Goal: Communication & Community: Answer question/provide support

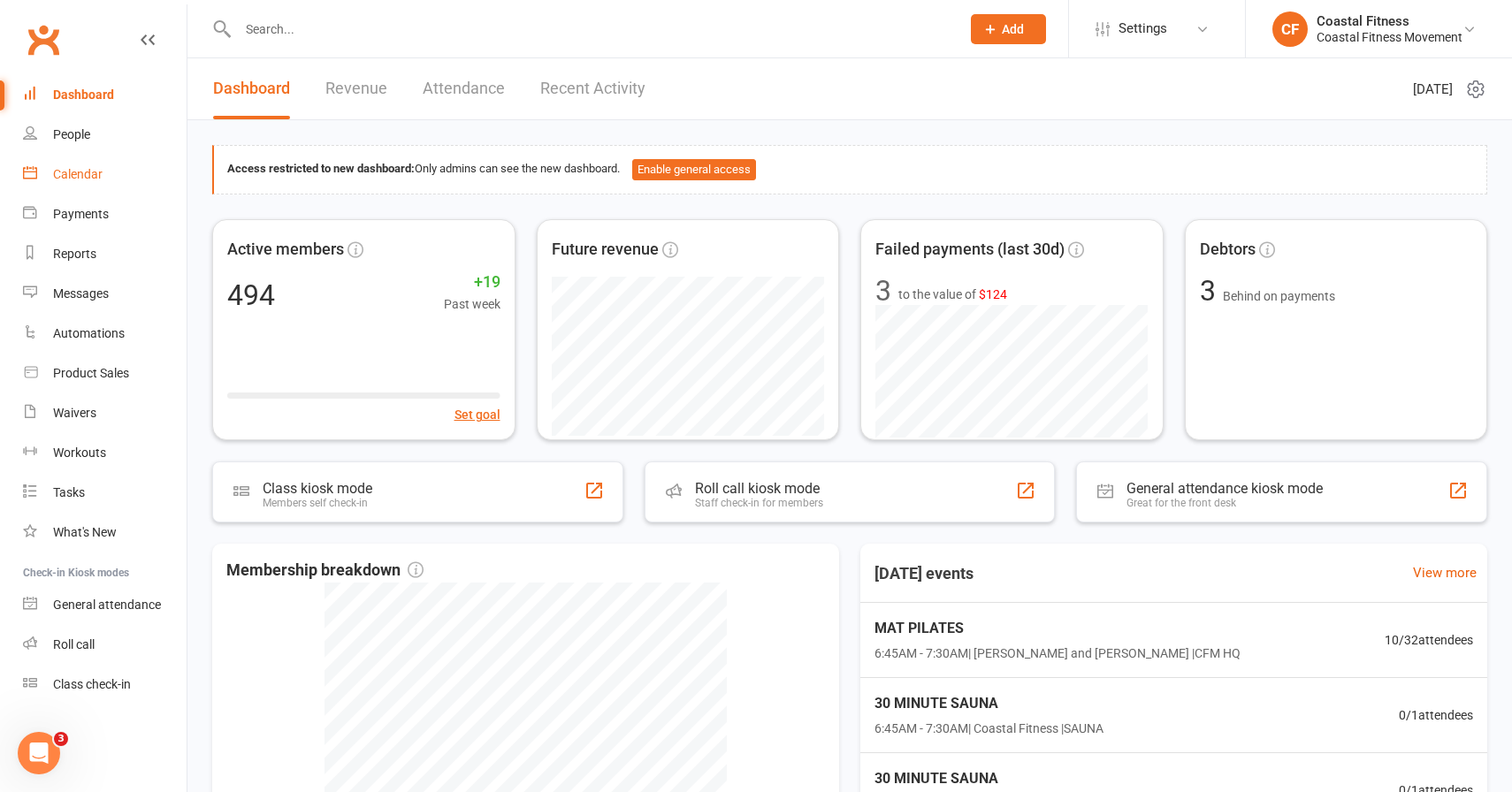
click at [78, 182] on link "Calendar" at bounding box center [105, 174] width 164 height 40
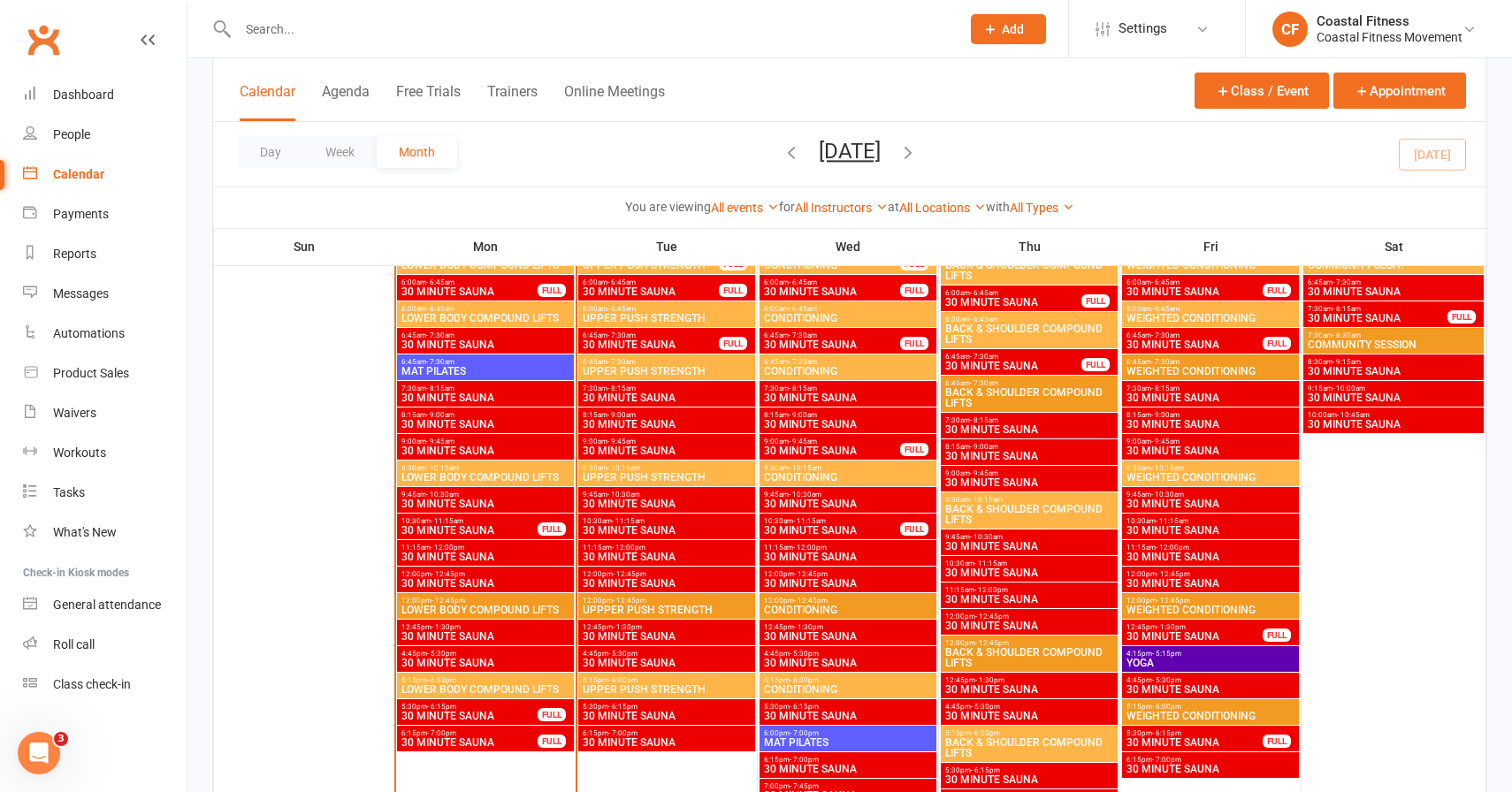
scroll to position [1981, 0]
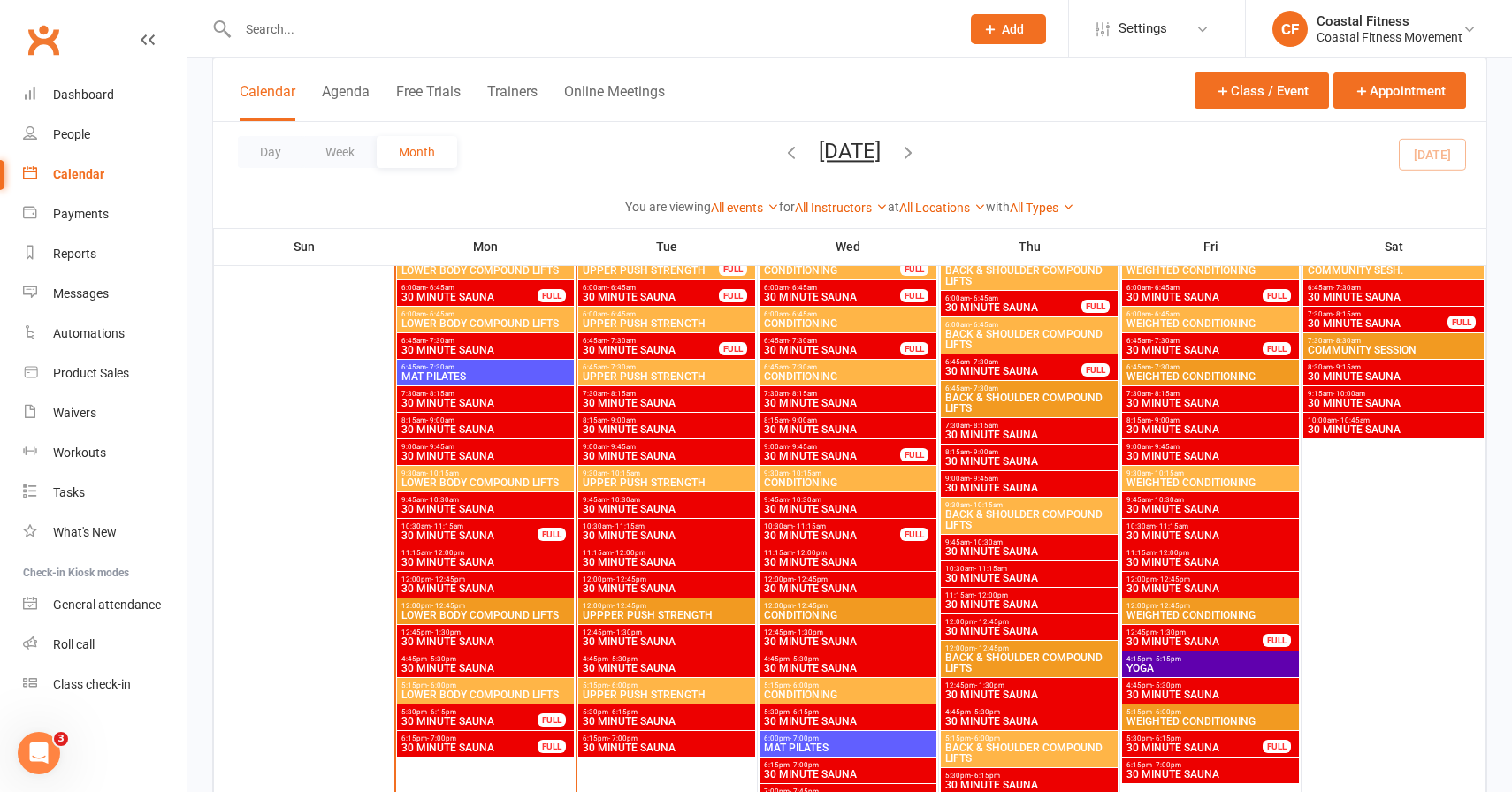
click at [290, 34] on input "text" at bounding box center [590, 29] width 715 height 25
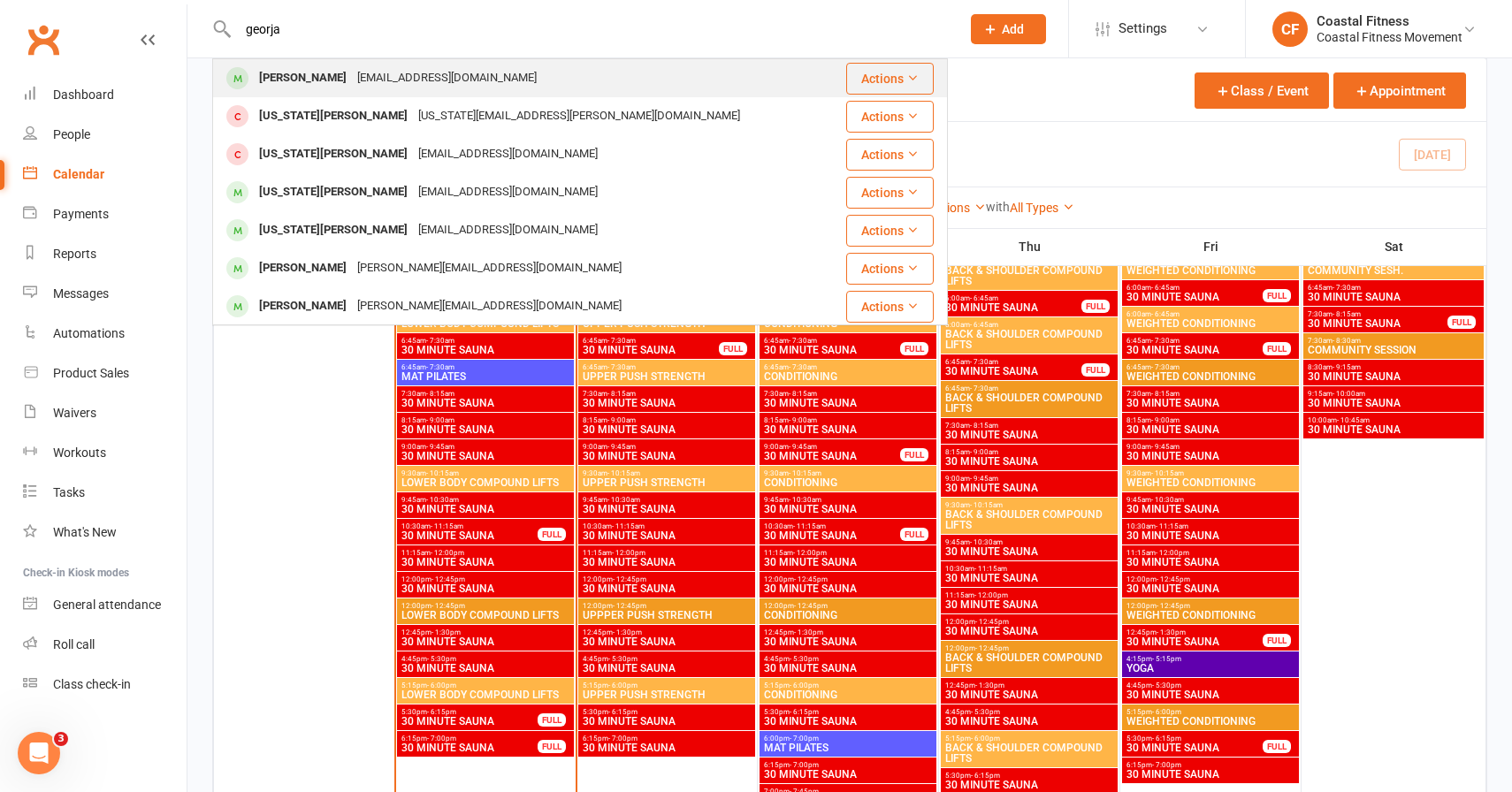
type input "georja"
click at [331, 71] on div "Georja Greenwood" at bounding box center [303, 78] width 98 height 26
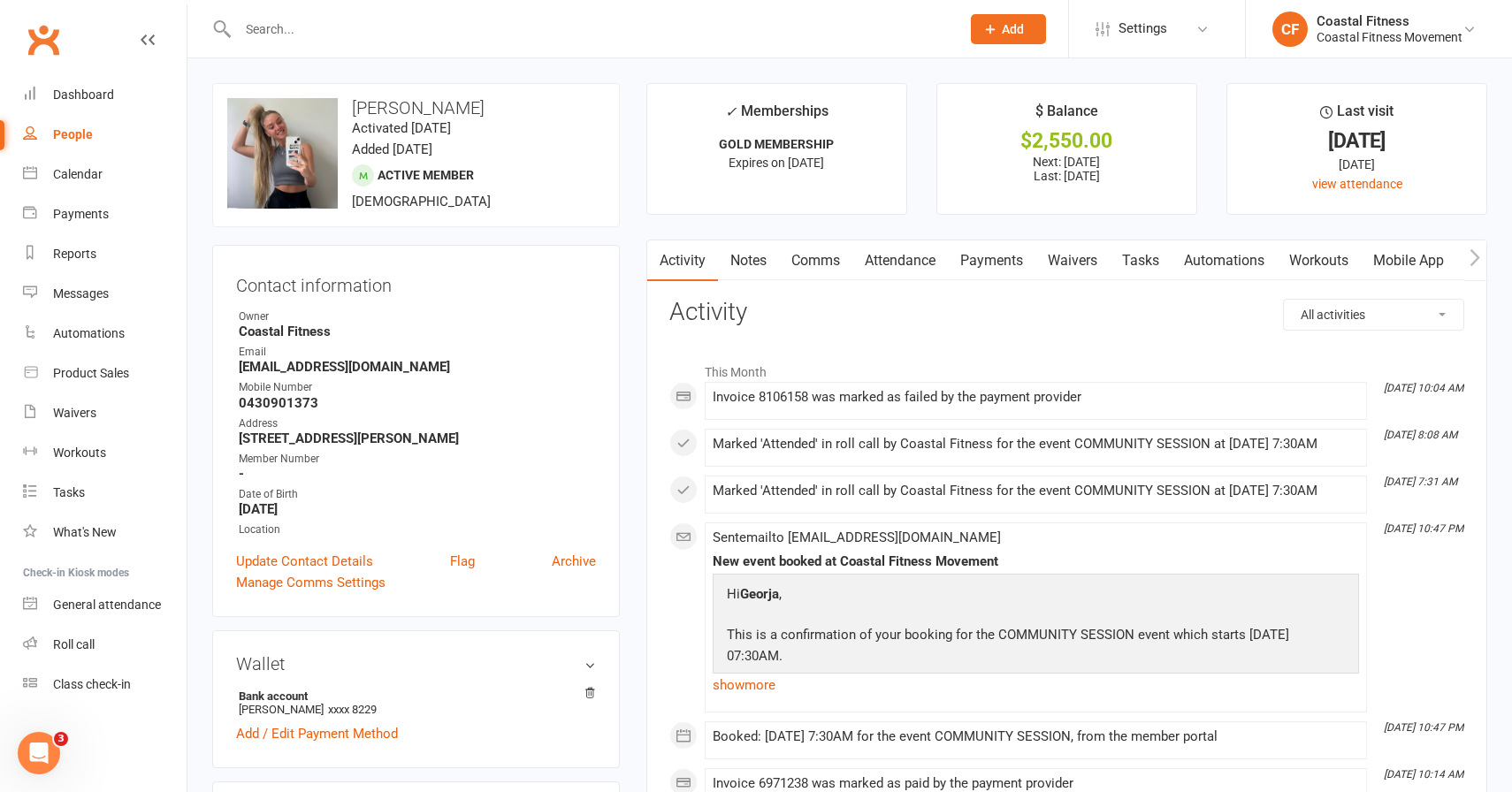
click at [996, 266] on link "Payments" at bounding box center [992, 260] width 88 height 40
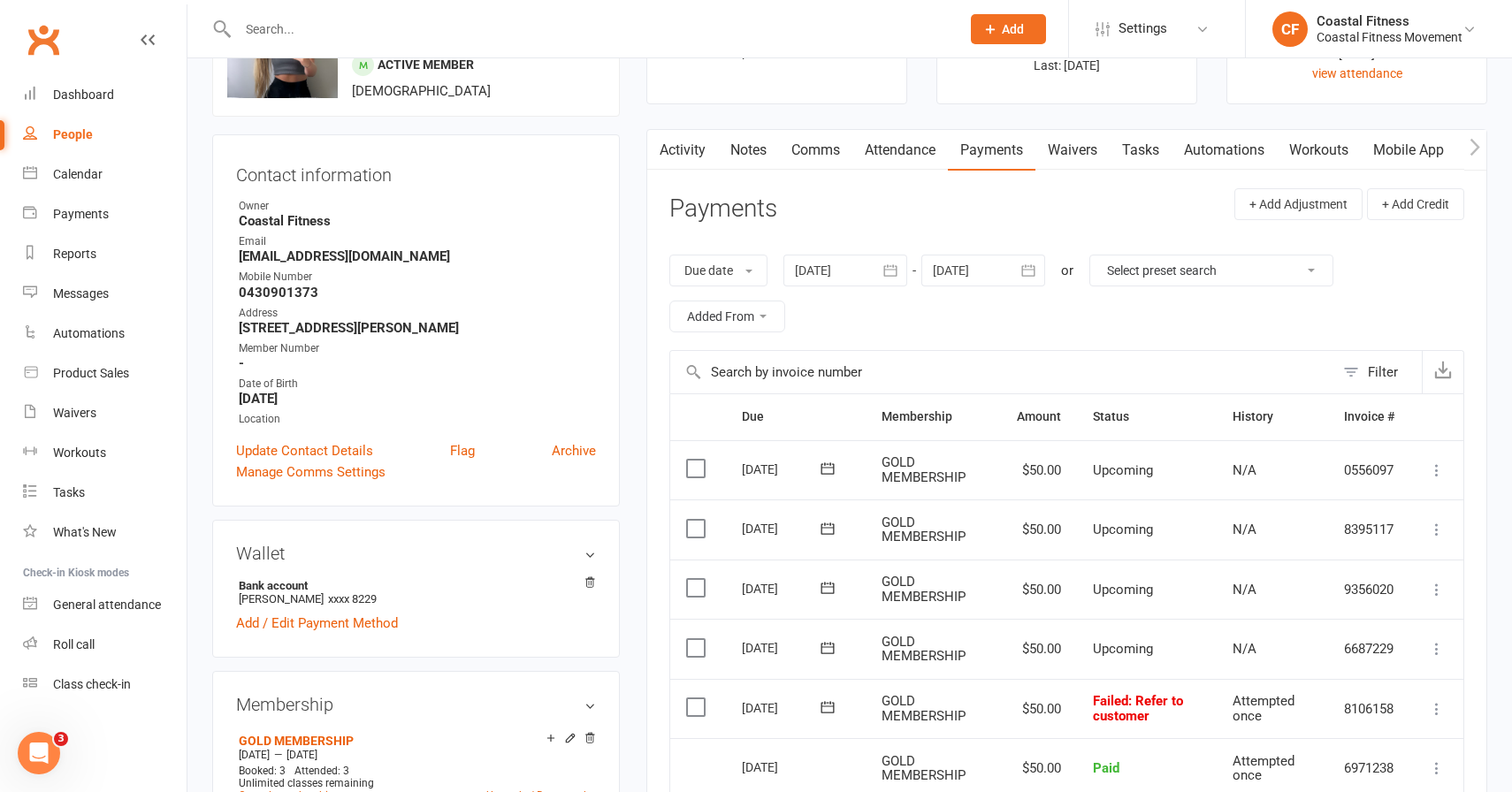
scroll to position [71, 0]
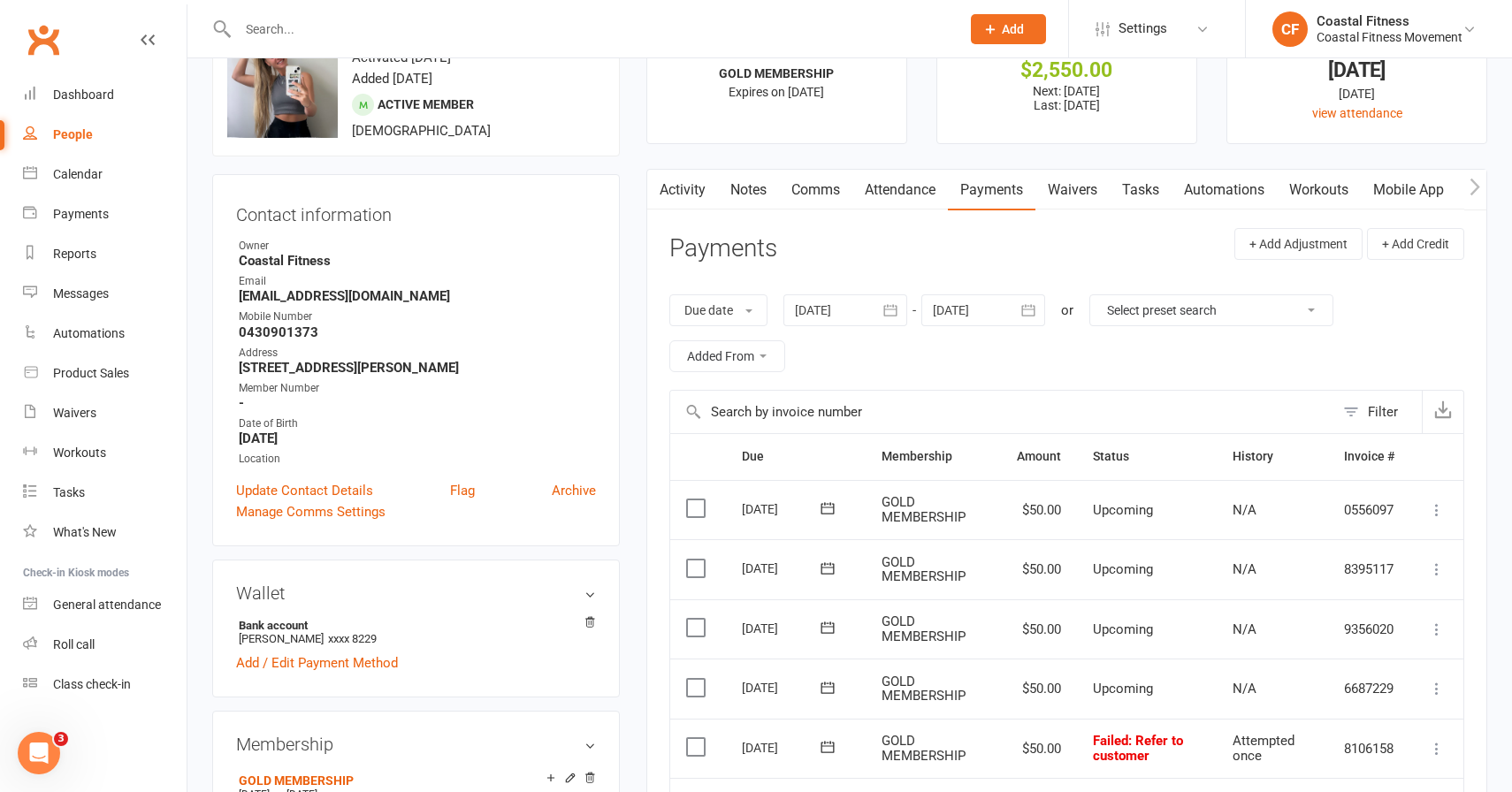
click at [818, 193] on link "Comms" at bounding box center [815, 190] width 73 height 40
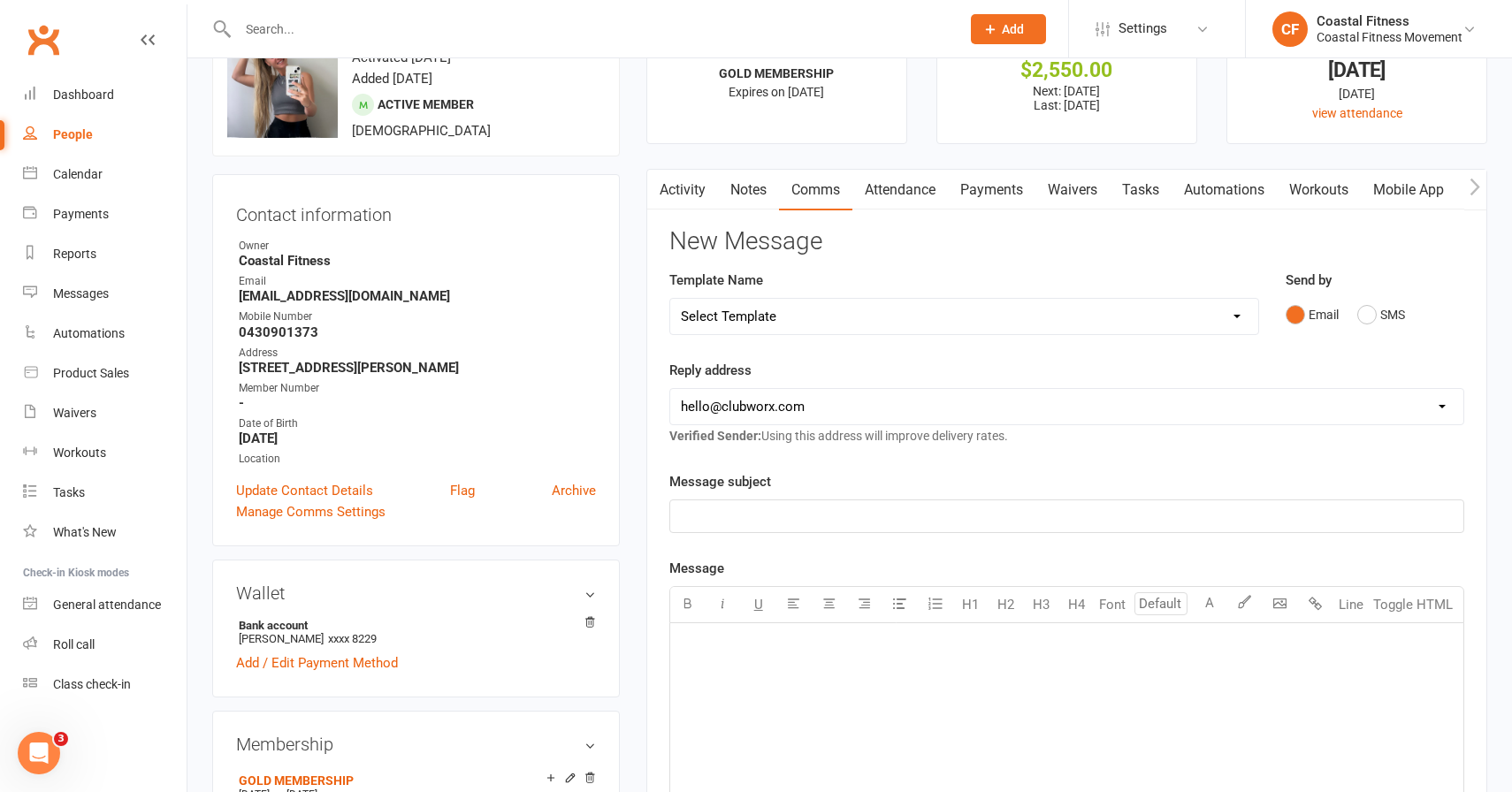
click at [781, 311] on select "Select Template [Email] CFM 7 day trial [SMS] Failure to scan FP [Email] It's t…" at bounding box center [965, 316] width 588 height 36
select select "3"
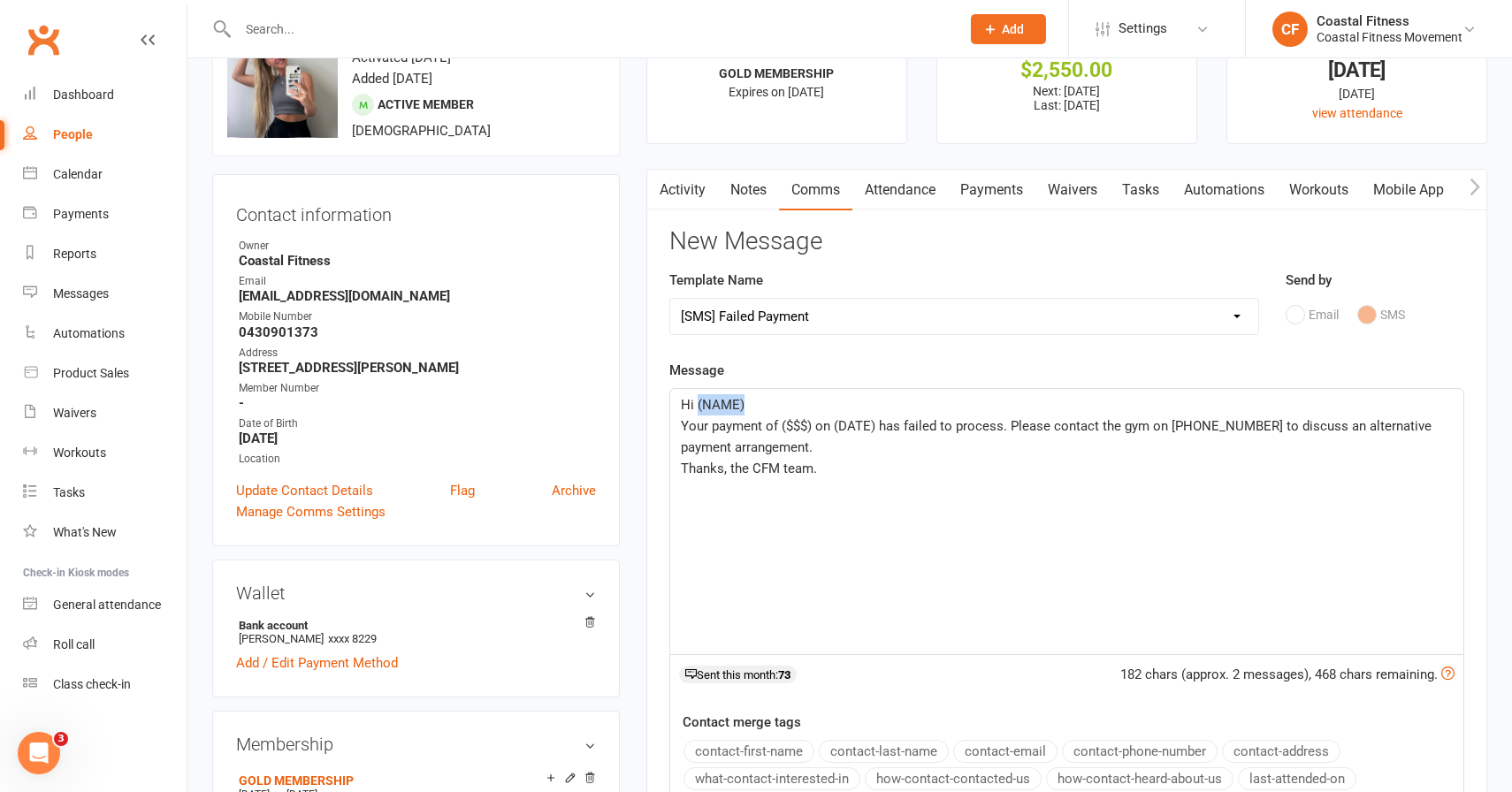
drag, startPoint x: 744, startPoint y: 407, endPoint x: 698, endPoint y: 402, distance: 46.3
click at [698, 402] on p "Hi (NAME)" at bounding box center [1066, 405] width 772 height 21
drag, startPoint x: 812, startPoint y: 426, endPoint x: 781, endPoint y: 425, distance: 31.0
click at [781, 425] on span "Your payment of ($$$) on (DATE) has failed to process. Please contact the gym o…" at bounding box center [1058, 437] width 755 height 38
drag, startPoint x: 866, startPoint y: 425, endPoint x: 826, endPoint y: 422, distance: 40.1
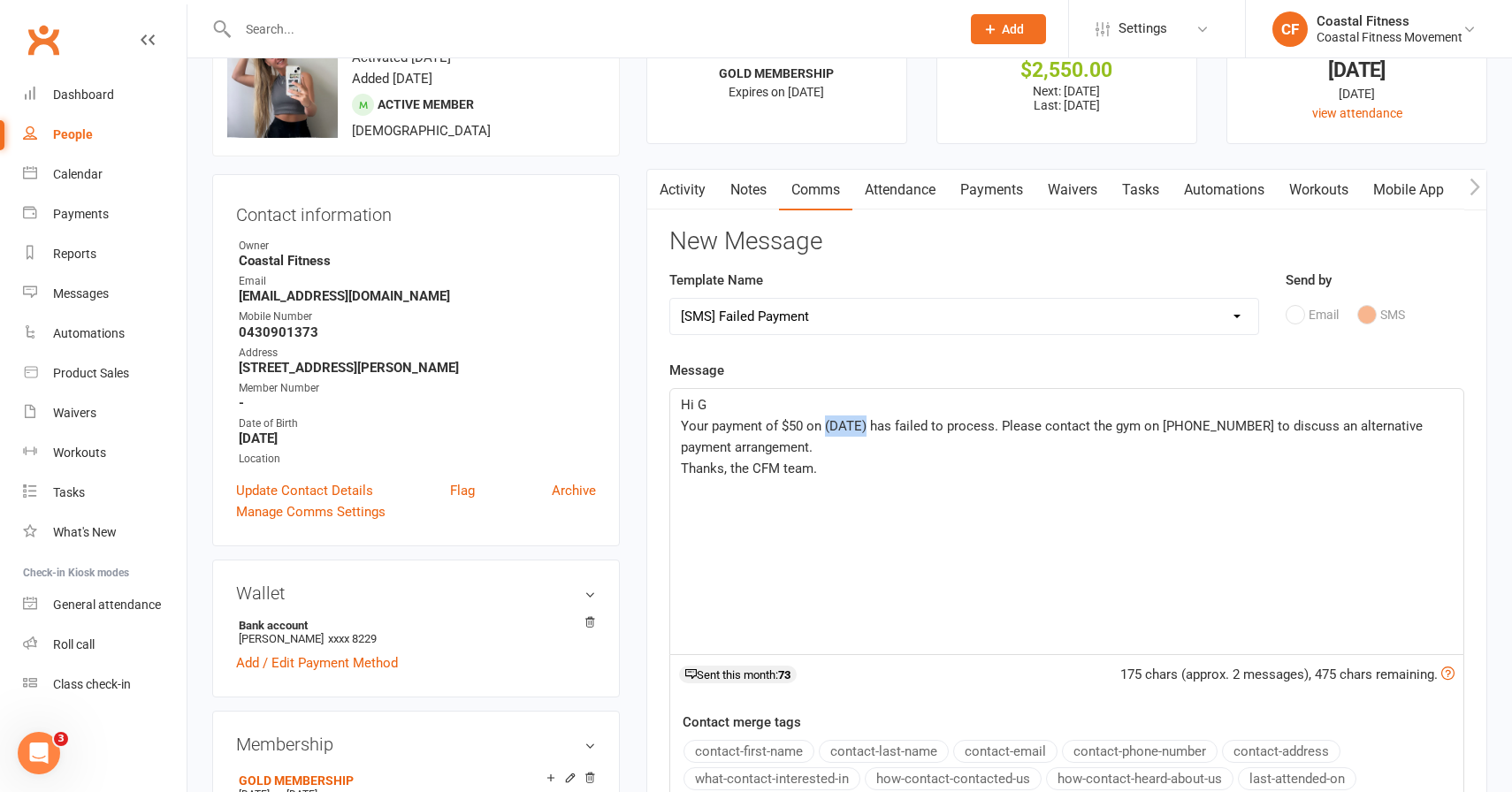
click at [826, 422] on span "Your payment of $50 on (DATE) has failed to process. Please contact the gym on …" at bounding box center [1053, 437] width 746 height 38
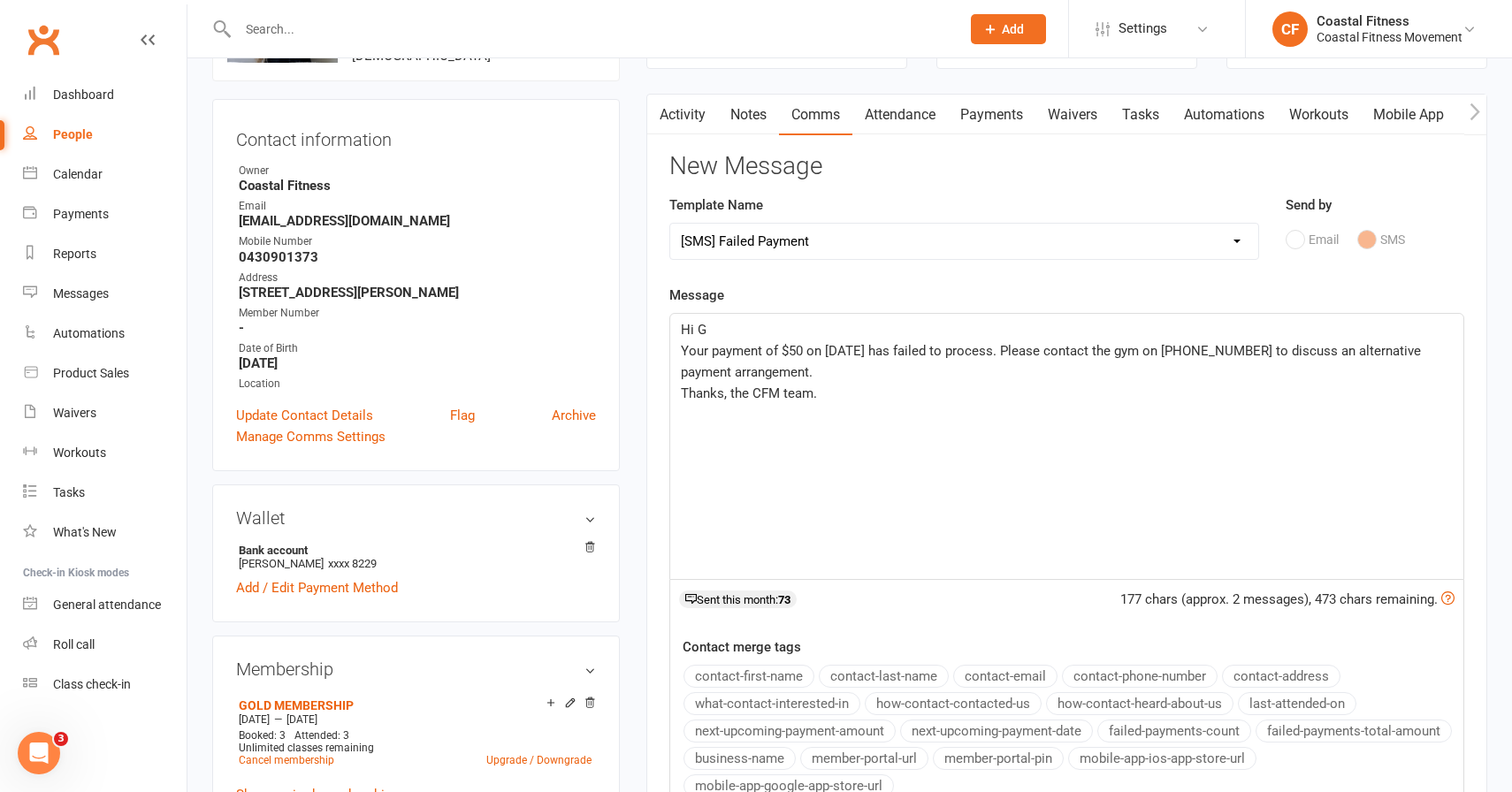
scroll to position [229, 0]
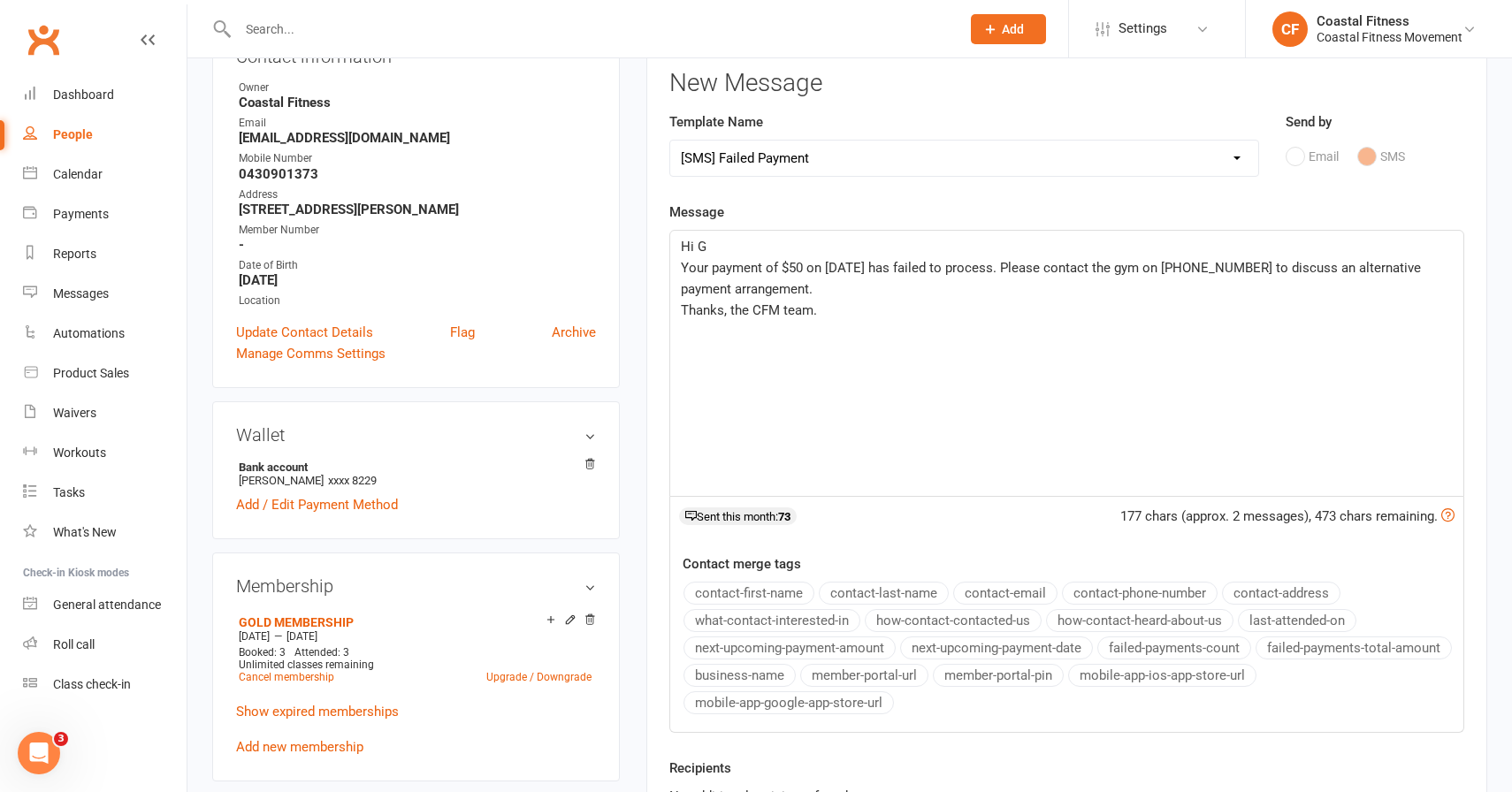
click at [706, 249] on p "Hi G" at bounding box center [1066, 247] width 772 height 21
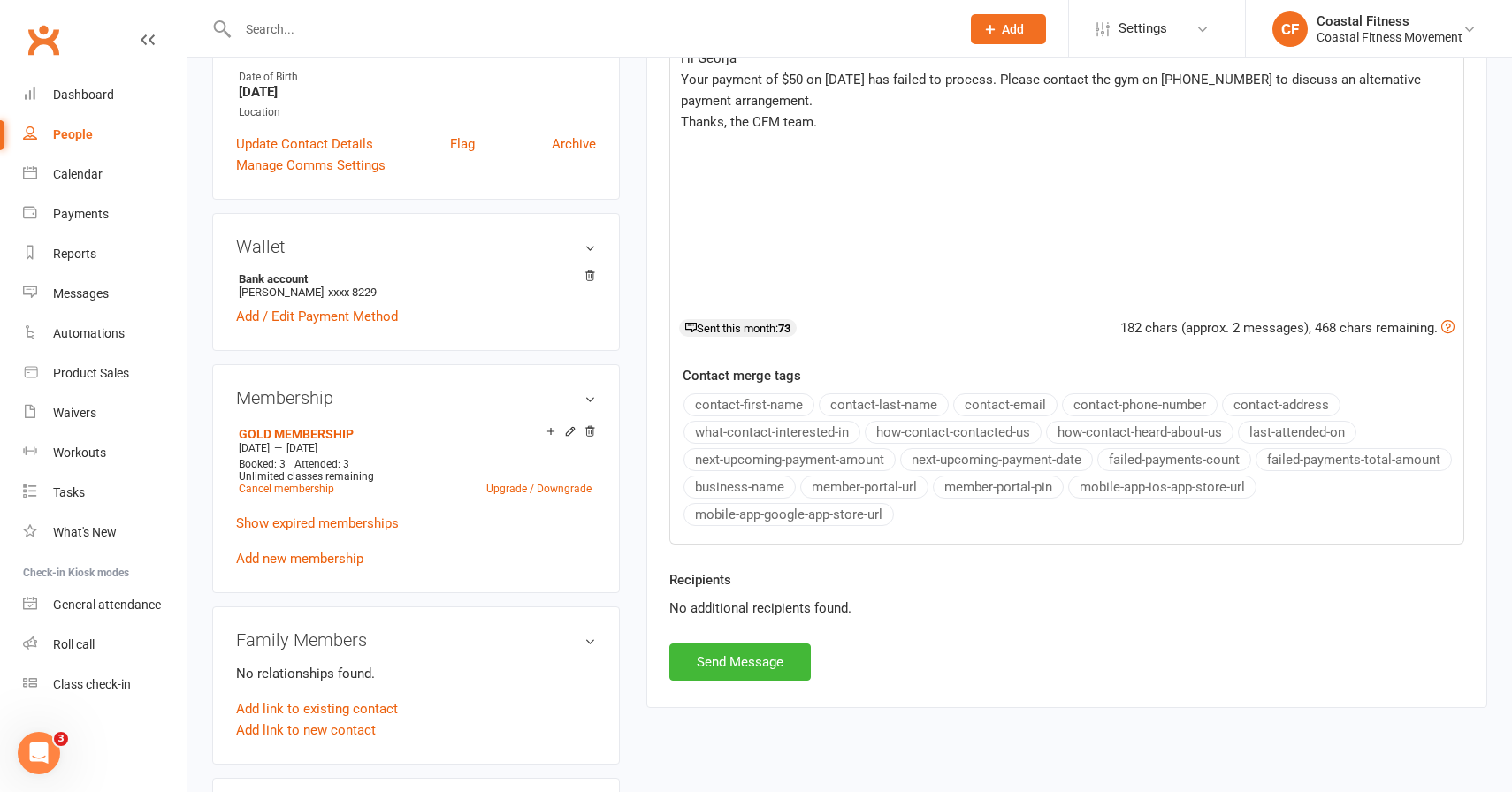
scroll to position [424, 0]
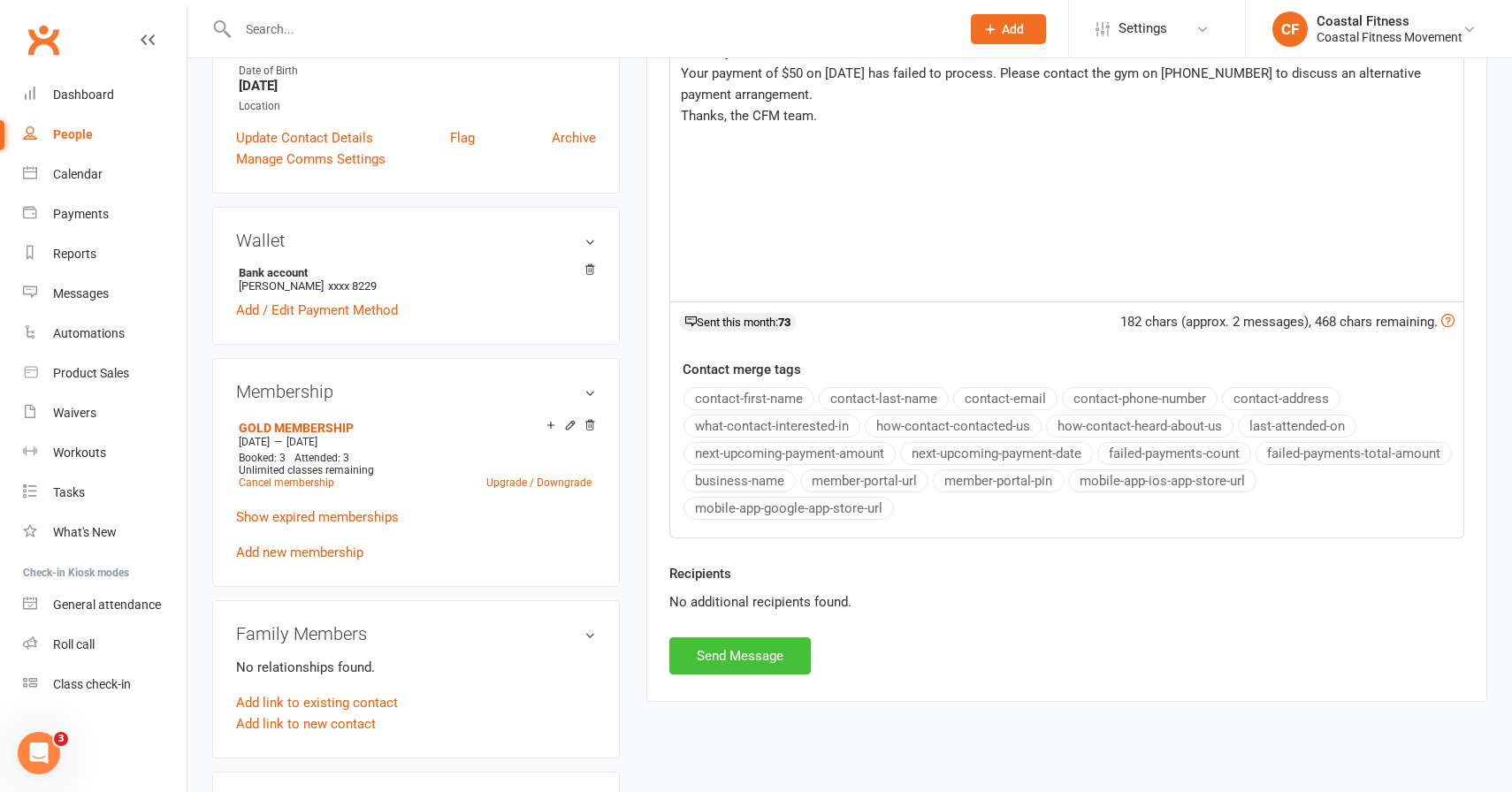
click at [744, 664] on button "Send Message" at bounding box center [740, 656] width 141 height 38
select select
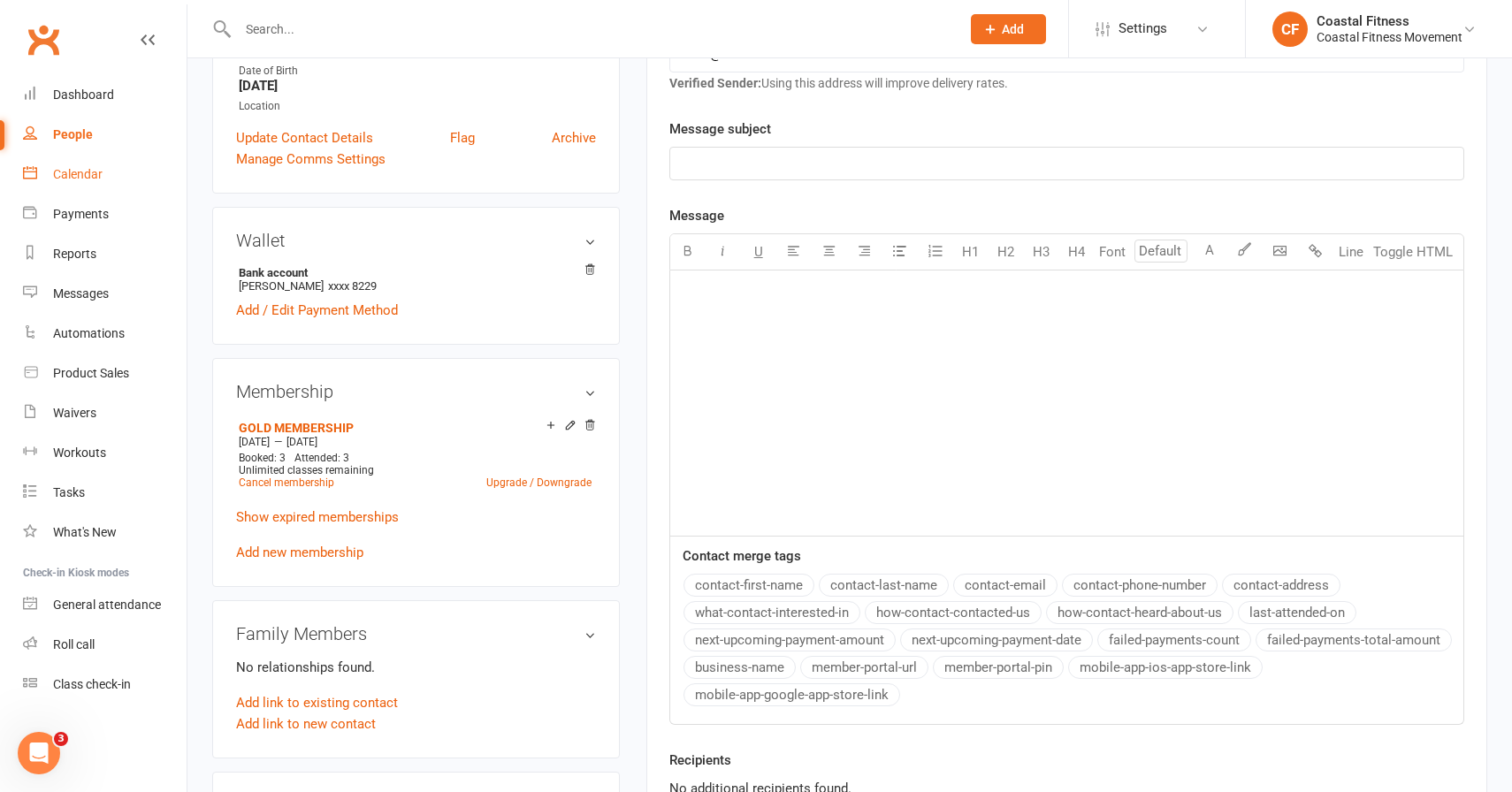
click at [90, 180] on div "Calendar" at bounding box center [77, 174] width 49 height 14
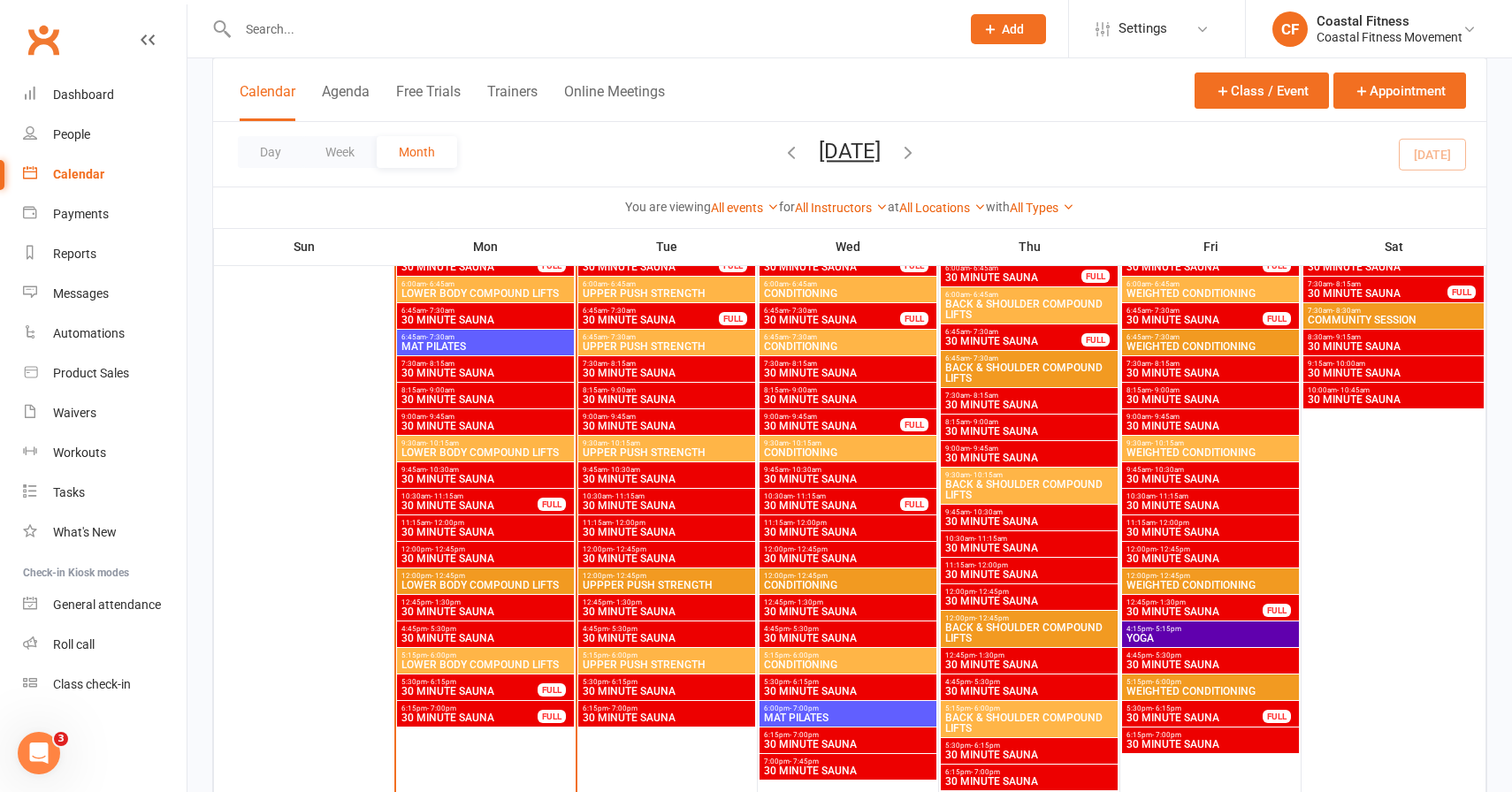
scroll to position [2013, 0]
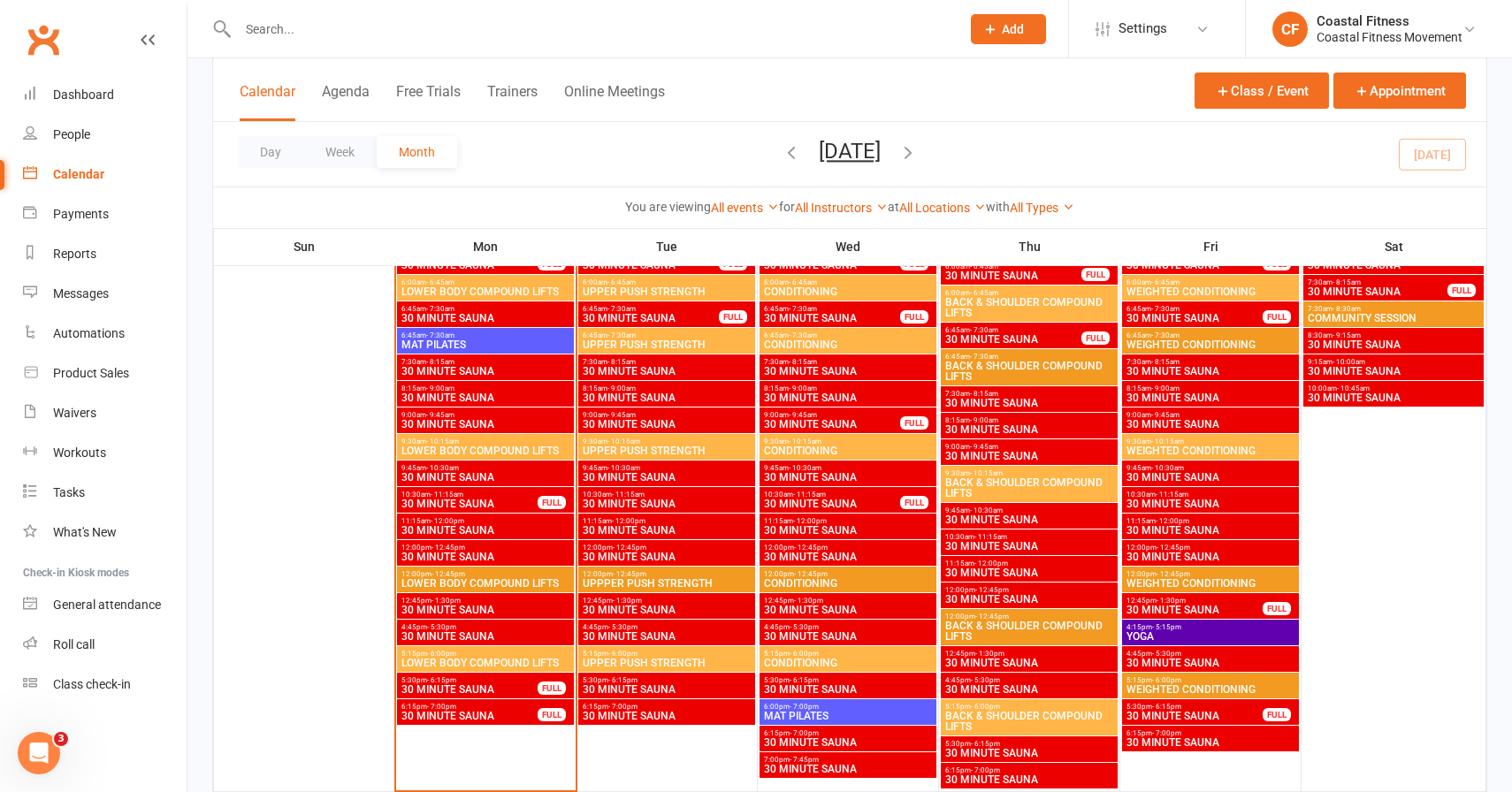
click at [327, 36] on input "text" at bounding box center [590, 29] width 715 height 25
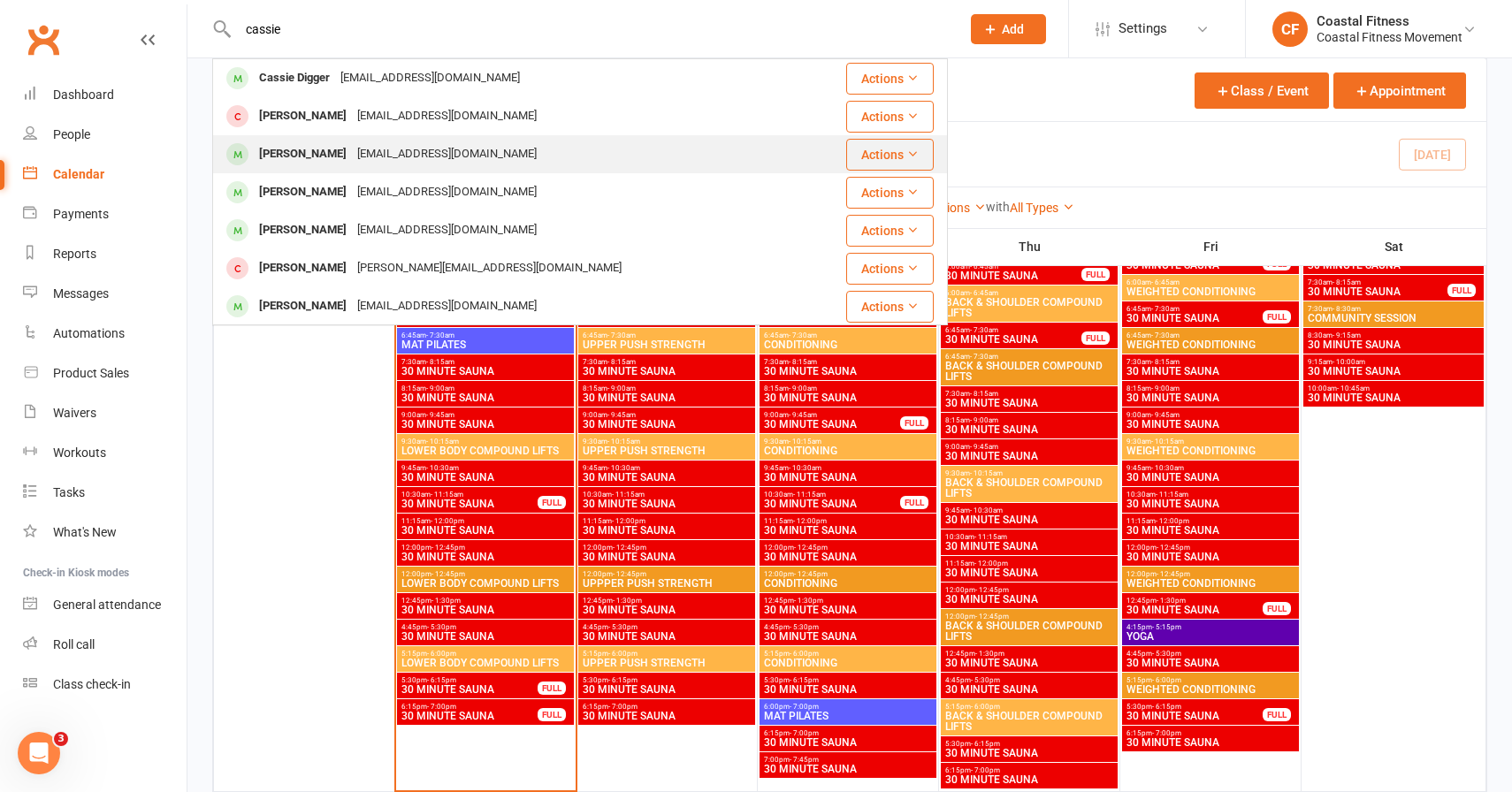
type input "cassie"
click at [337, 158] on div "Cassie Mcbride" at bounding box center [303, 154] width 98 height 26
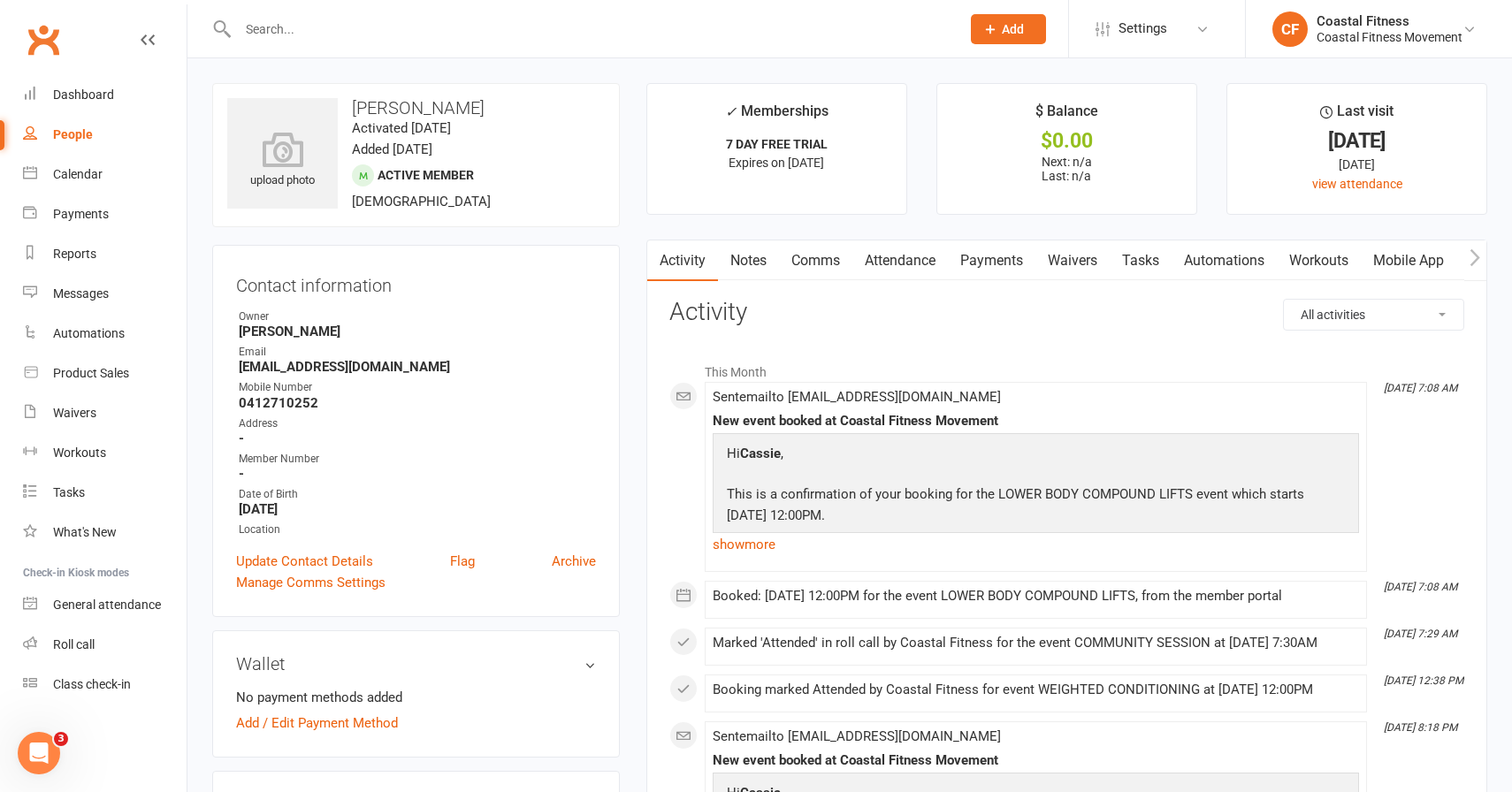
click at [314, 37] on input "text" at bounding box center [590, 29] width 715 height 25
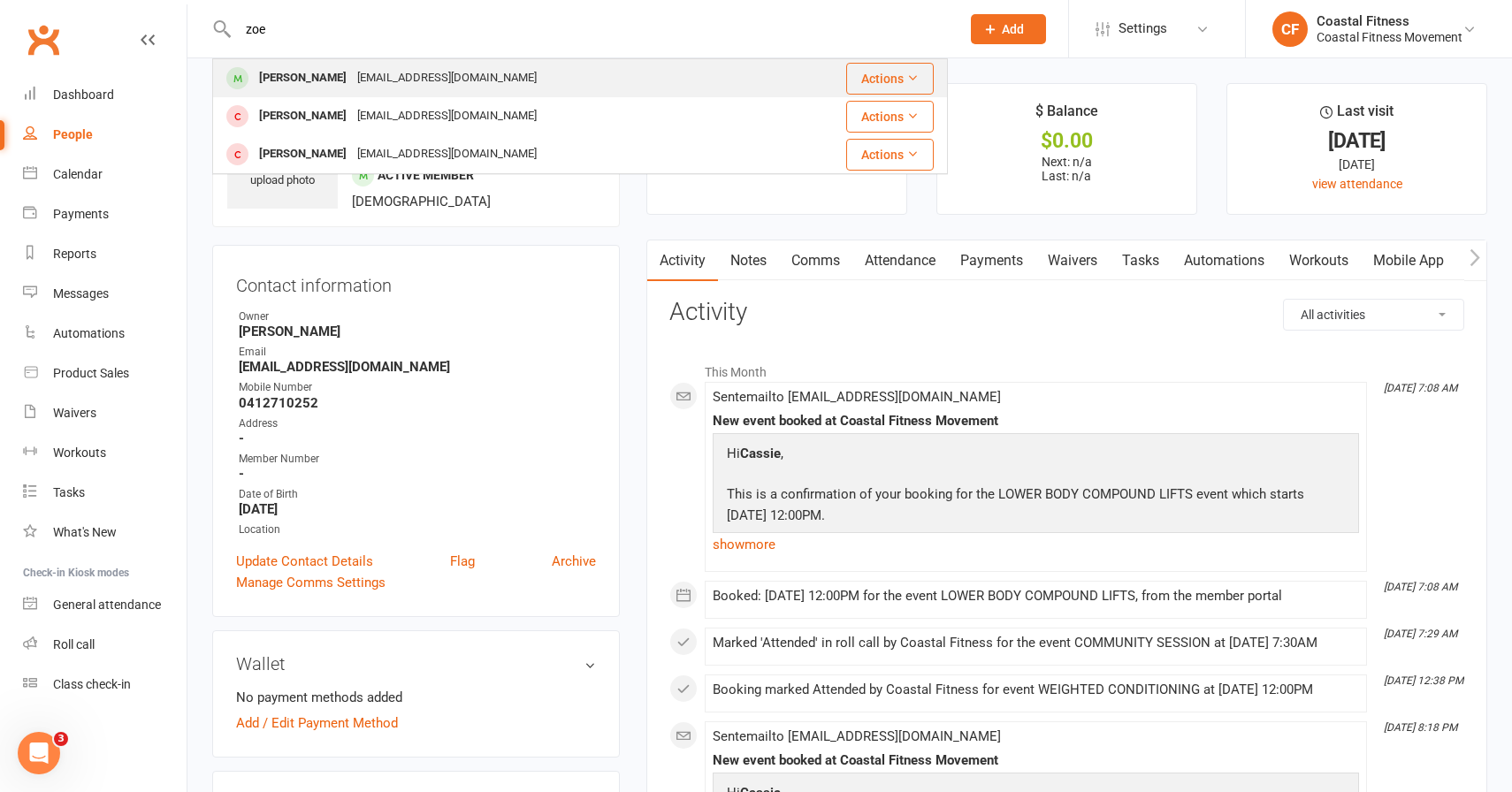
type input "zoe"
click at [307, 67] on div "zoe dignam" at bounding box center [303, 78] width 98 height 26
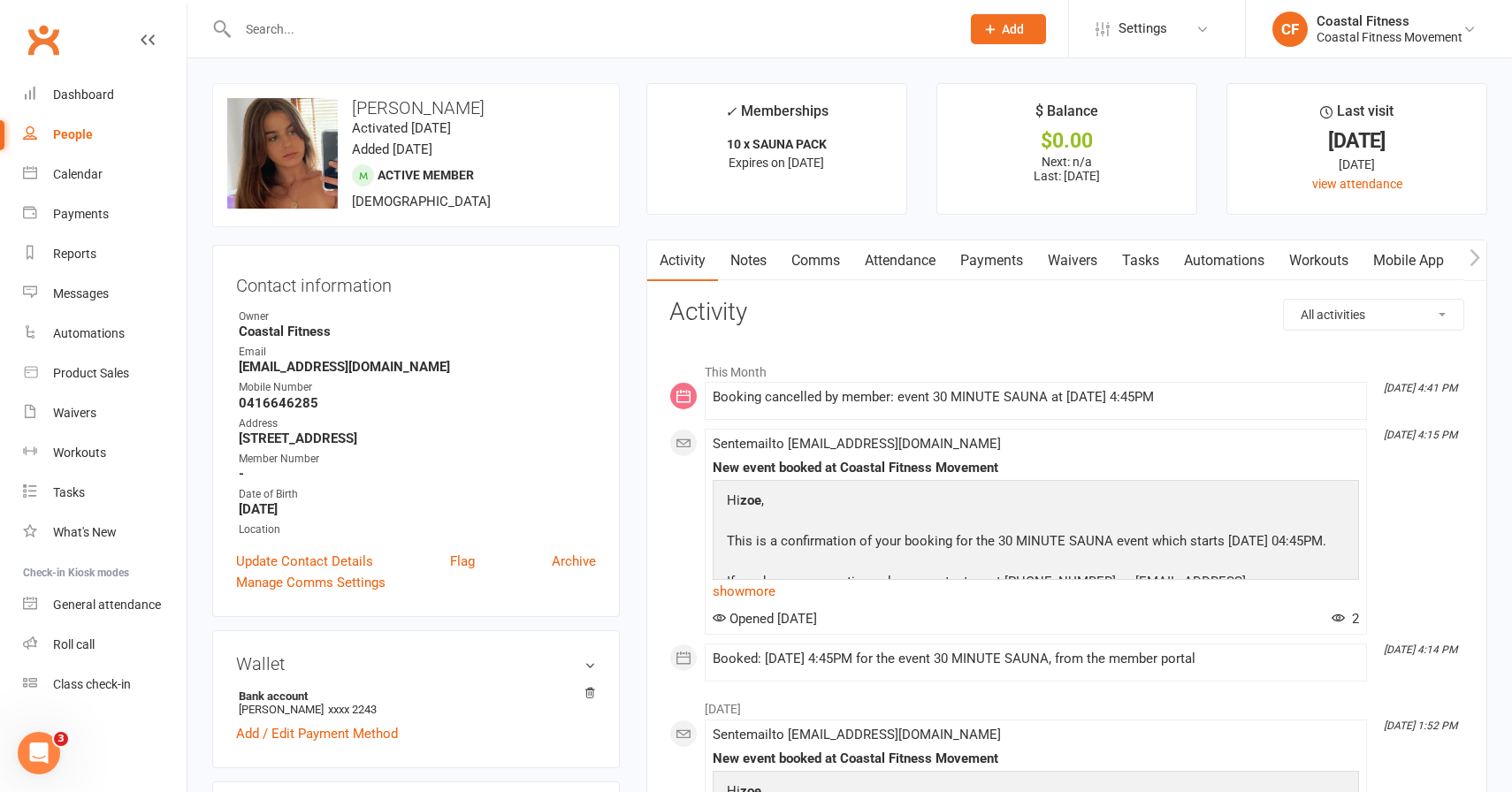
click at [811, 263] on link "Comms" at bounding box center [815, 260] width 73 height 40
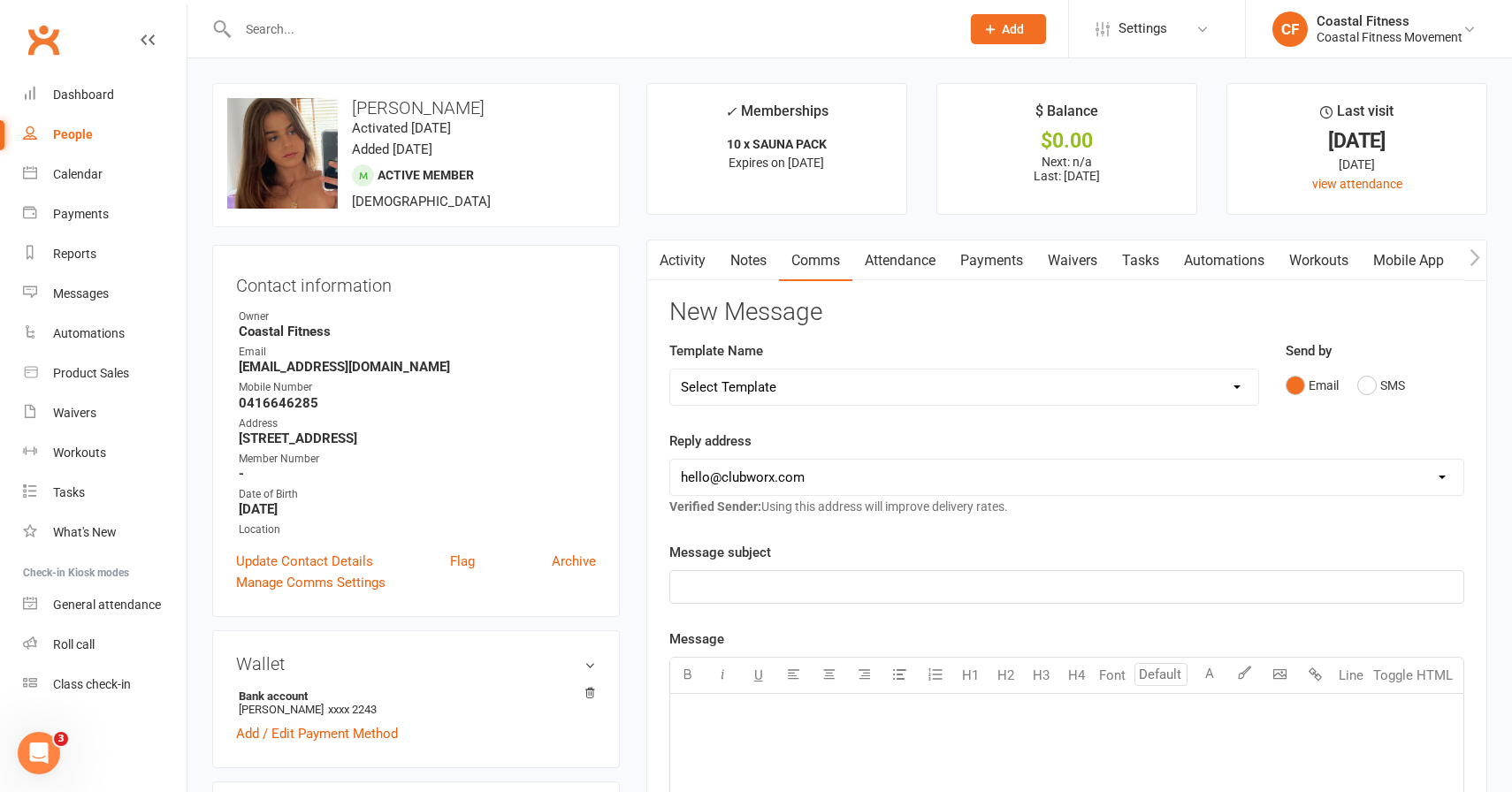
click at [761, 382] on select "Select Template [Email] CFM 7 day trial [SMS] Failure to scan FP [Email] It's t…" at bounding box center [965, 387] width 588 height 36
select select "2"
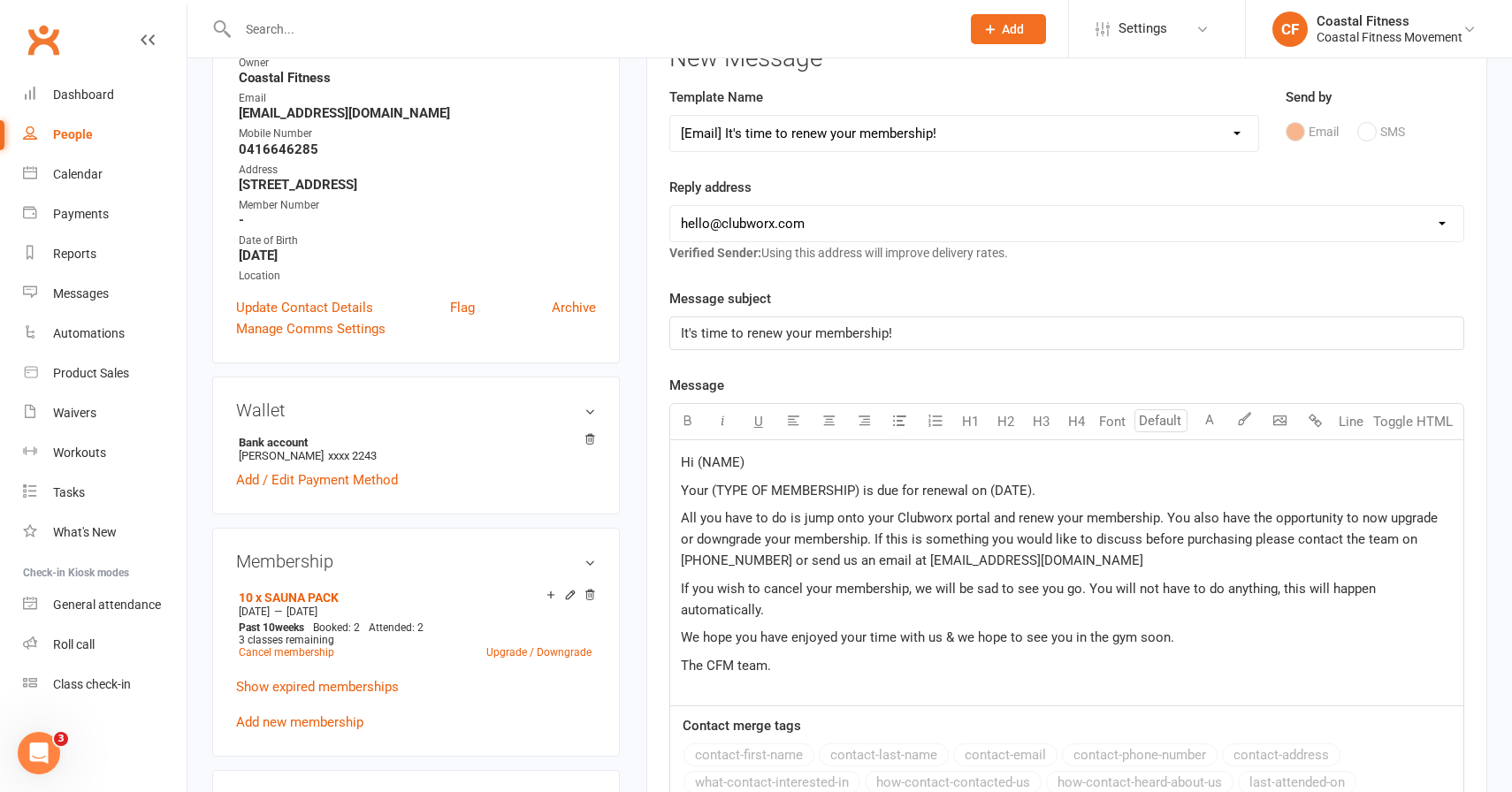
scroll to position [297, 0]
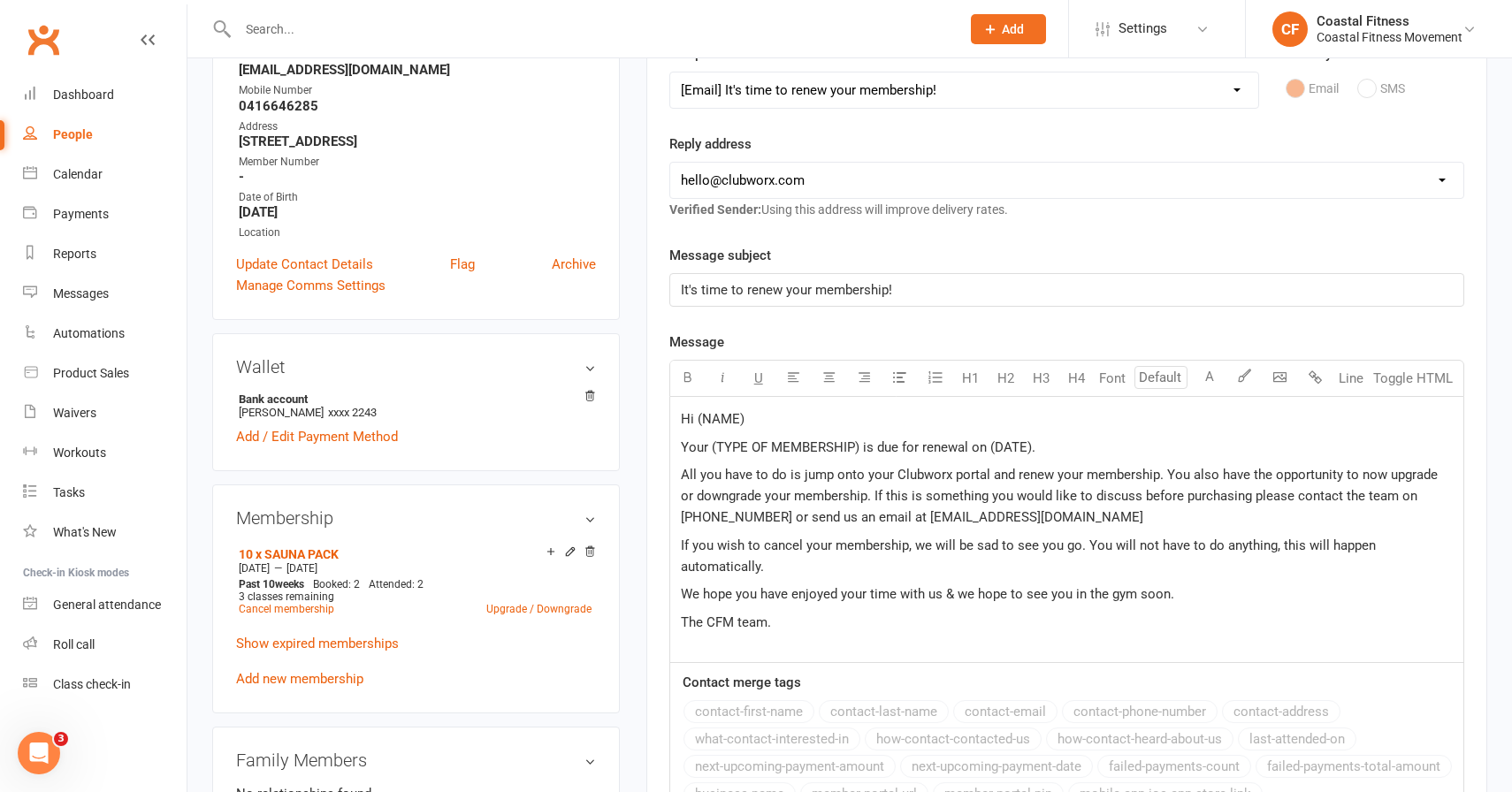
click at [323, 28] on input "text" at bounding box center [590, 29] width 715 height 25
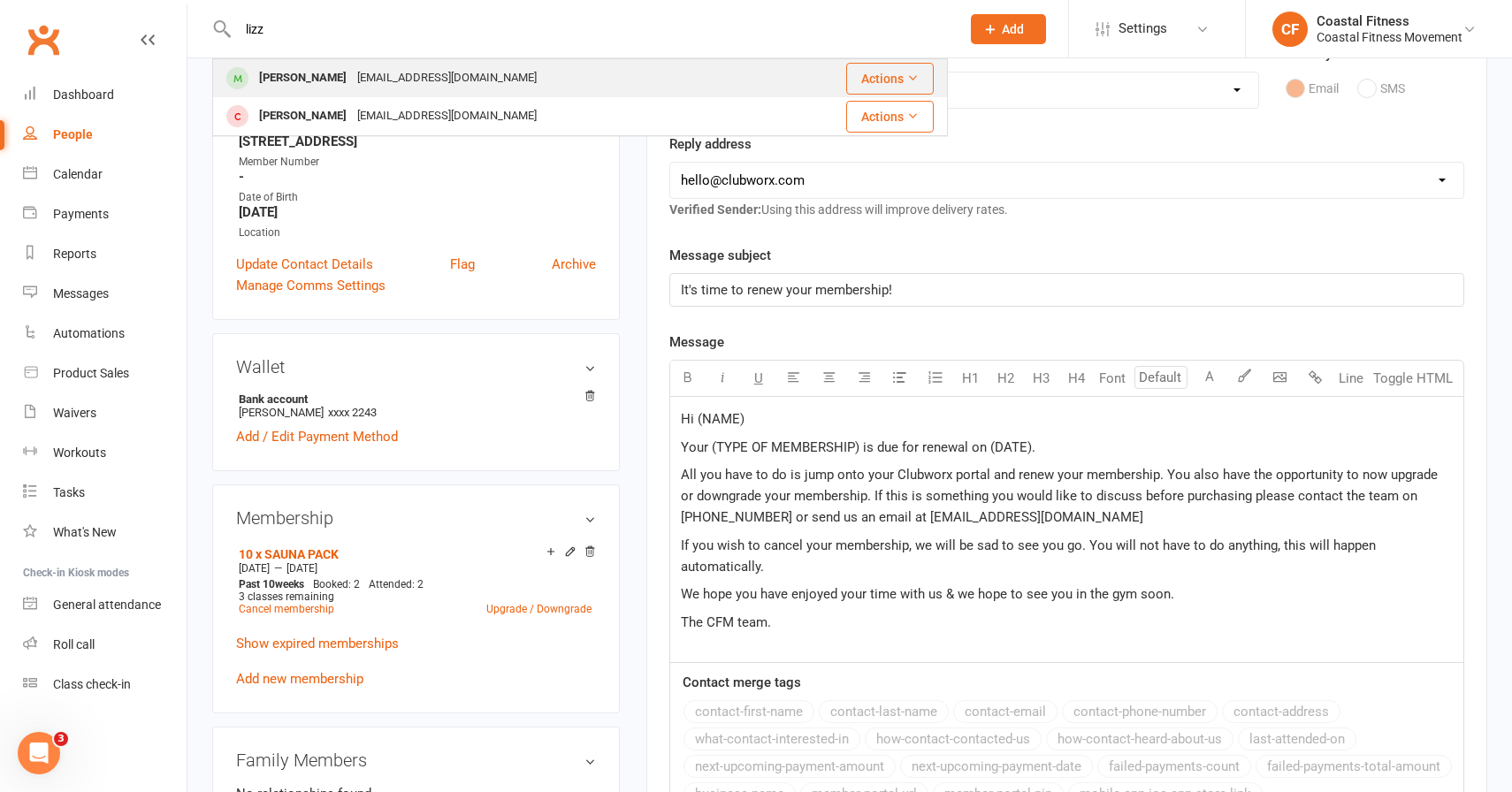
type input "lizz"
click at [327, 84] on div "Lizzi Griffiths" at bounding box center [303, 78] width 98 height 26
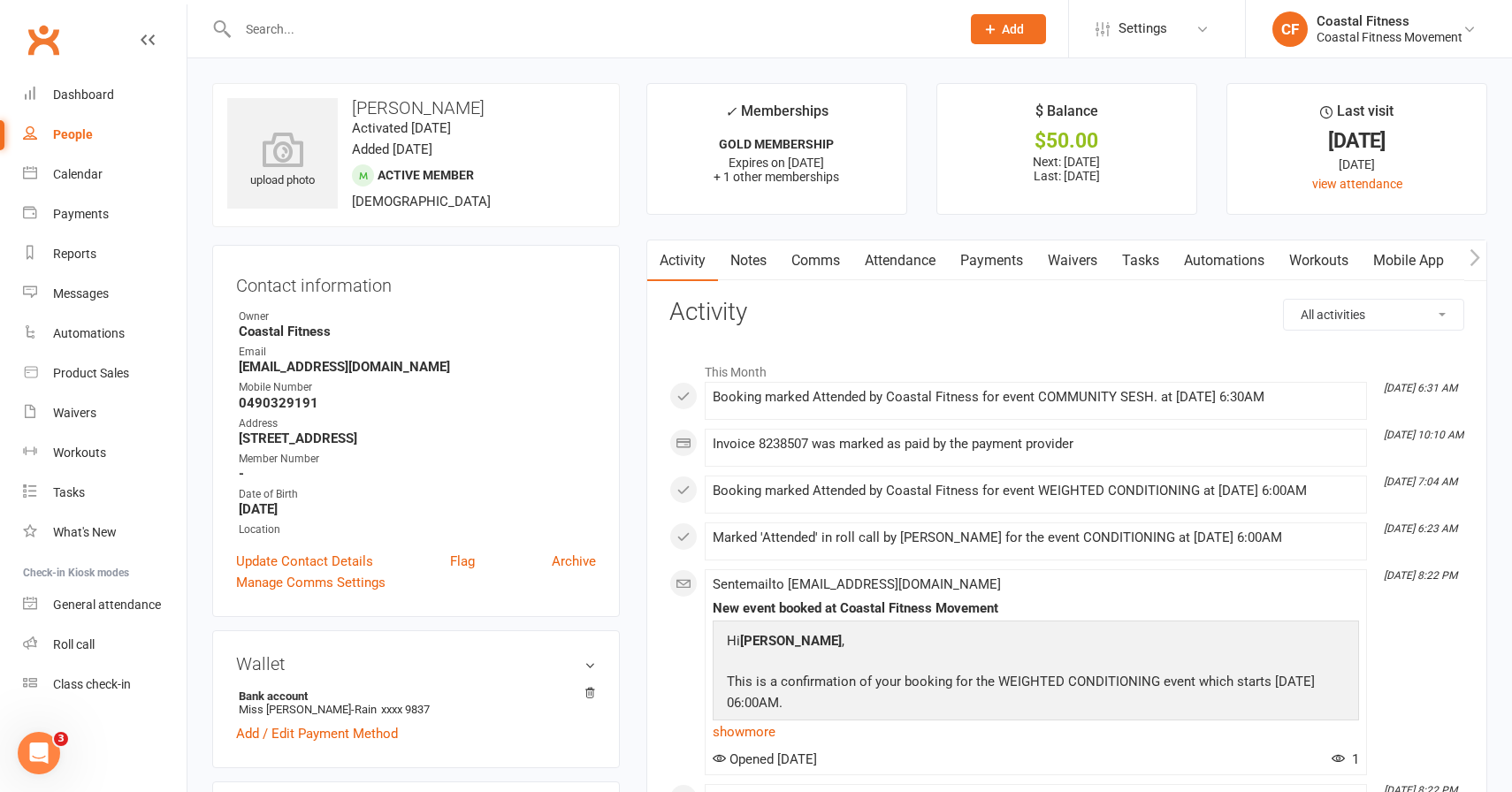
click at [831, 259] on link "Comms" at bounding box center [815, 260] width 73 height 40
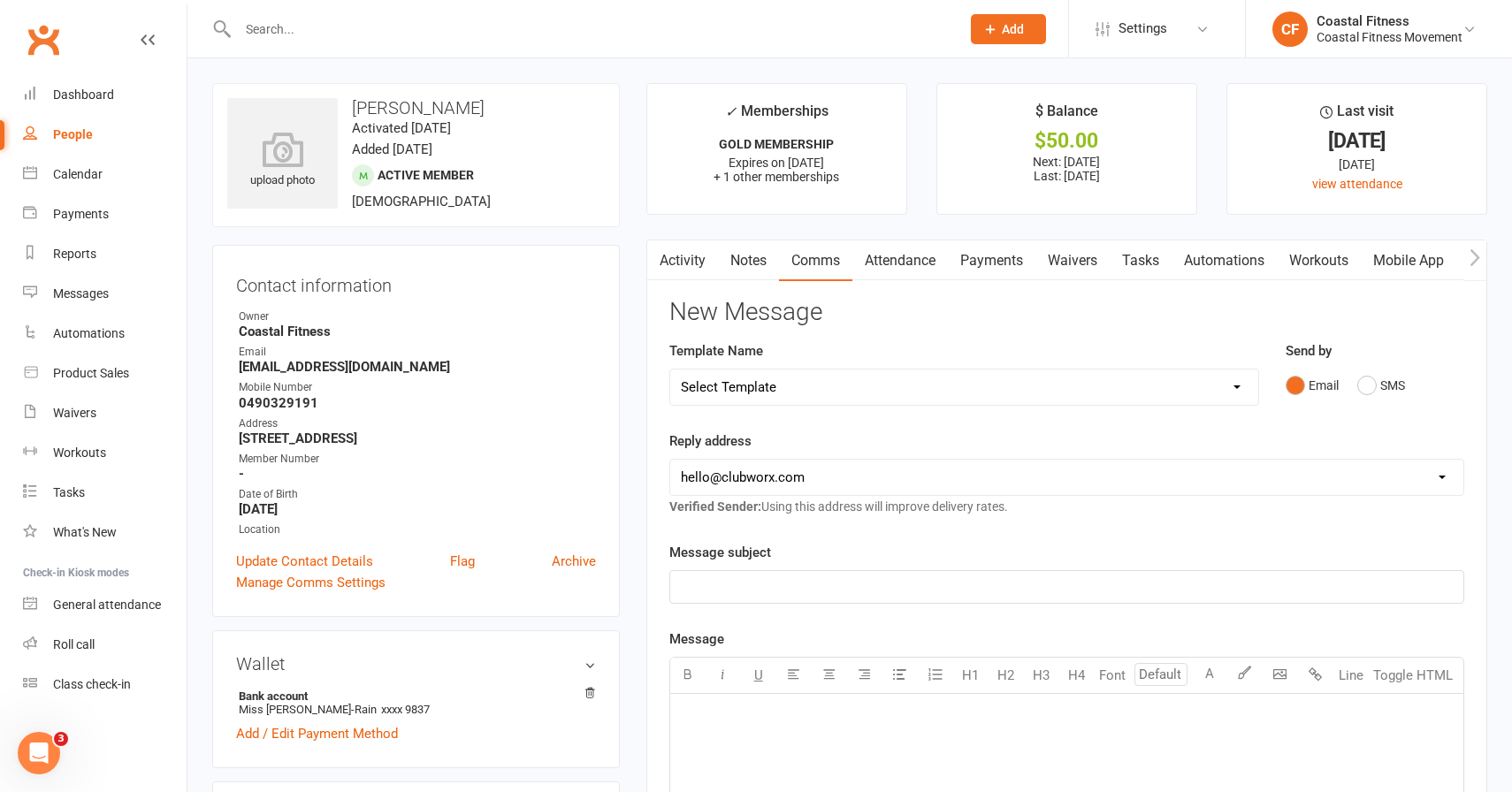
click at [815, 391] on select "Select Template [Email] CFM 7 day trial [SMS] Failure to scan FP [Email] It's t…" at bounding box center [965, 387] width 588 height 36
select select "2"
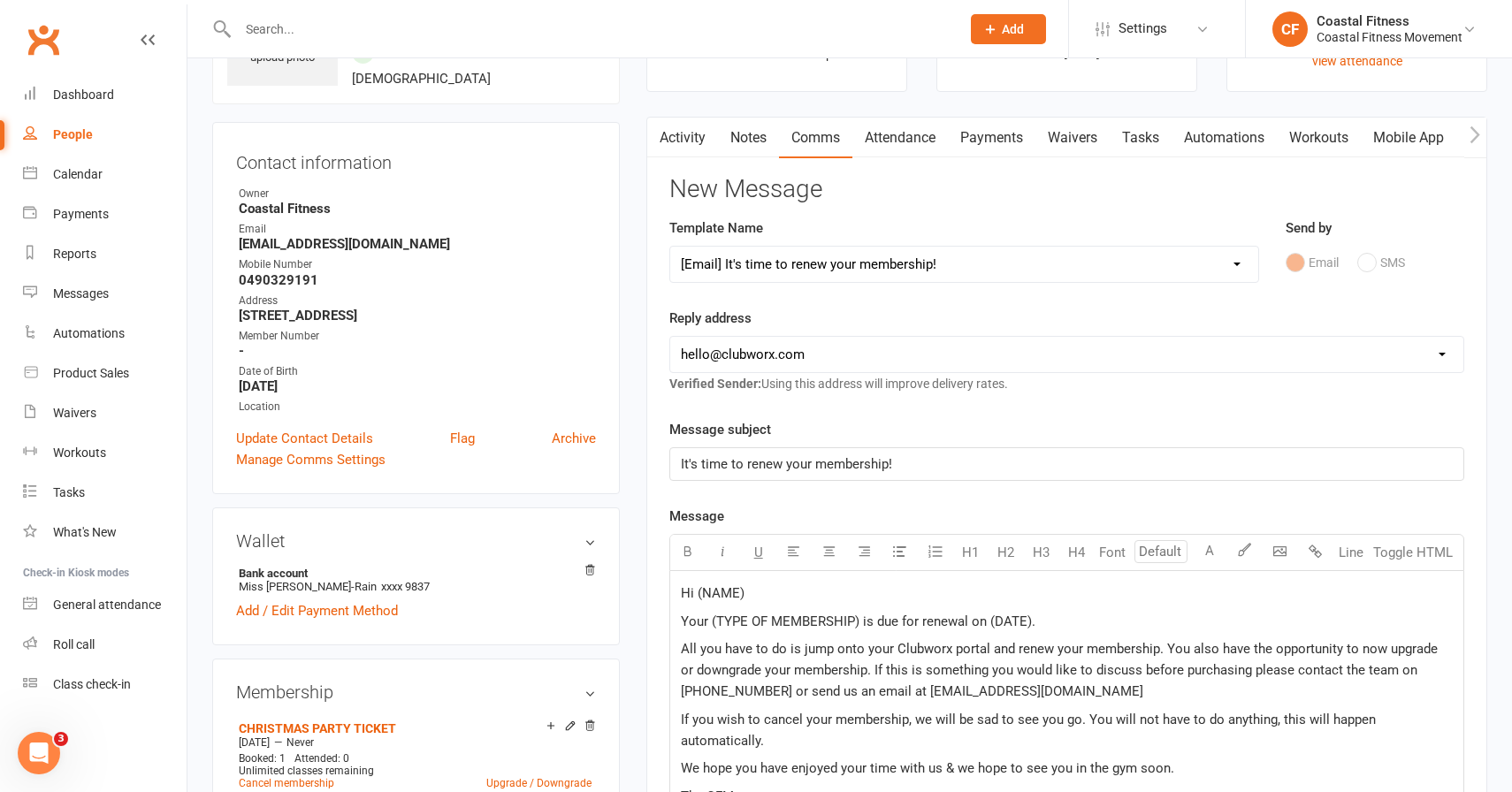
scroll to position [173, 0]
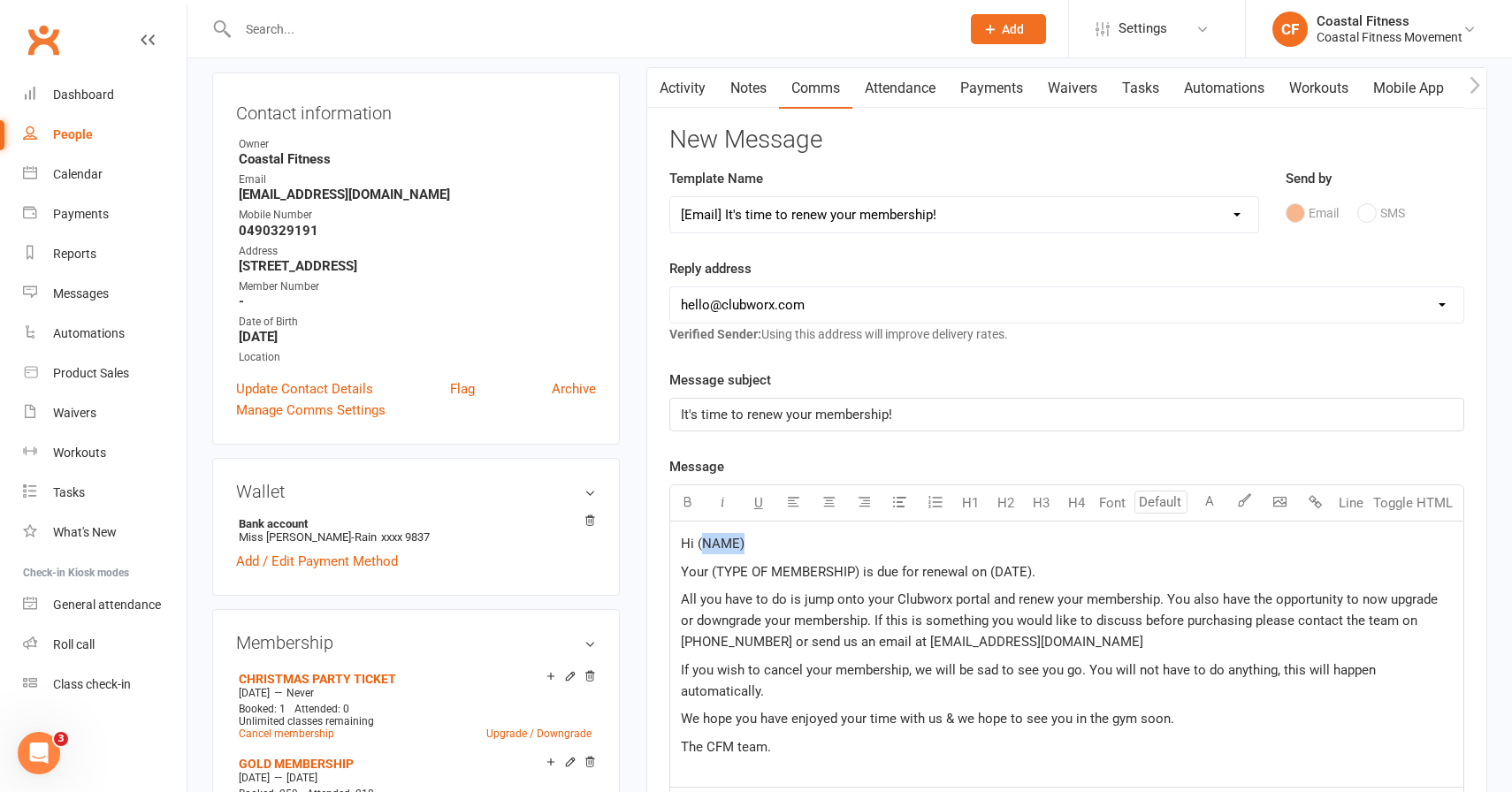
drag, startPoint x: 743, startPoint y: 543, endPoint x: 700, endPoint y: 542, distance: 43.0
click at [700, 542] on p "Hi (NAME)" at bounding box center [1066, 543] width 772 height 21
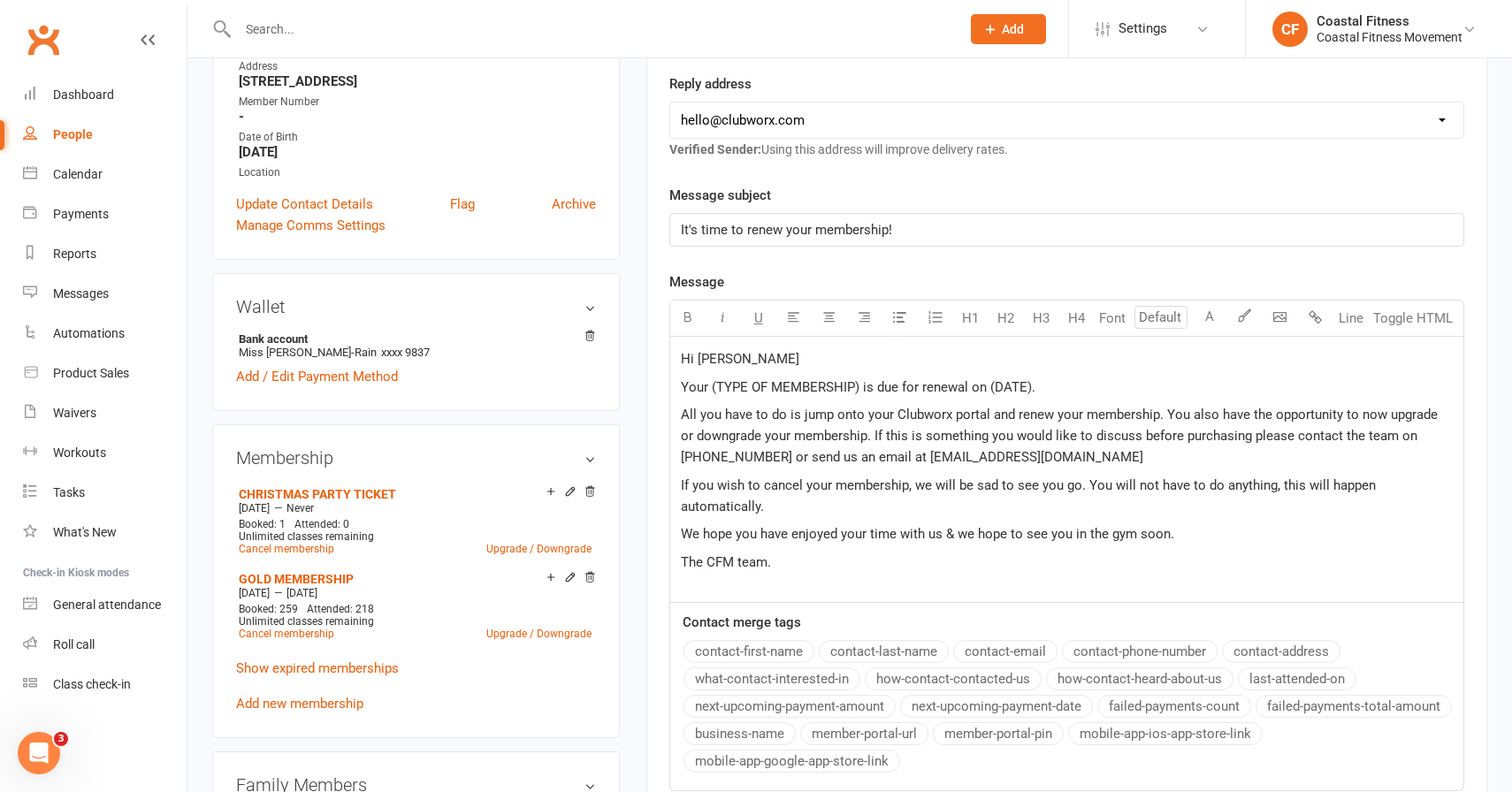
scroll to position [360, 0]
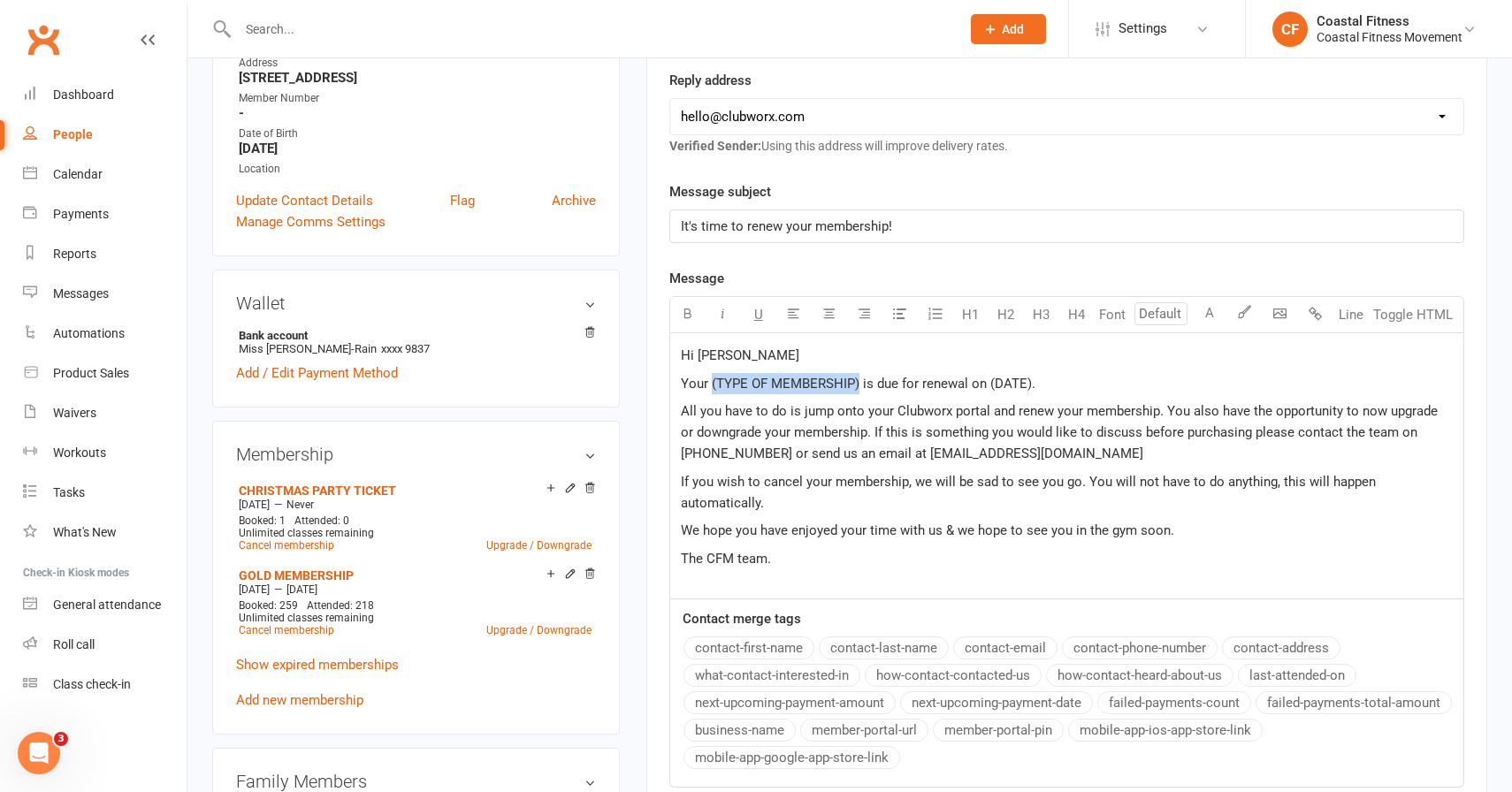
drag, startPoint x: 858, startPoint y: 383, endPoint x: 711, endPoint y: 381, distance: 147.0
click at [711, 381] on span "Your (TYPE OF MEMBERSHIP) is due for renewal on (DATE)." at bounding box center [857, 383] width 355 height 16
drag, startPoint x: 946, startPoint y: 382, endPoint x: 984, endPoint y: 382, distance: 38.0
click at [984, 382] on span "Your Gold membership is due for renewal on (DATE)." at bounding box center [836, 383] width 311 height 16
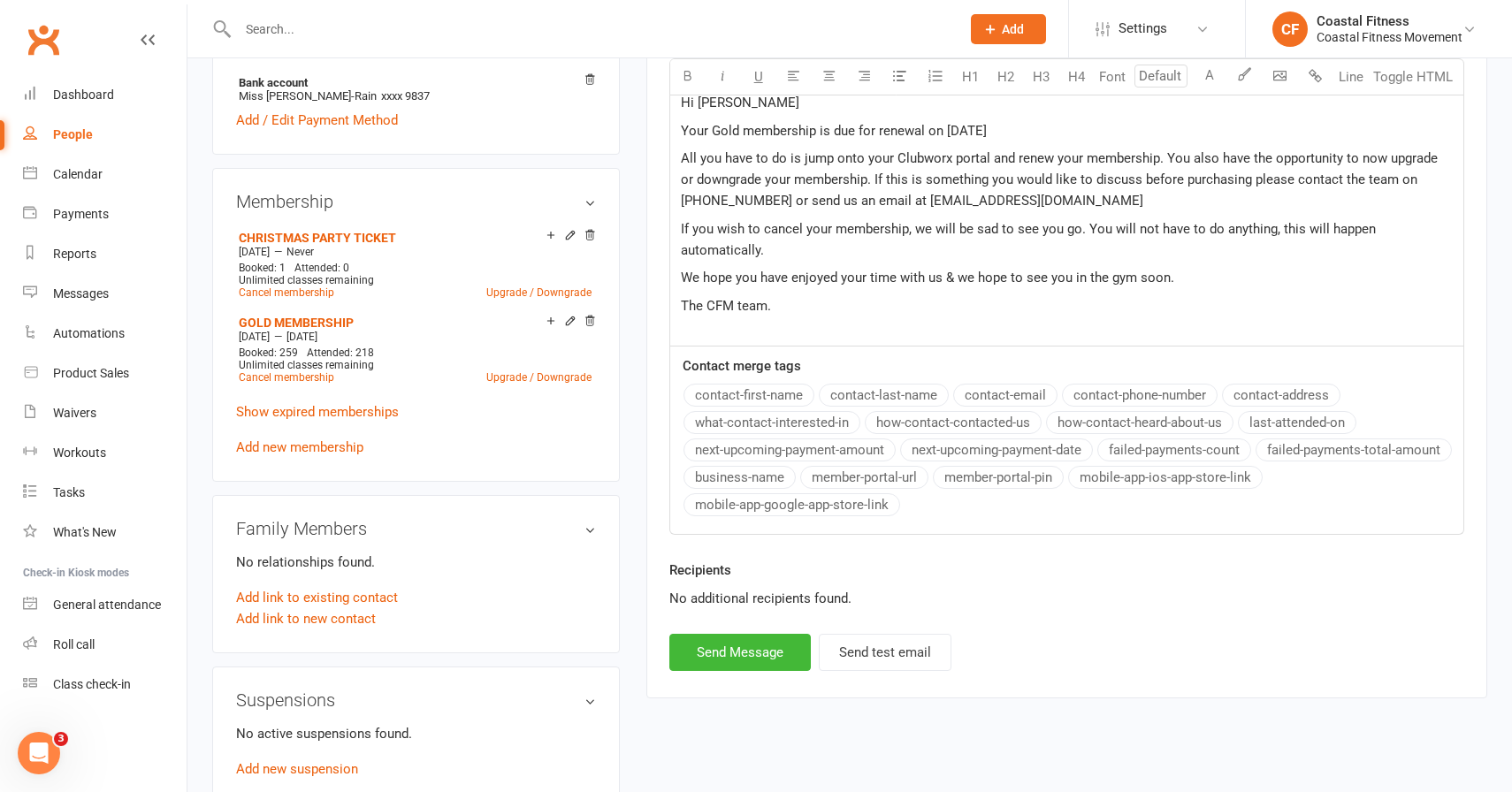
scroll to position [631, 0]
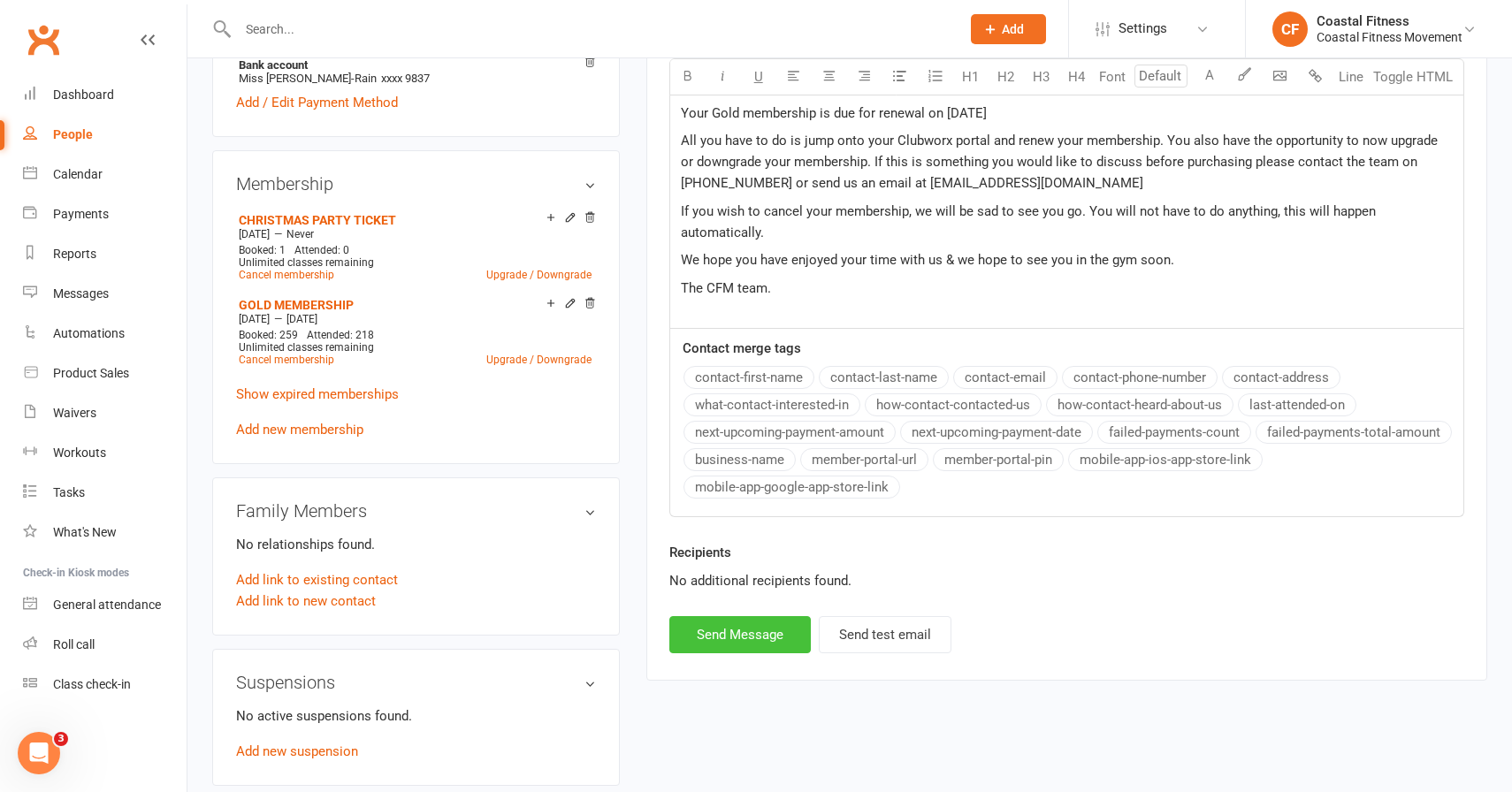
click at [790, 631] on button "Send Message" at bounding box center [740, 635] width 141 height 38
select select
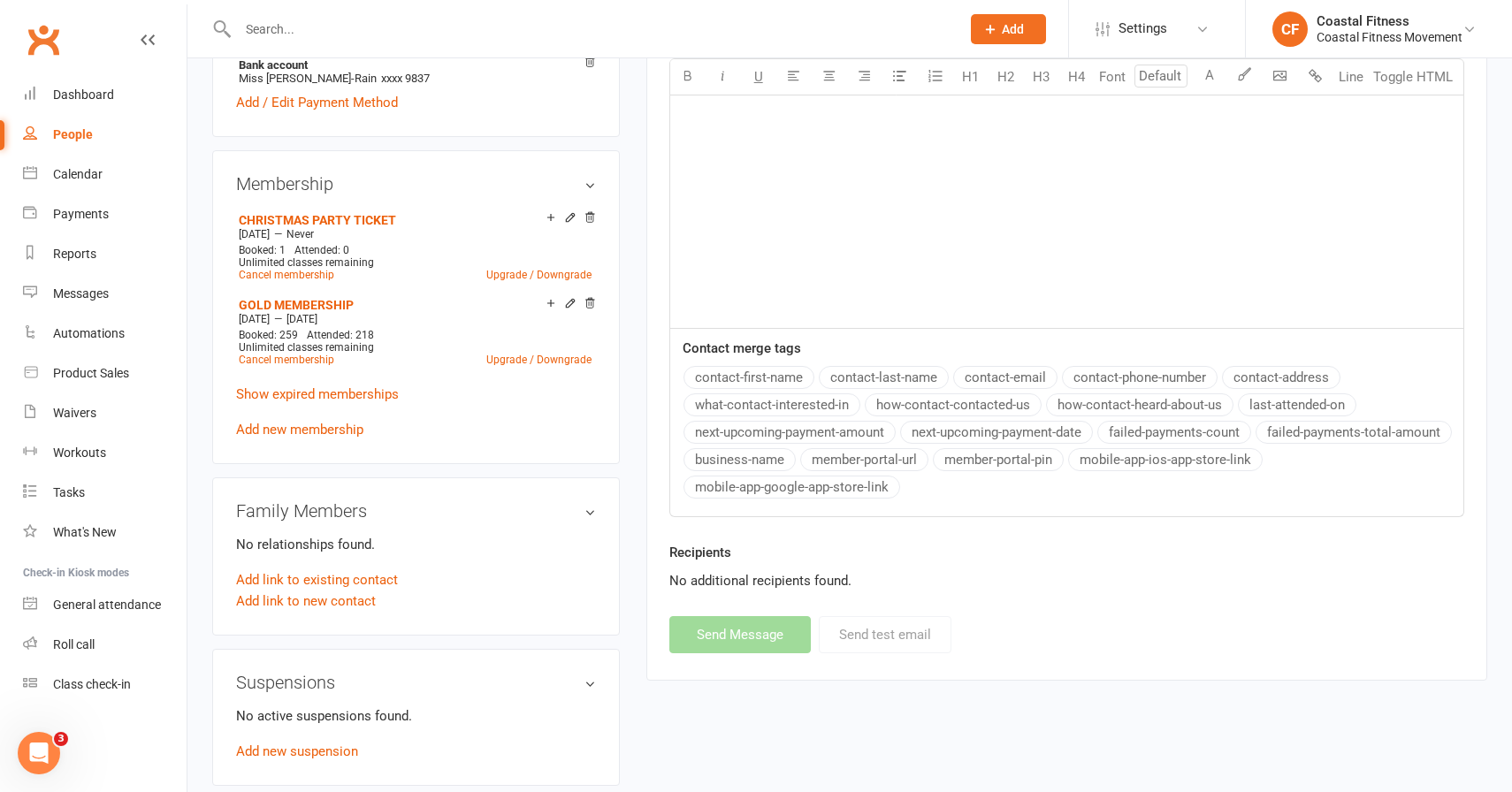
click at [330, 29] on input "text" at bounding box center [590, 29] width 715 height 25
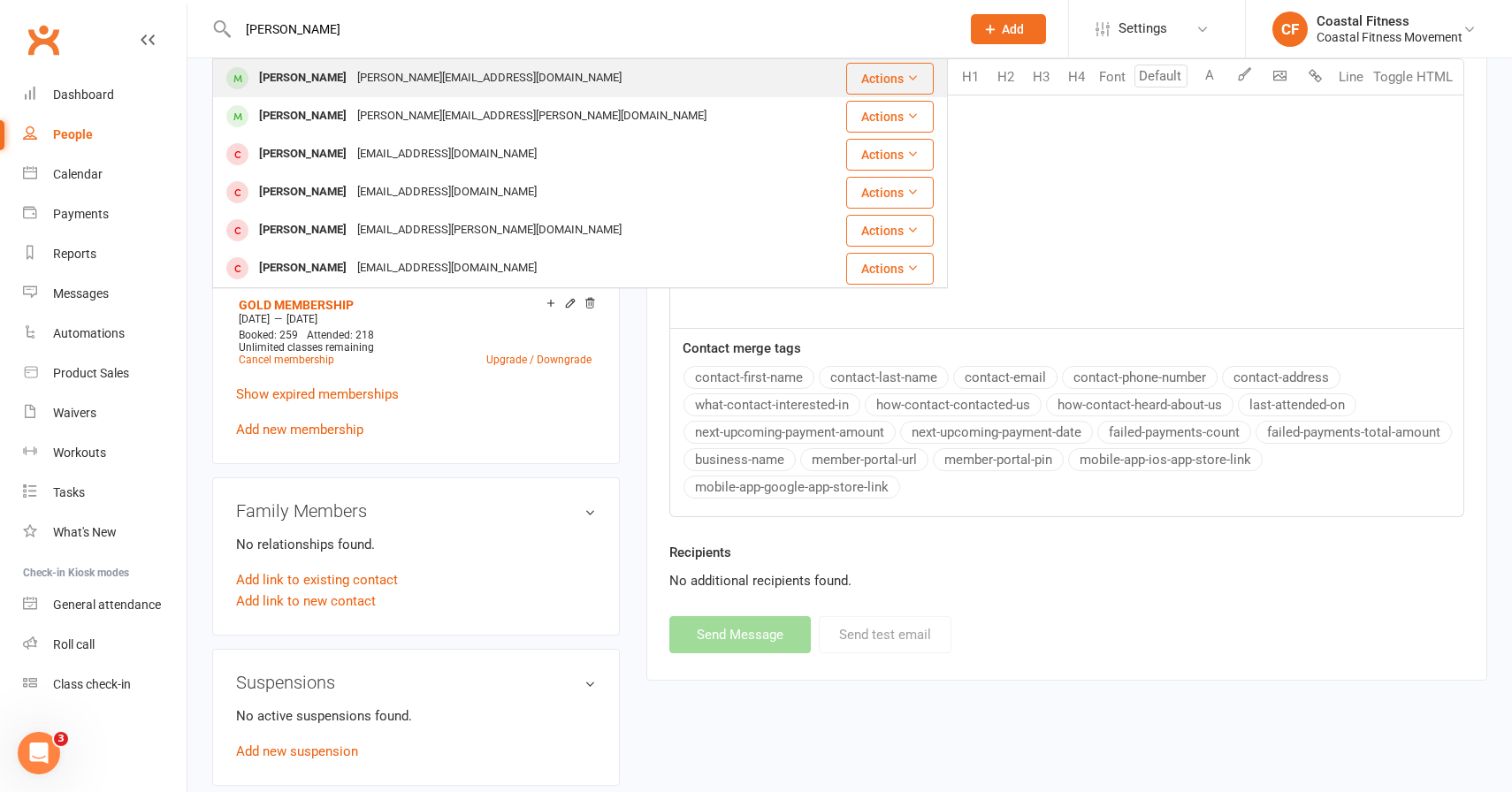
type input "peter"
click at [352, 66] on div "peter@zotmedia.com.au" at bounding box center [490, 78] width 275 height 26
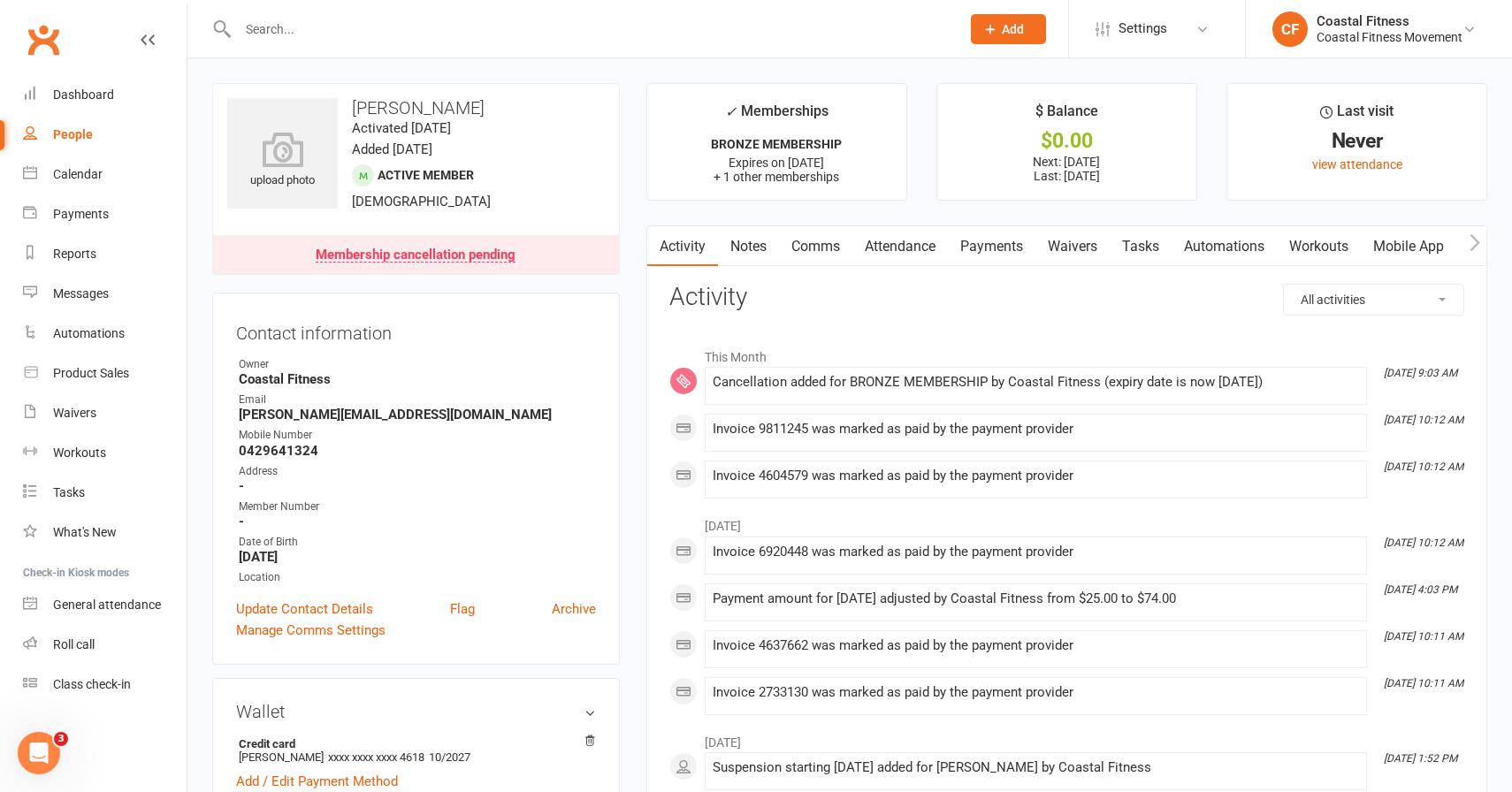
click at [351, 17] on input "text" at bounding box center [590, 29] width 715 height 25
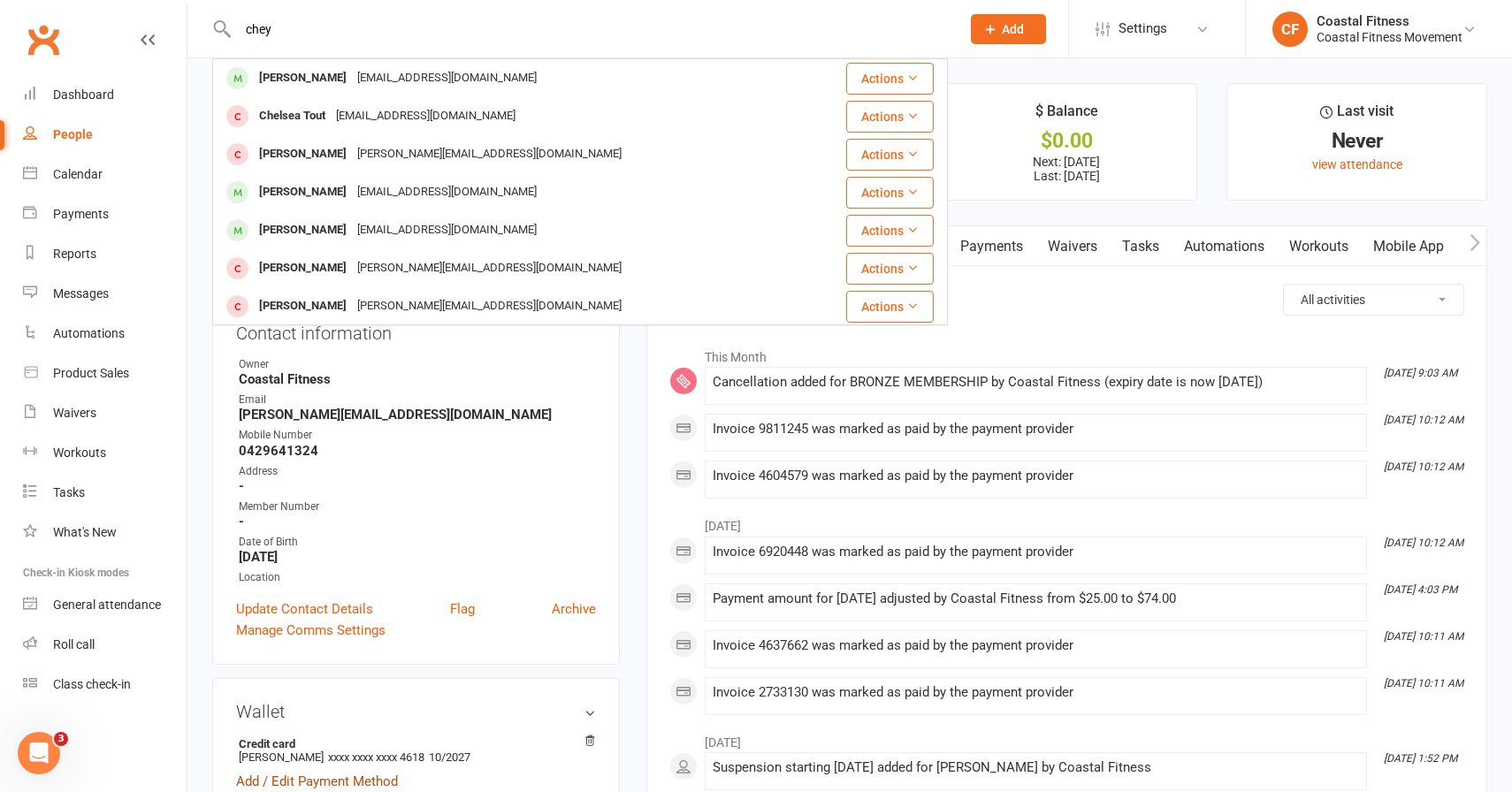
type input "chey"
click at [450, 353] on div "Contact information Owner Coastal Fitness Email peter@zotmedia.com.au Mobile Nu…" at bounding box center [416, 478] width 408 height 372
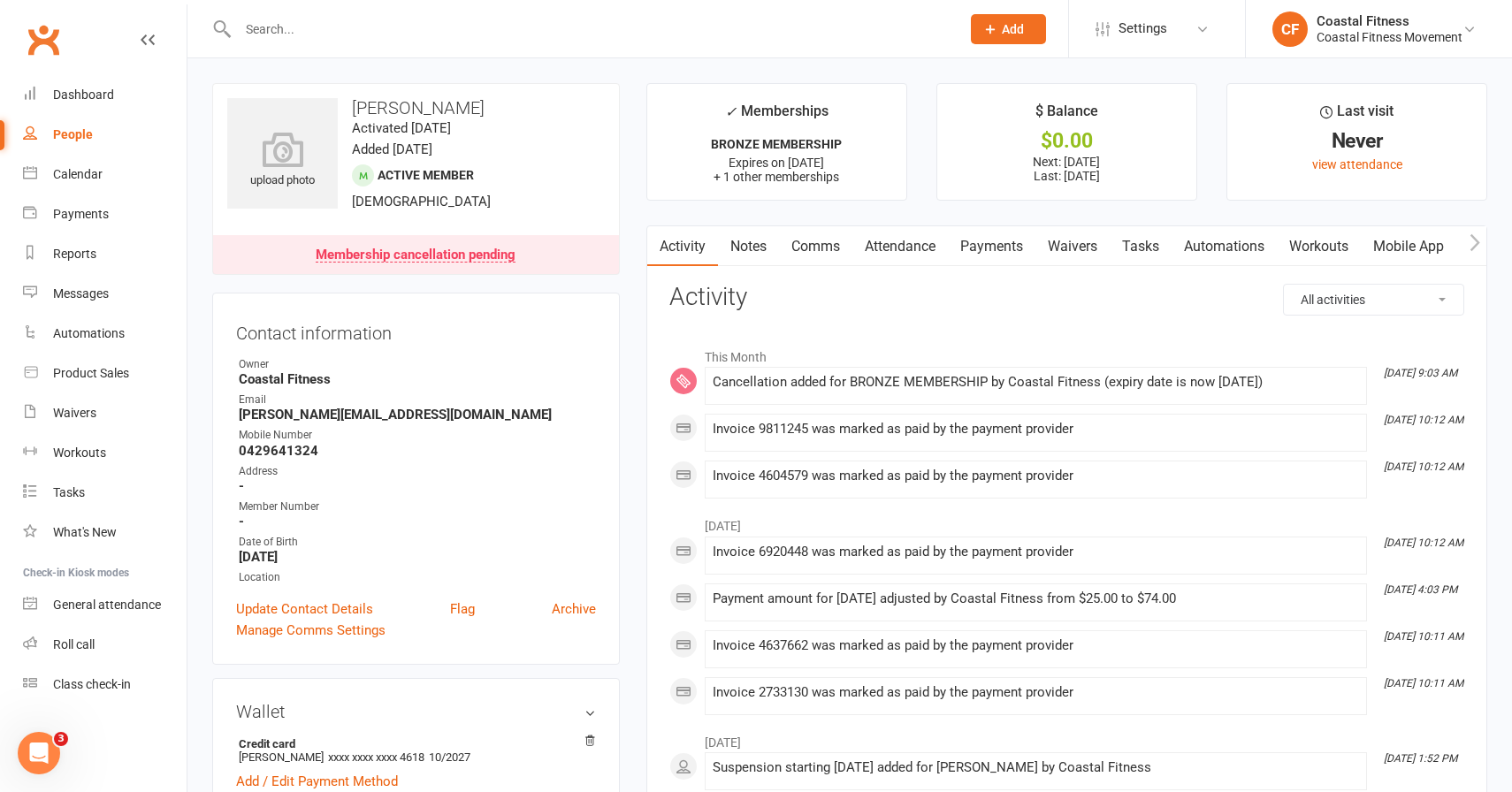
click at [1472, 241] on icon "button" at bounding box center [1475, 242] width 11 height 19
click at [1472, 240] on icon "button" at bounding box center [1475, 242] width 11 height 19
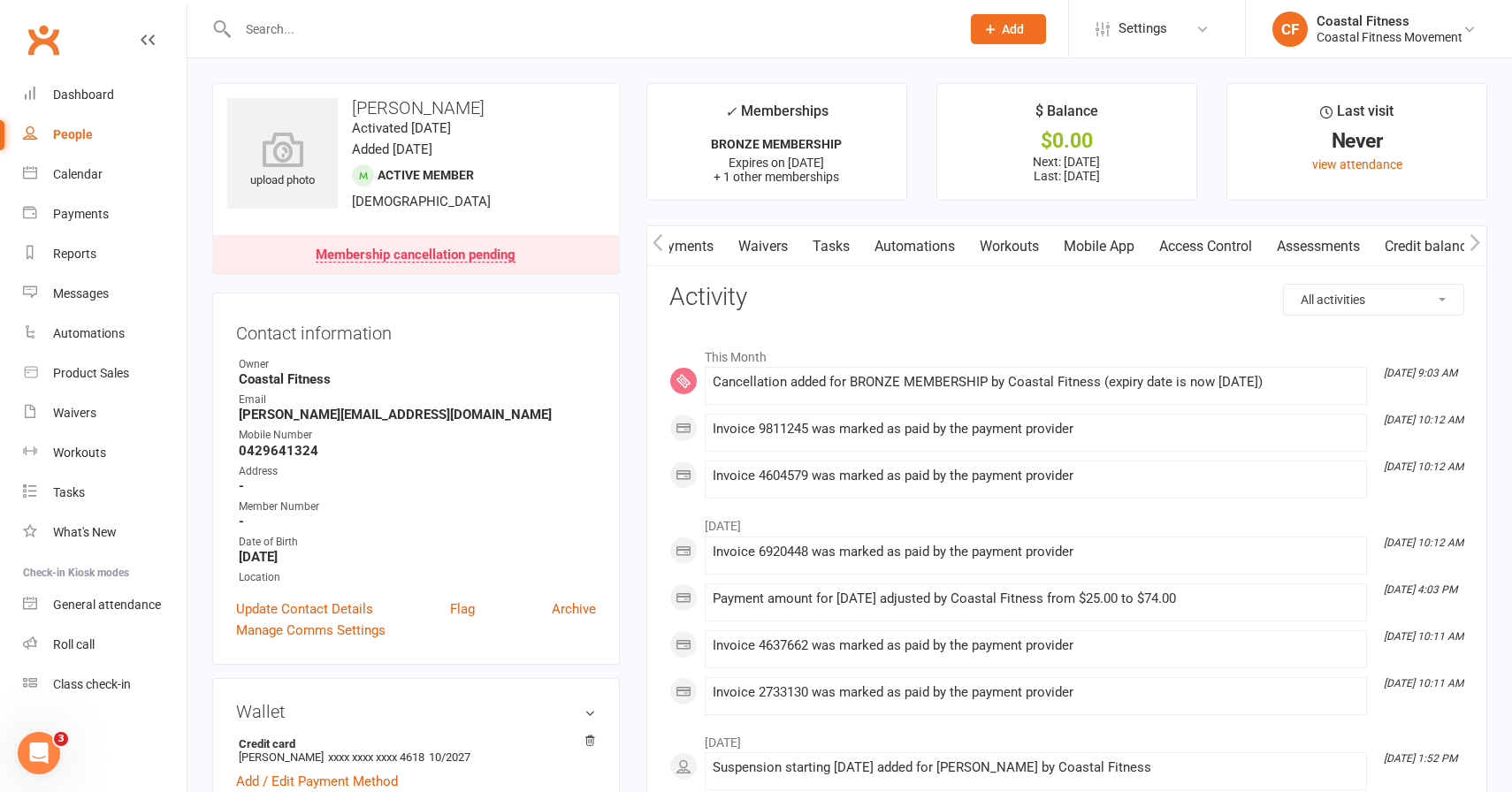
click at [1476, 240] on icon "button" at bounding box center [1475, 242] width 11 height 19
click at [287, 31] on input "text" at bounding box center [590, 29] width 715 height 25
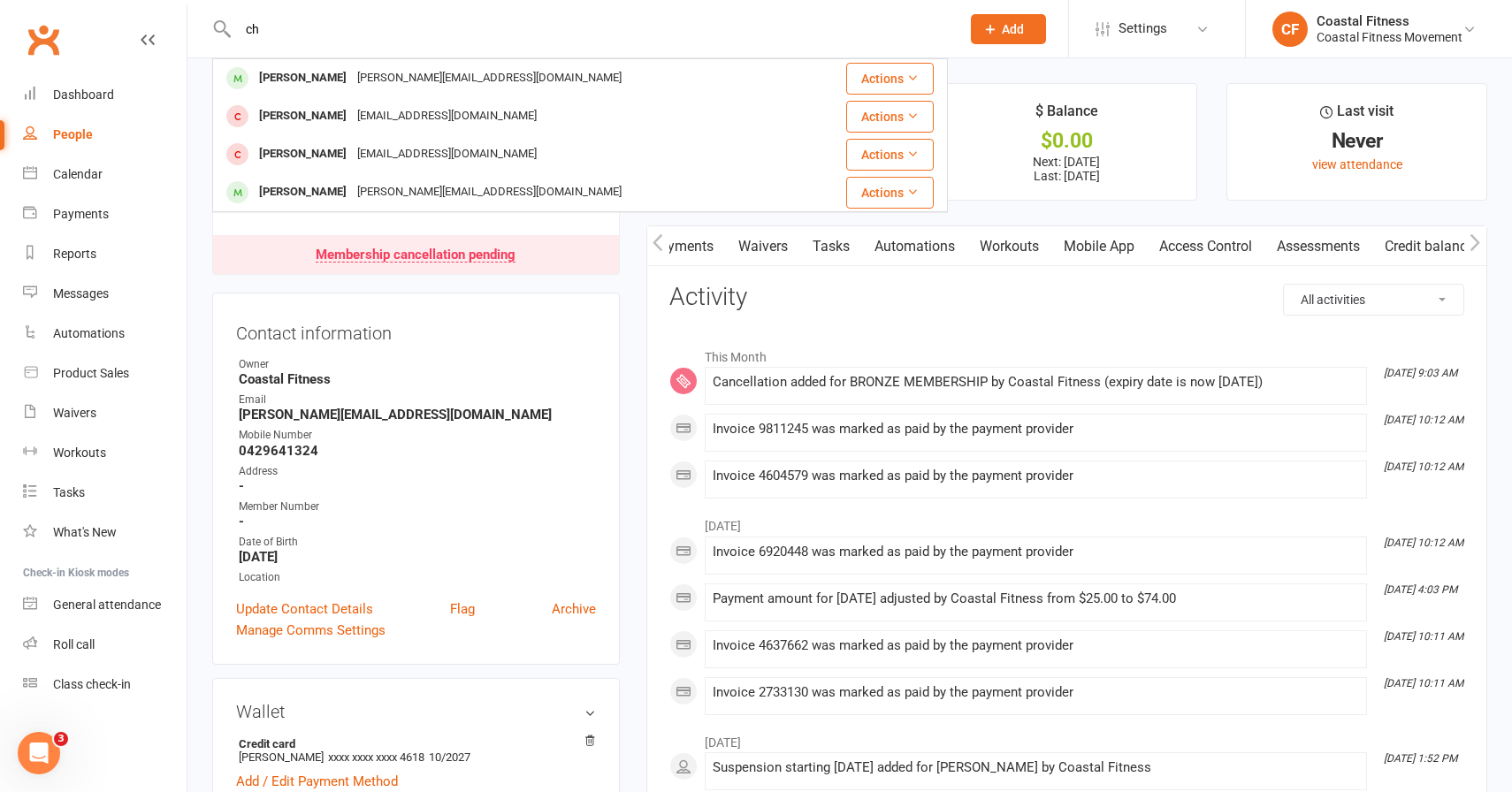
type input "c"
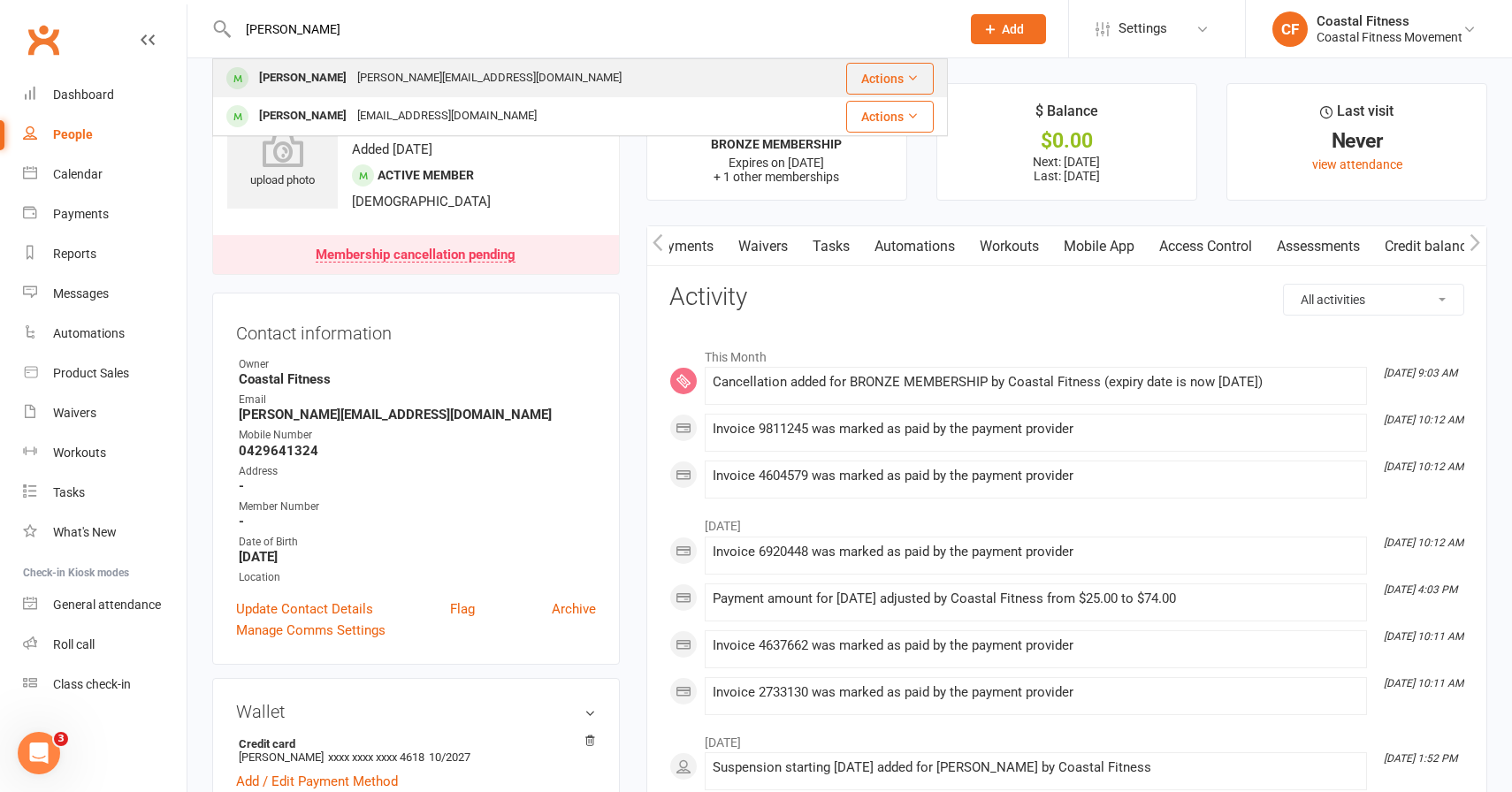
type input "josh"
click at [352, 73] on div "Josh.vakai@hotmail.com" at bounding box center [490, 78] width 275 height 26
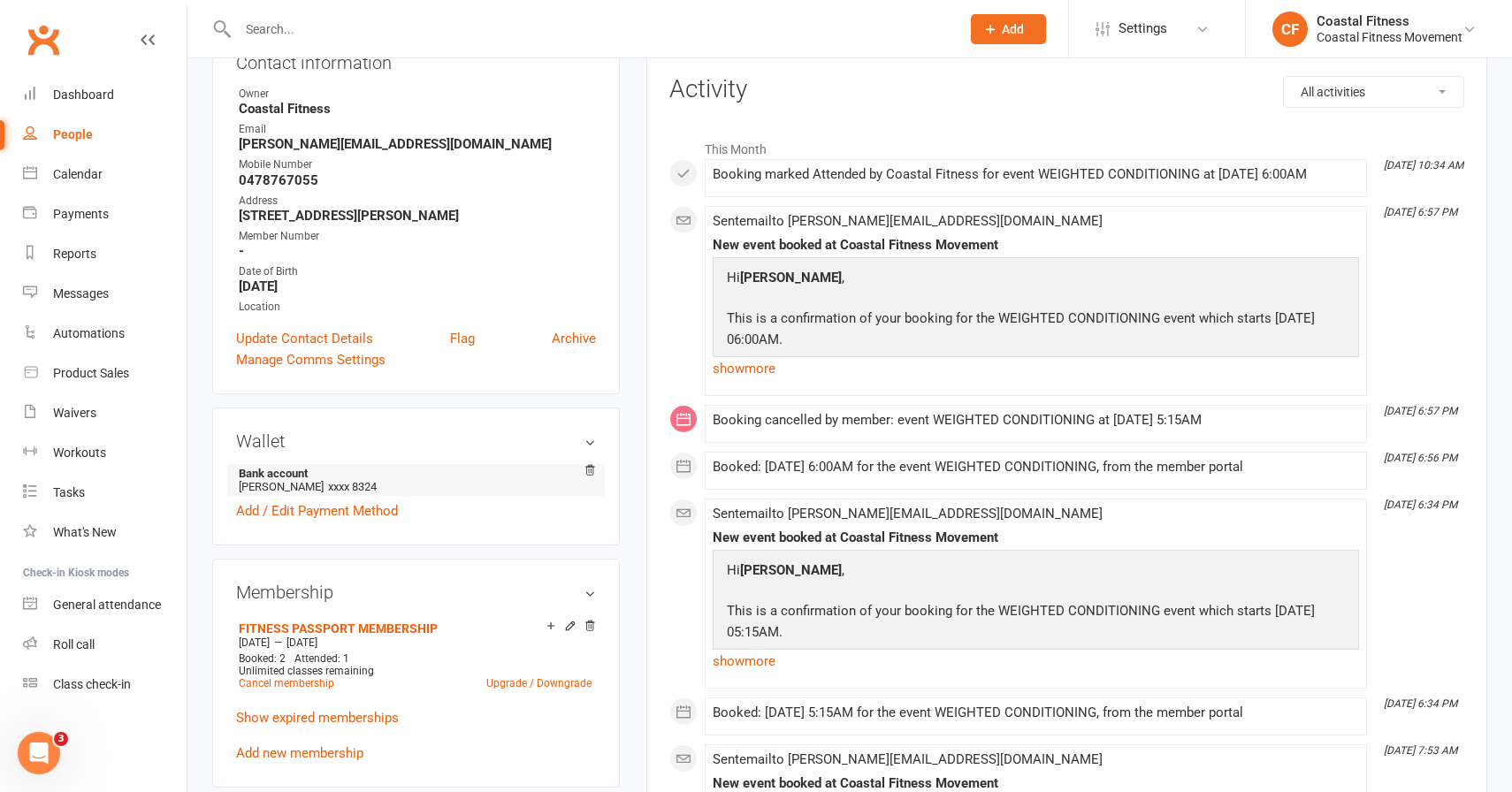
scroll to position [218, 0]
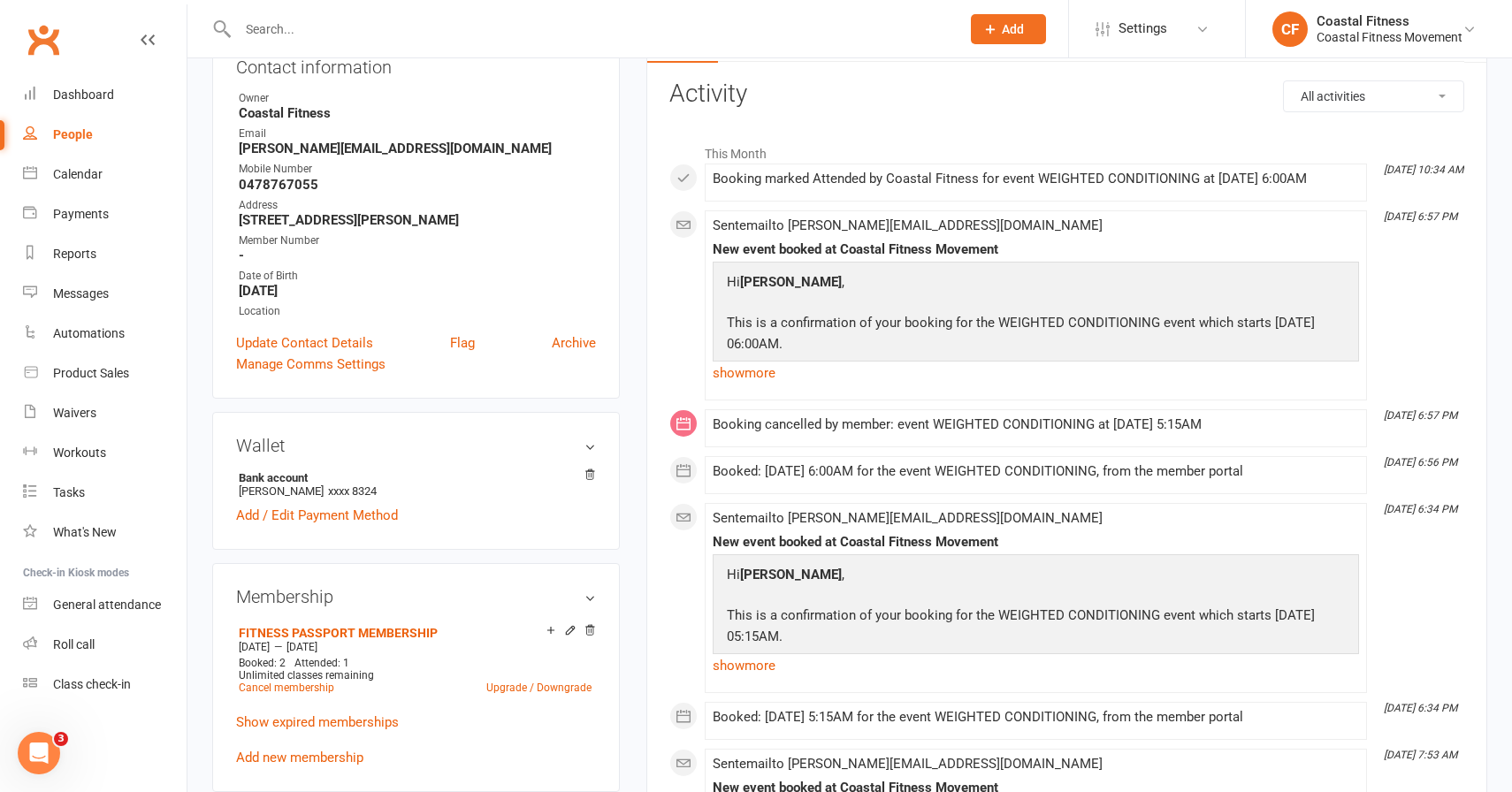
click at [300, 18] on input "text" at bounding box center [590, 29] width 715 height 25
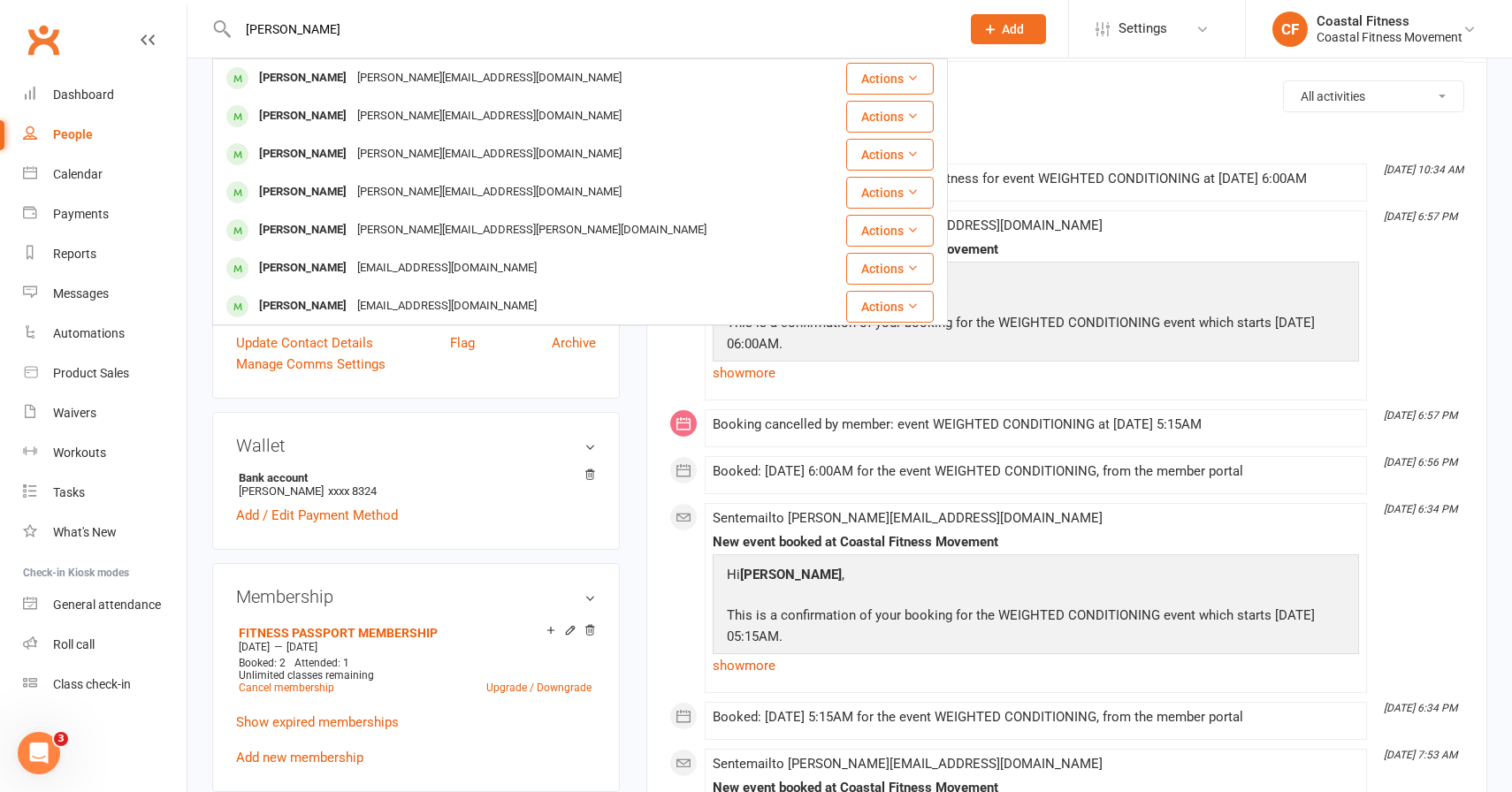
type input "stewart"
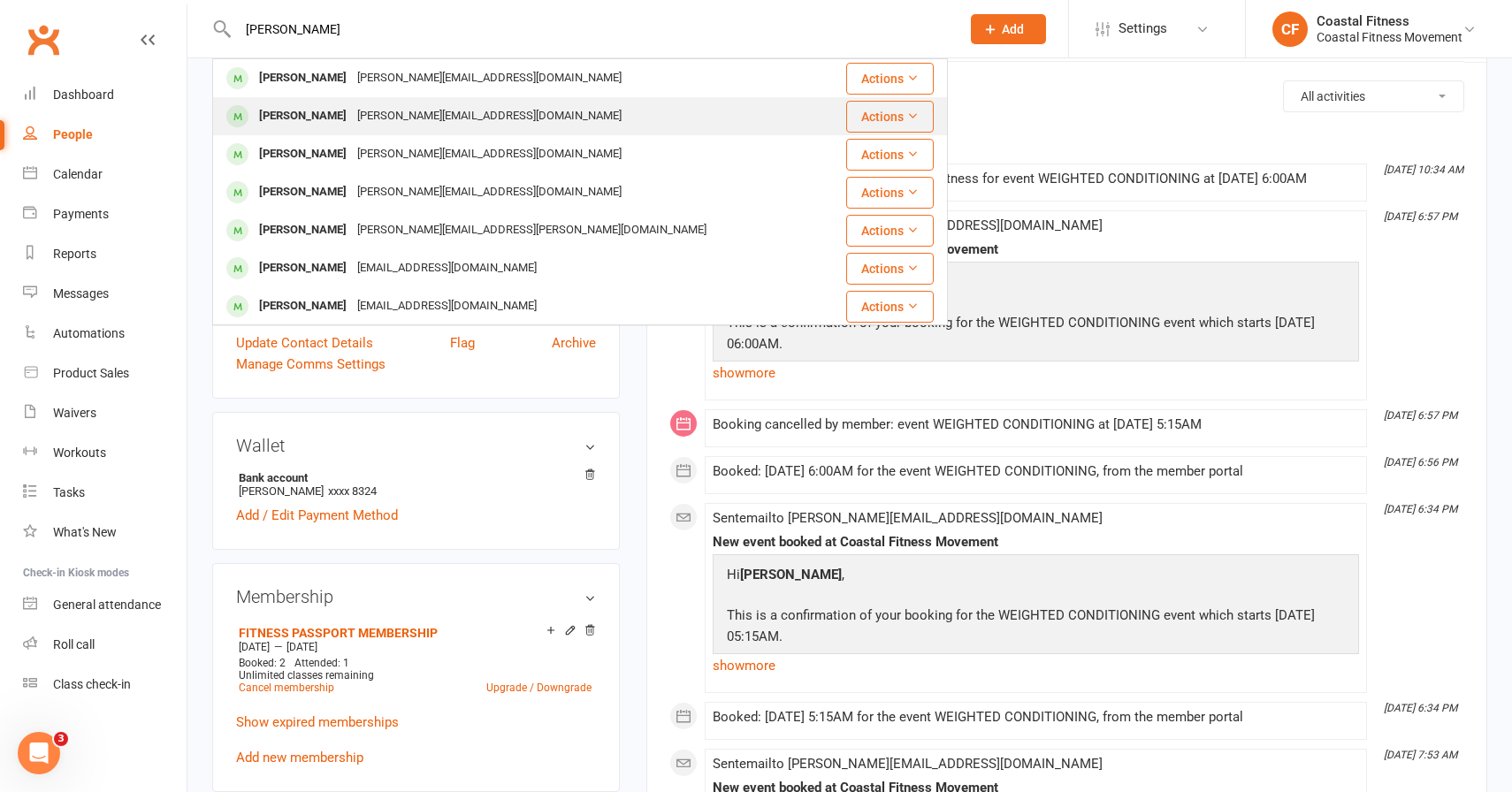
click at [307, 119] on div "Stewart Boyd" at bounding box center [303, 116] width 98 height 26
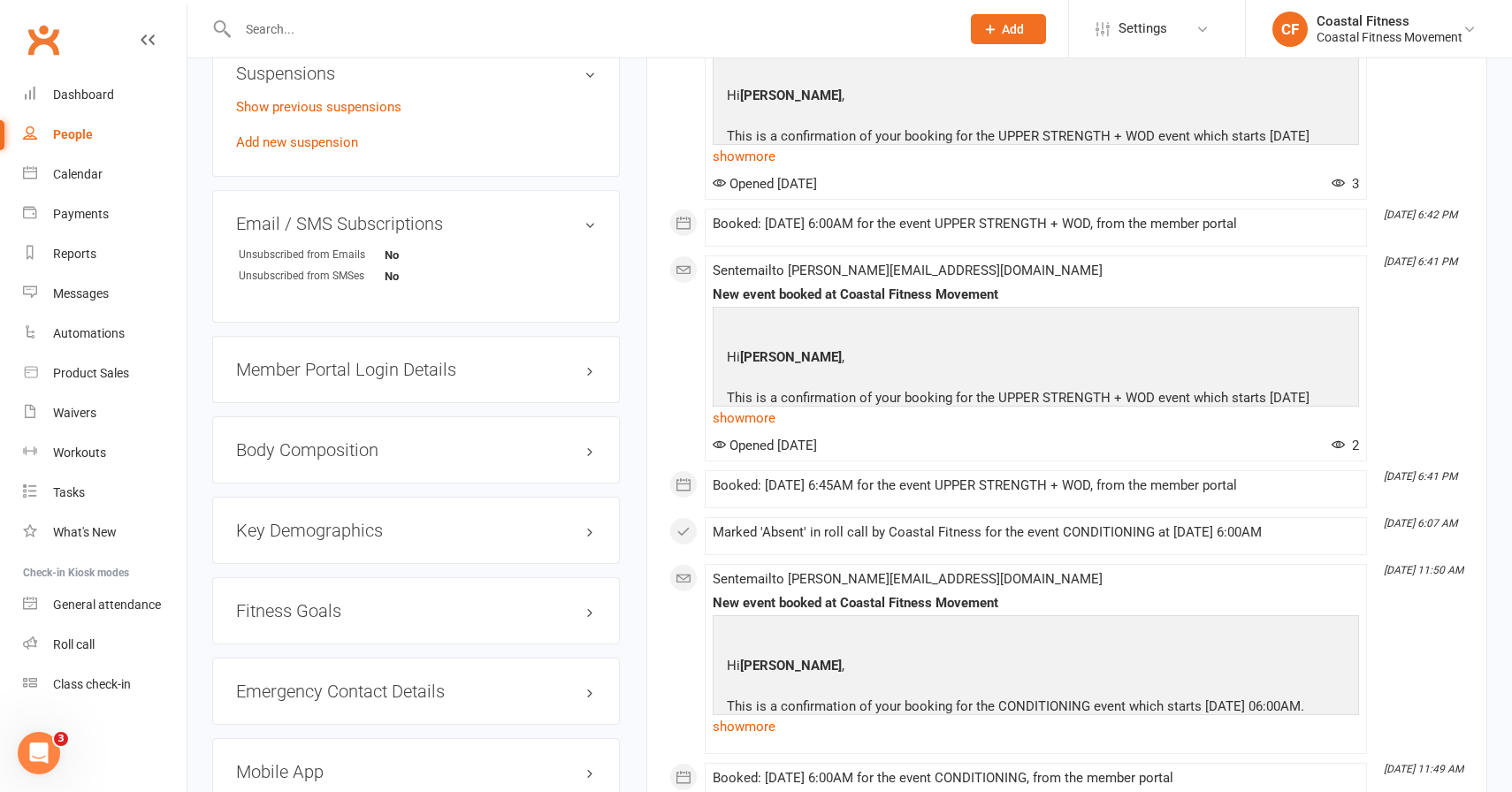
scroll to position [1228, 0]
click at [359, 344] on div "Member Portal Login Details" at bounding box center [416, 371] width 408 height 67
click at [359, 365] on h3 "Member Portal Login Details" at bounding box center [416, 371] width 359 height 20
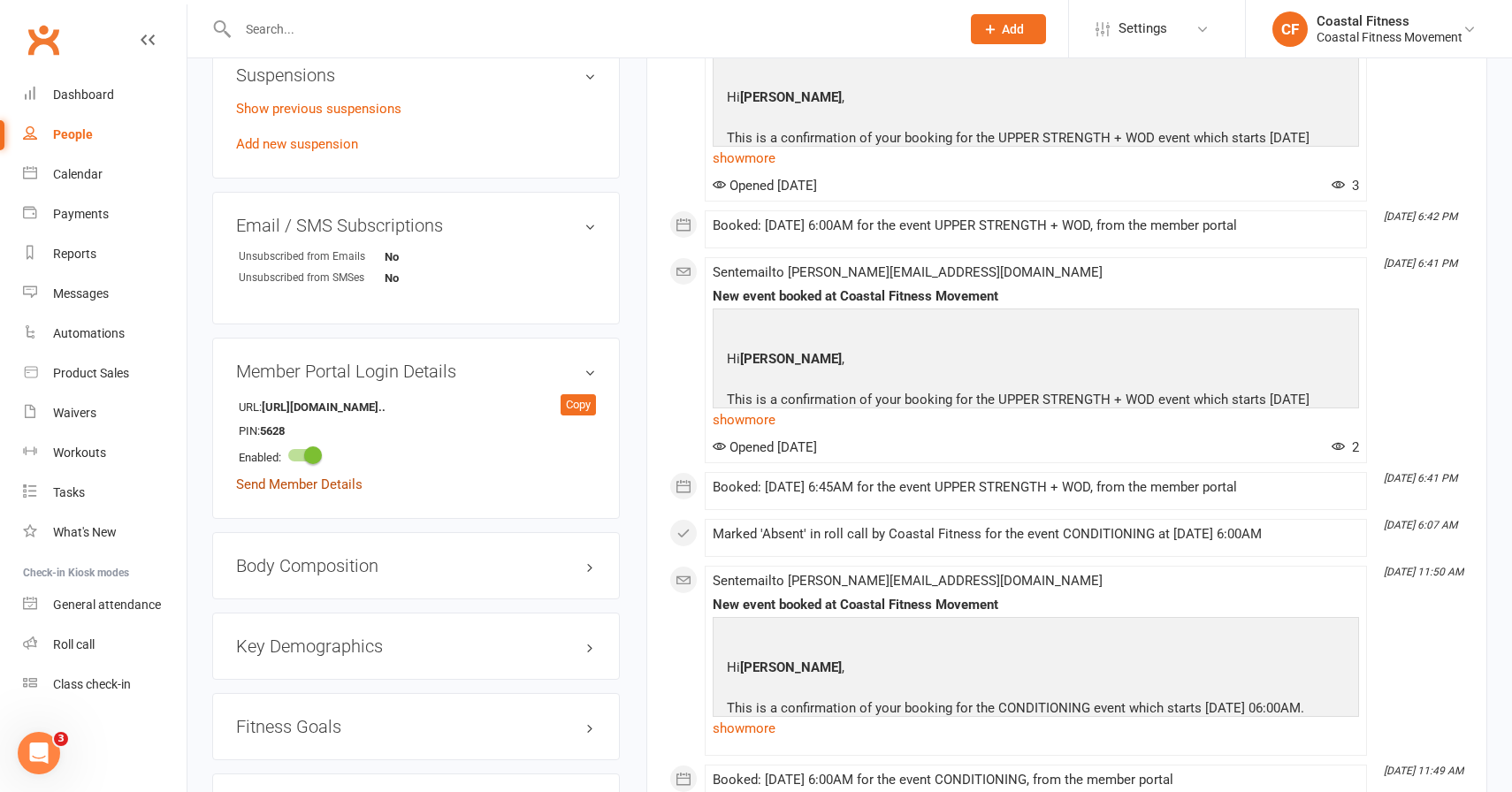
click at [293, 483] on link "Send Member Details" at bounding box center [299, 484] width 126 height 16
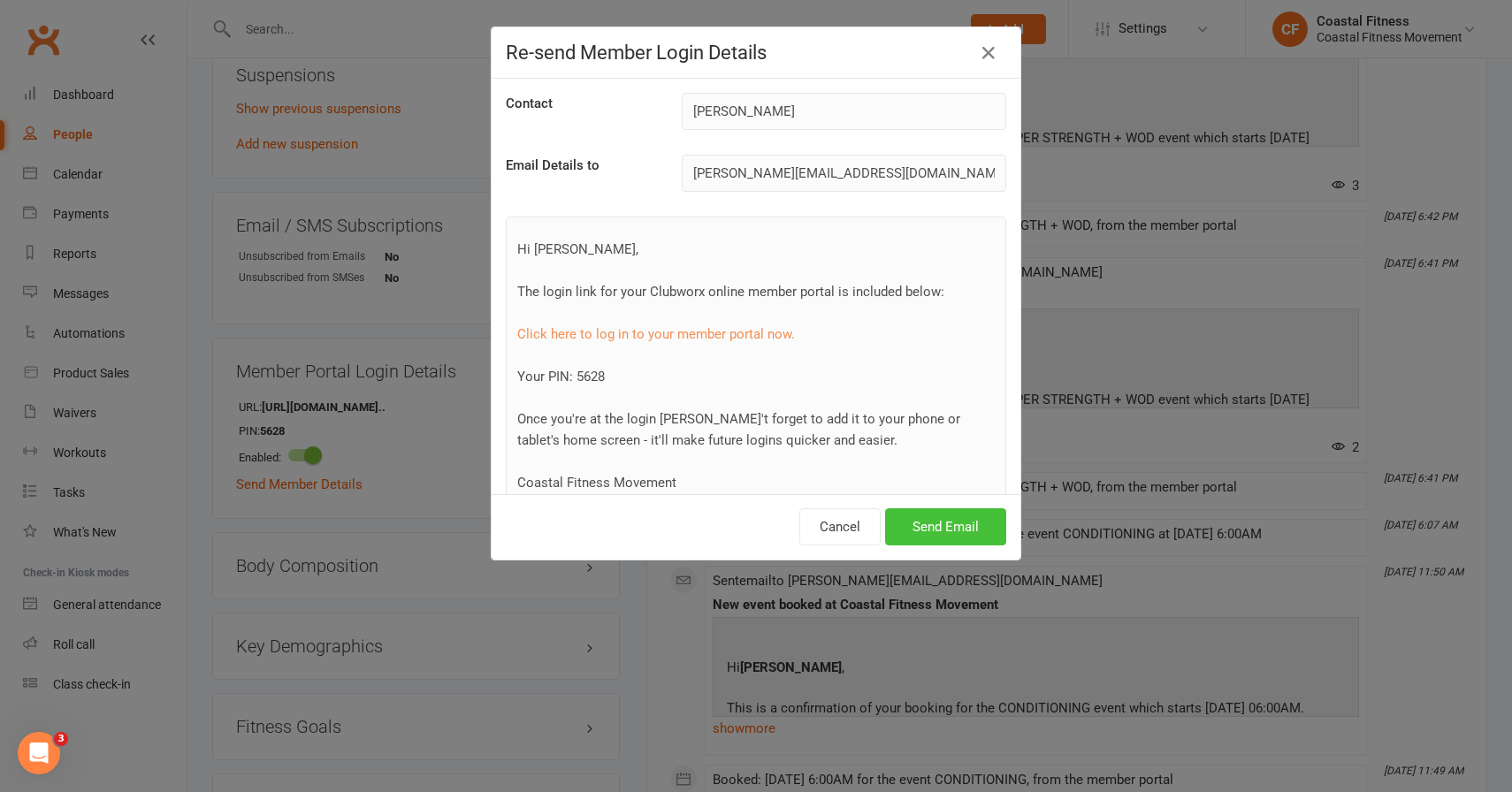
click at [920, 533] on button "Send Email" at bounding box center [945, 527] width 121 height 38
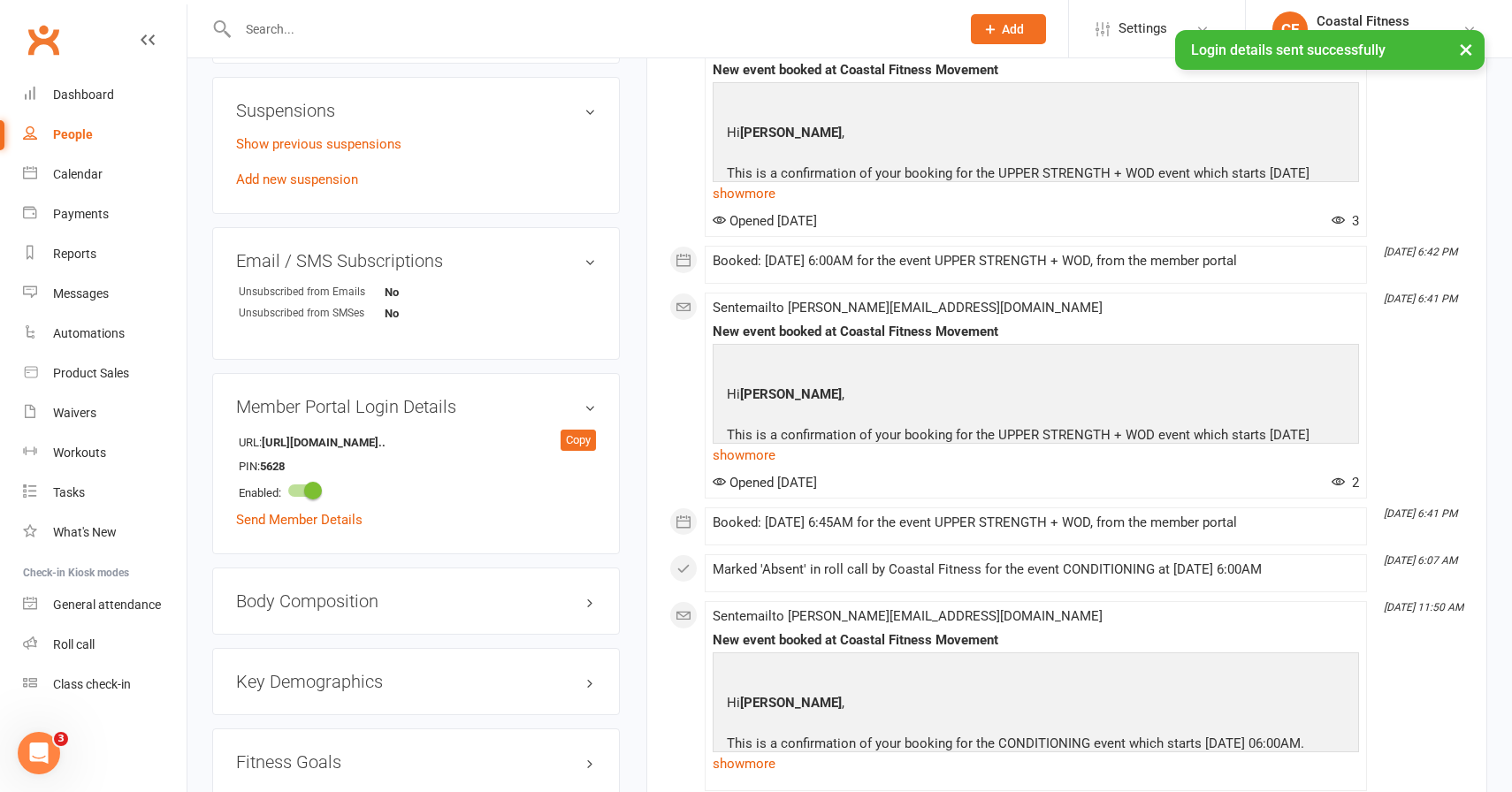
scroll to position [1181, 0]
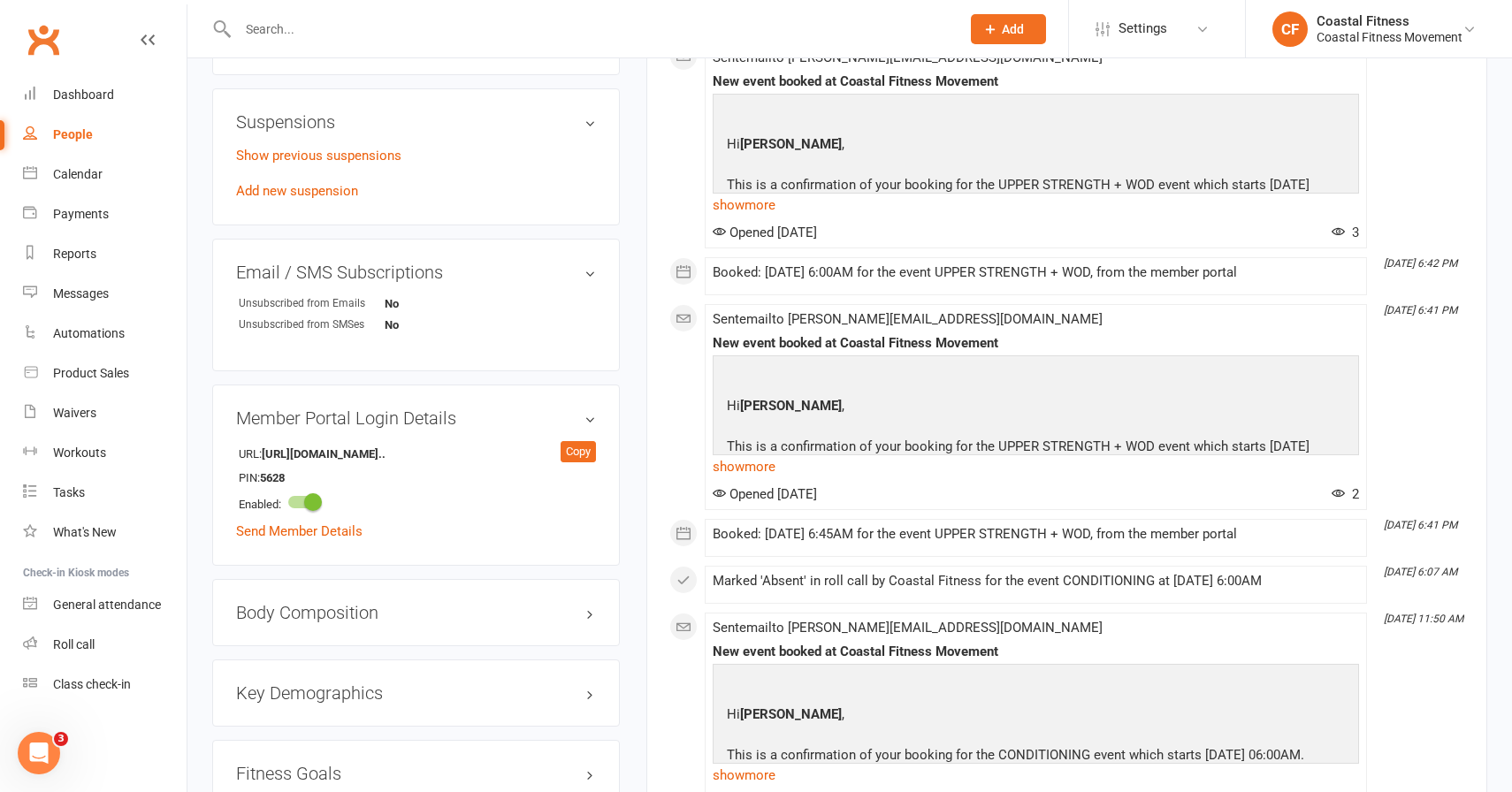
click at [281, 38] on input "text" at bounding box center [590, 29] width 715 height 25
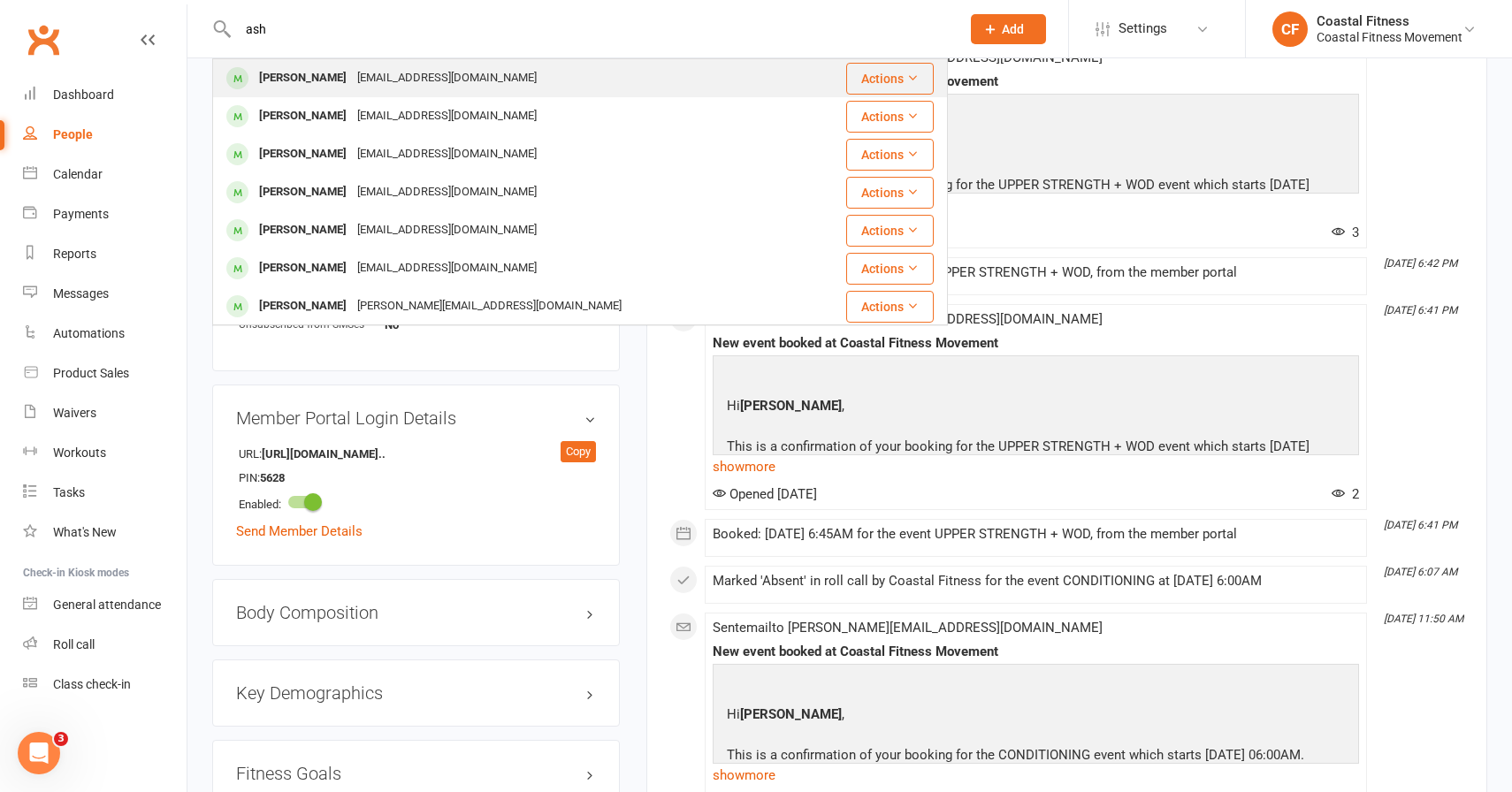
type input "ash"
click at [289, 81] on div "[PERSON_NAME]" at bounding box center [303, 78] width 98 height 26
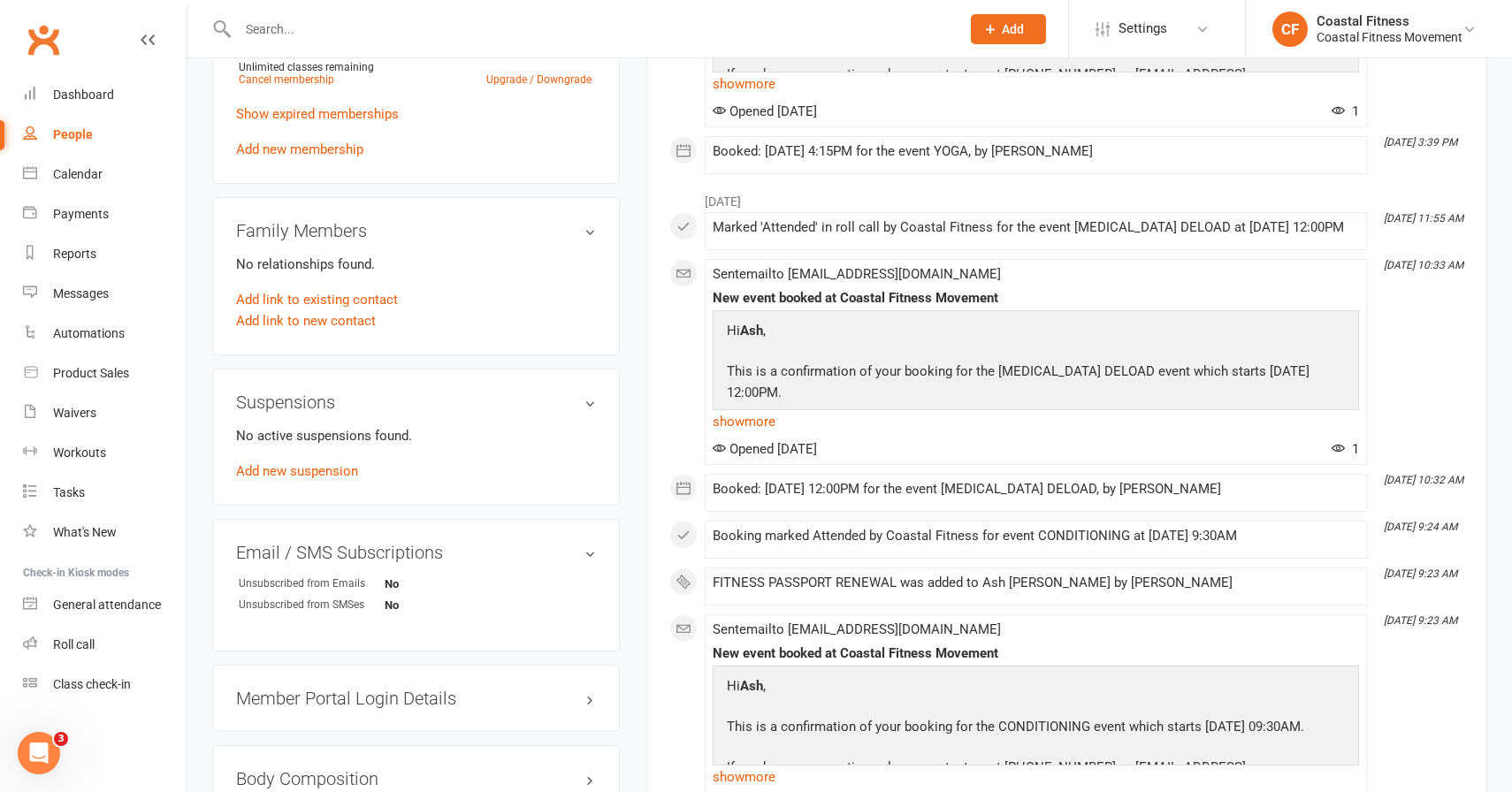
scroll to position [817, 0]
click at [397, 667] on div "Member Portal Login Details" at bounding box center [416, 697] width 408 height 67
click at [397, 687] on h3 "Member Portal Login Details" at bounding box center [416, 697] width 359 height 20
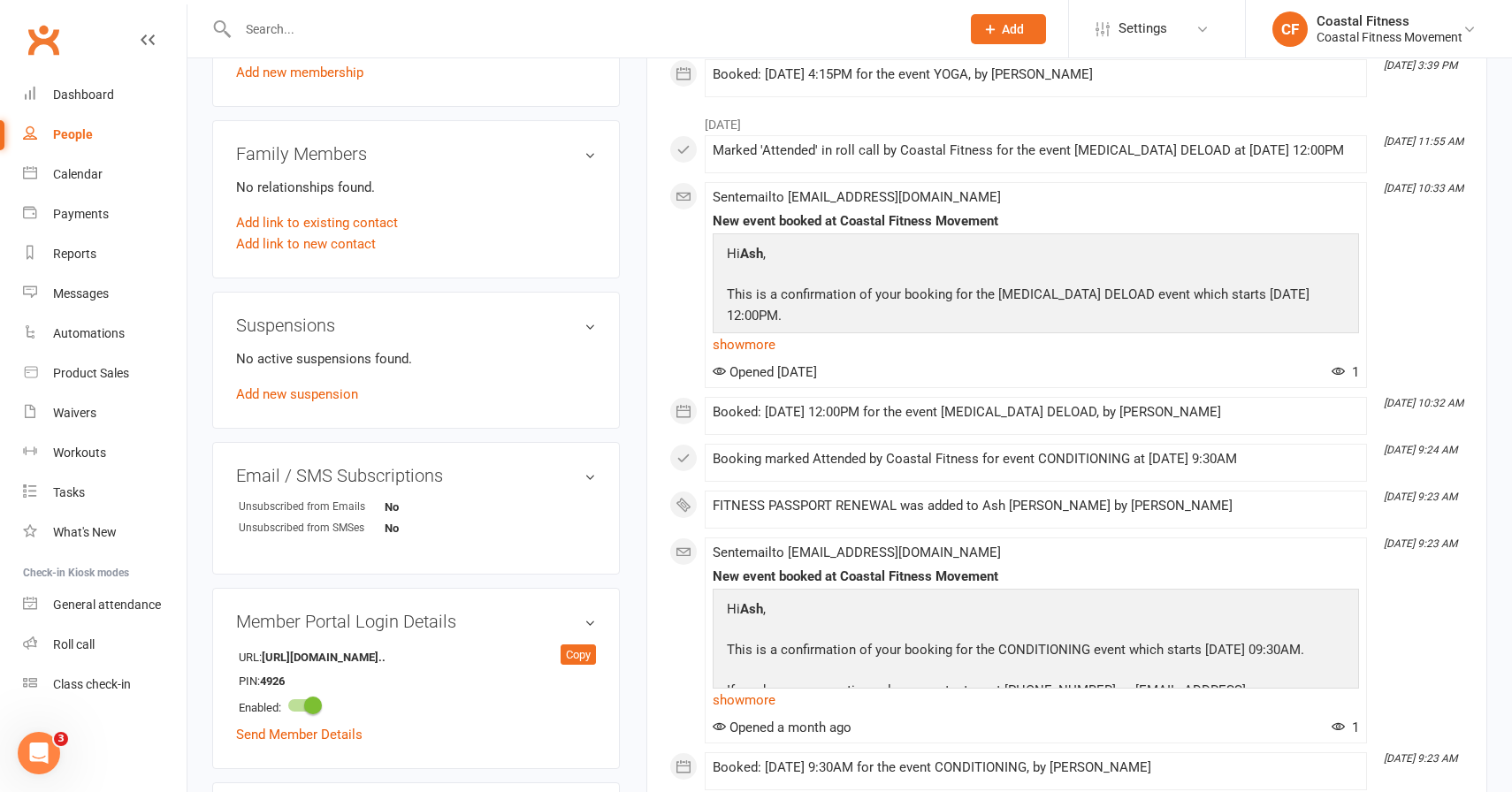
scroll to position [915, 0]
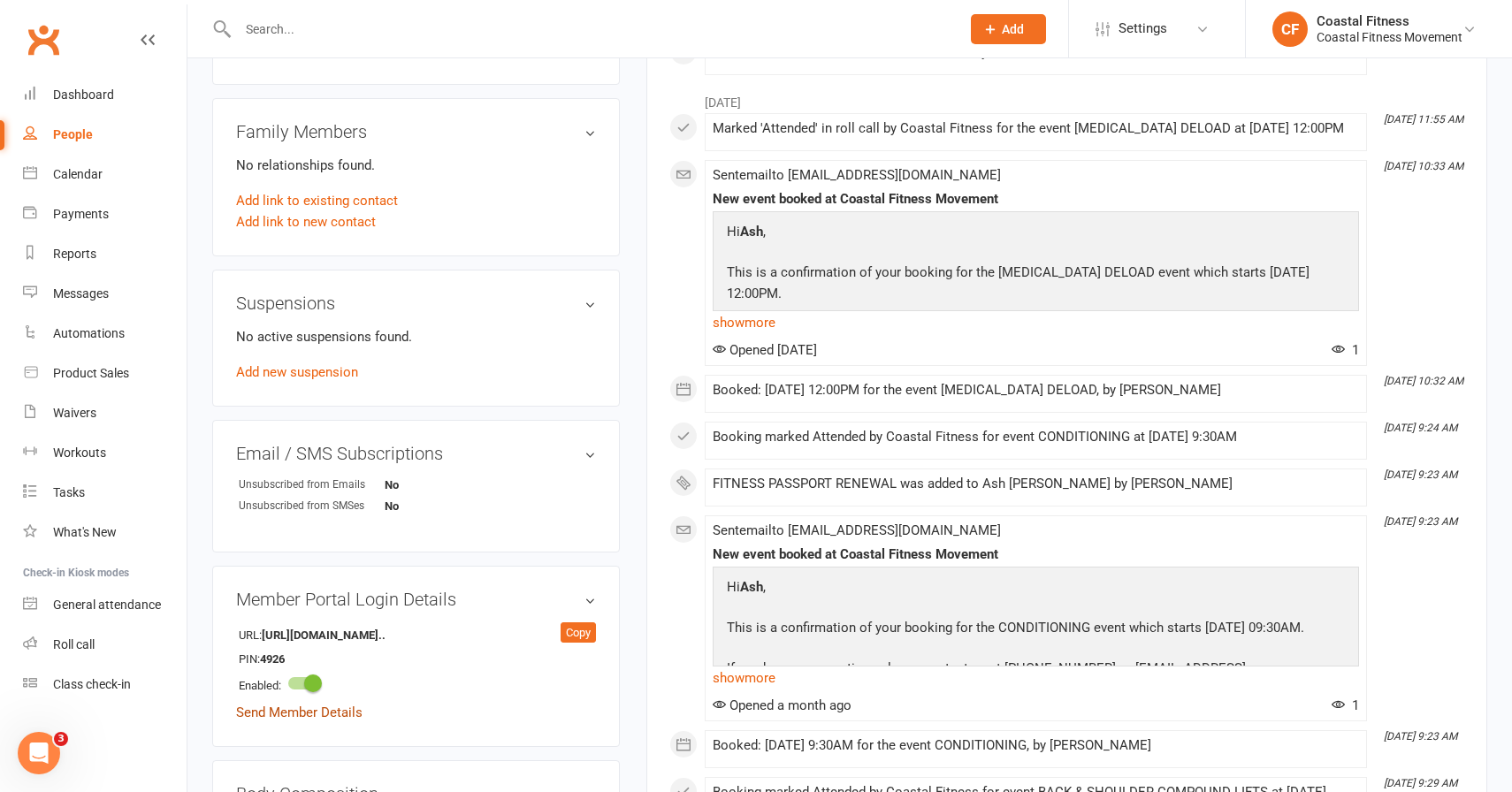
click at [266, 714] on link "Send Member Details" at bounding box center [299, 712] width 126 height 16
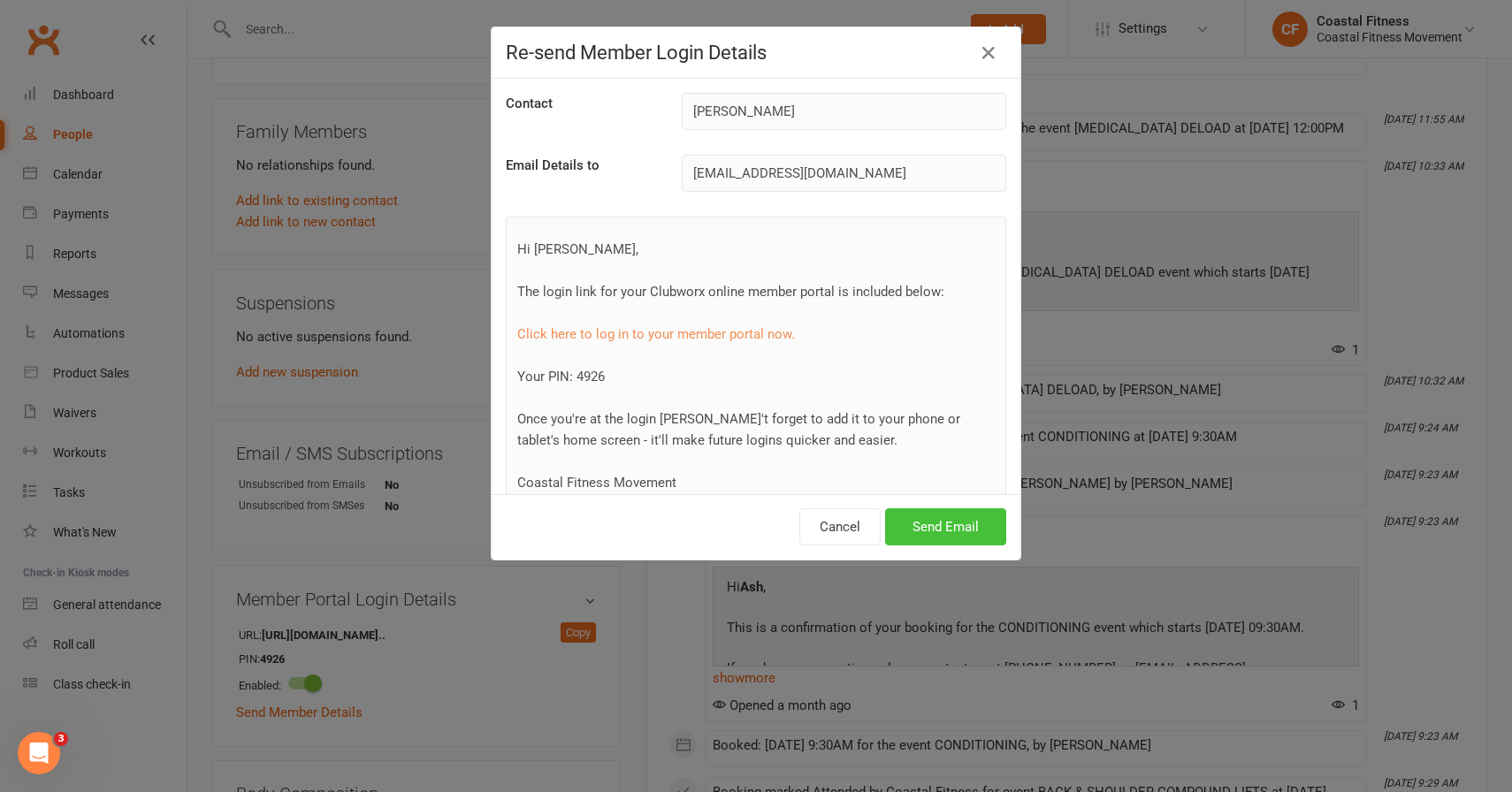
click at [921, 520] on button "Send Email" at bounding box center [945, 527] width 121 height 38
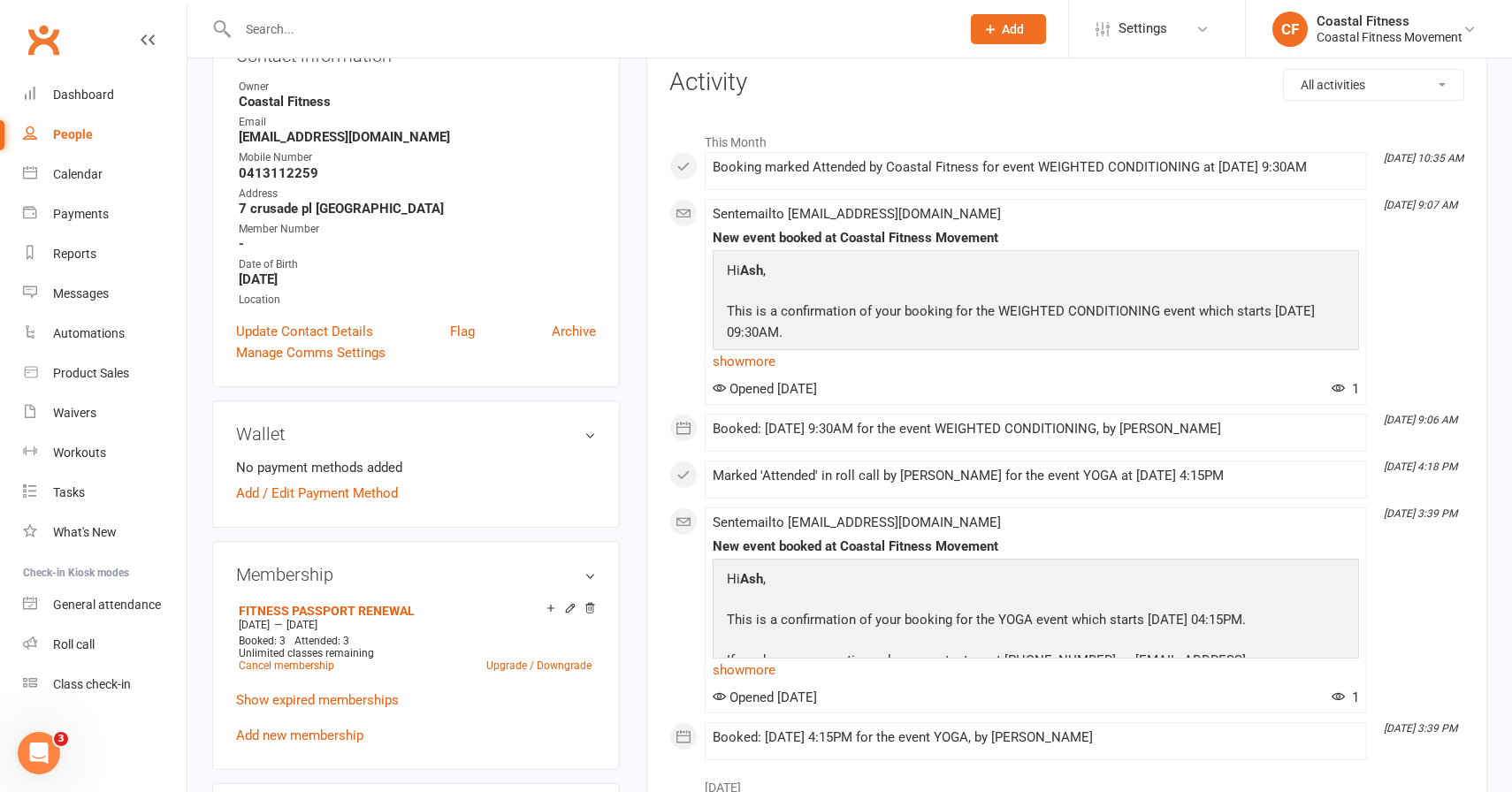
scroll to position [0, 0]
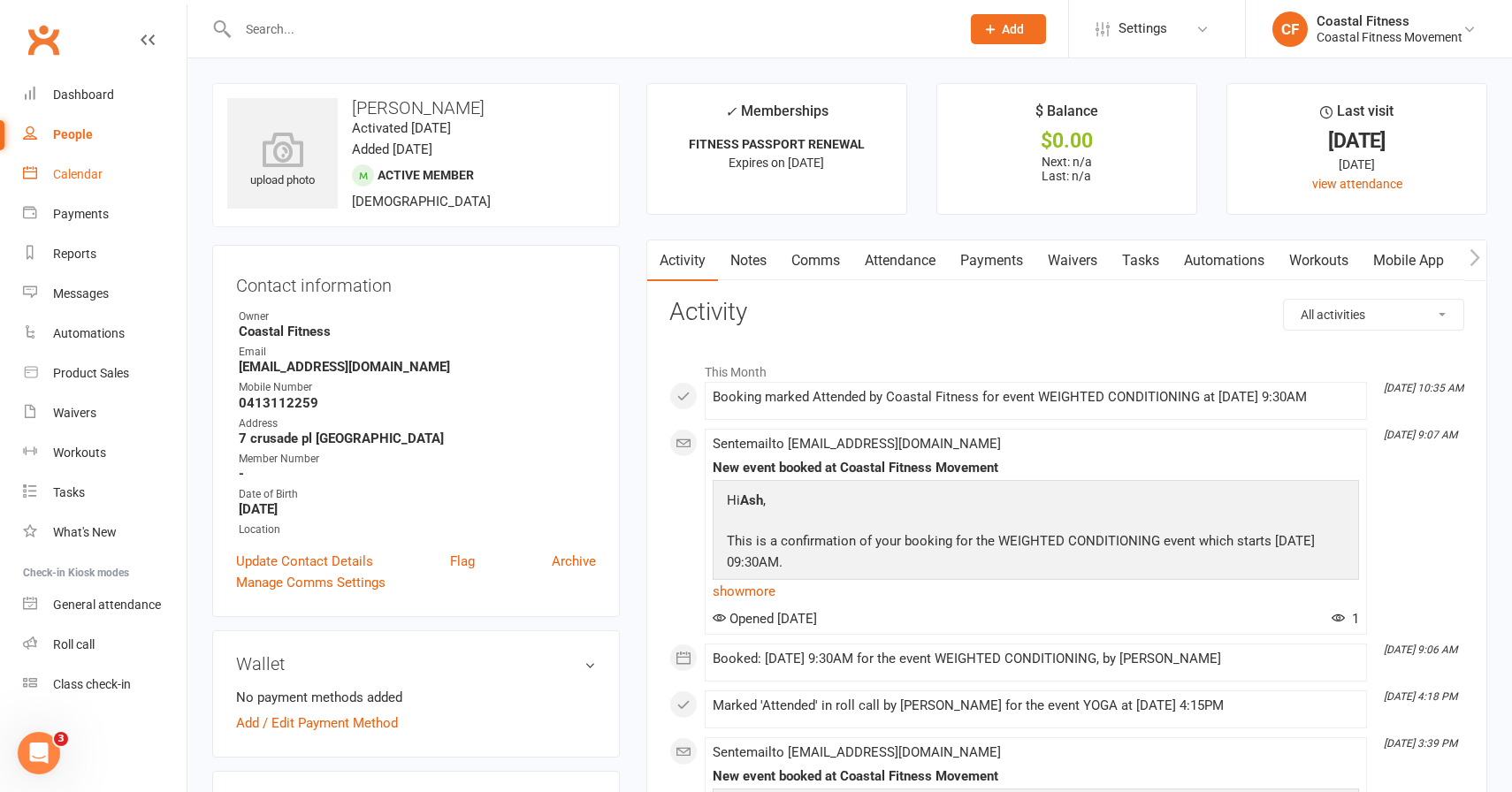
click at [80, 173] on div "Calendar" at bounding box center [77, 174] width 49 height 14
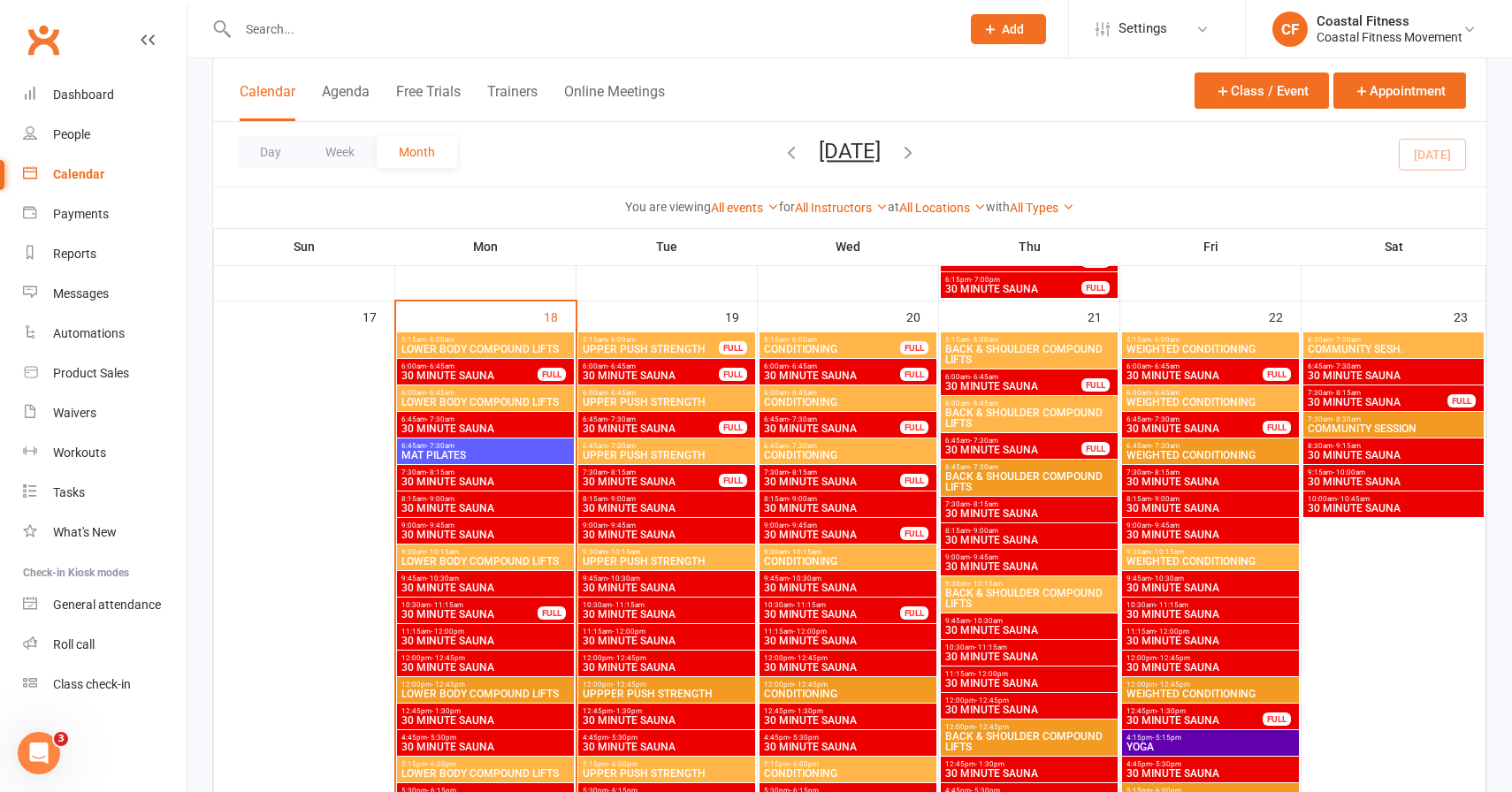
scroll to position [1903, 0]
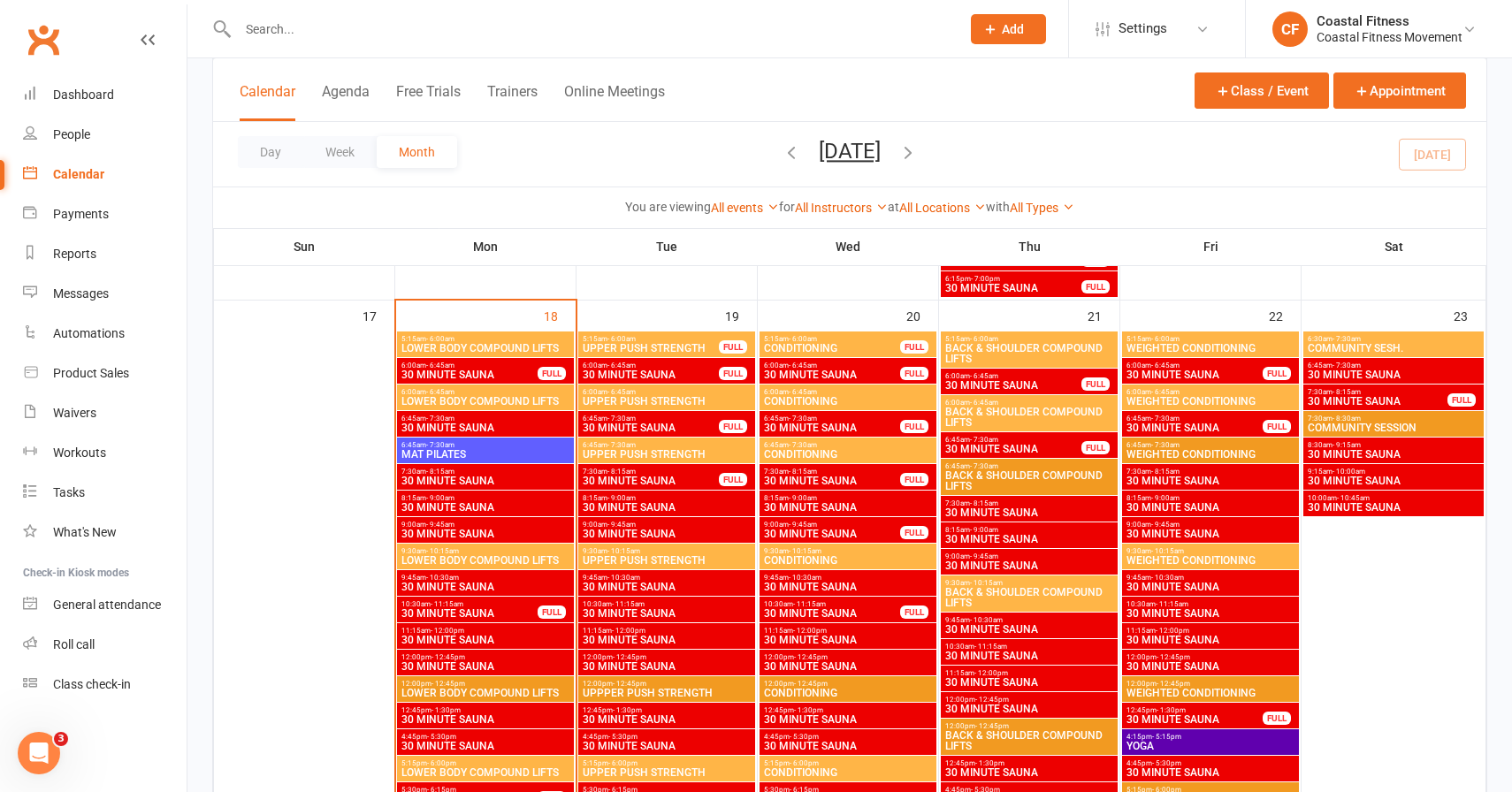
click at [458, 558] on span "LOWER BODY COMPOUND LIFTS" at bounding box center [486, 560] width 170 height 11
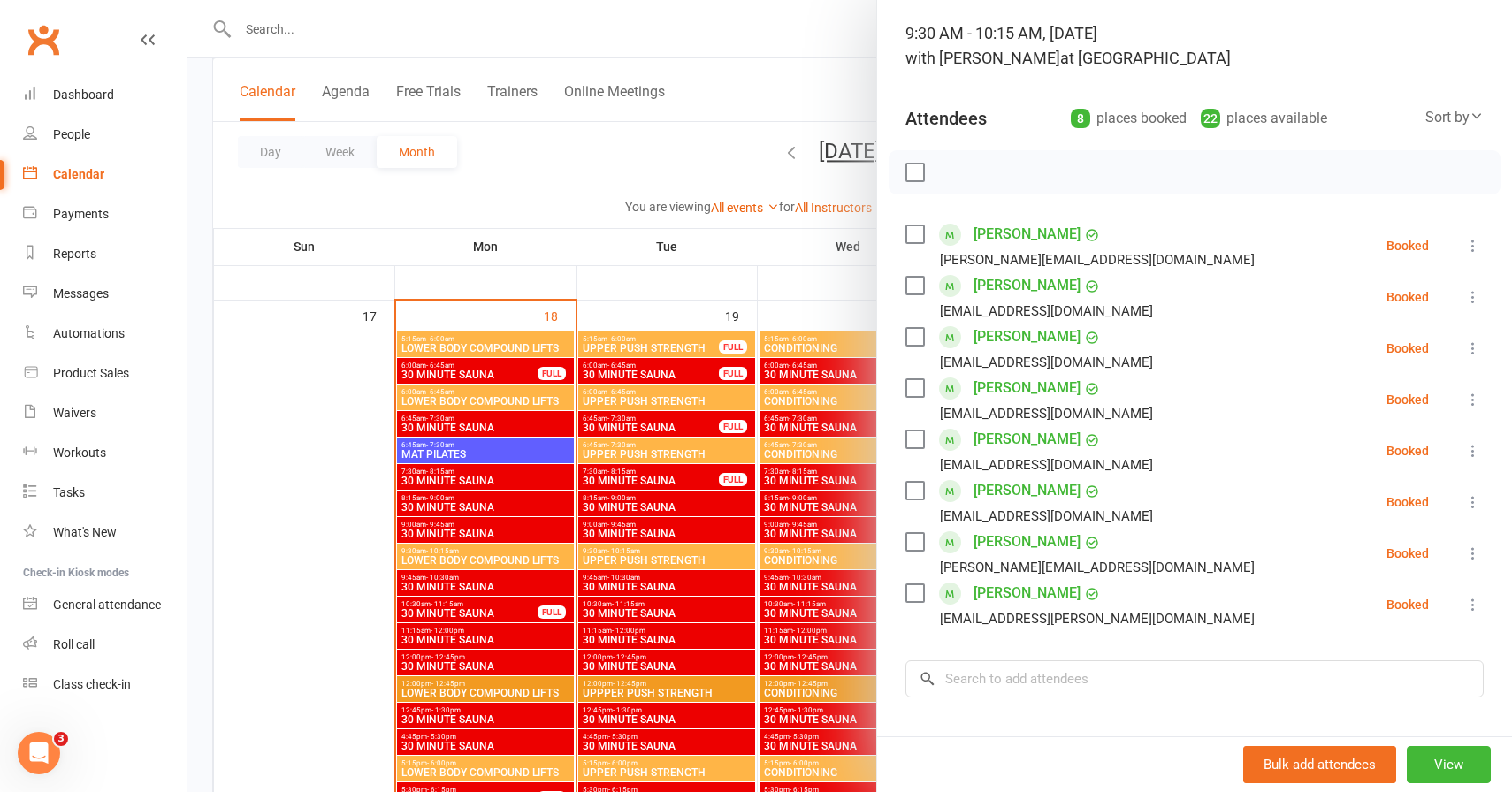
scroll to position [0, 0]
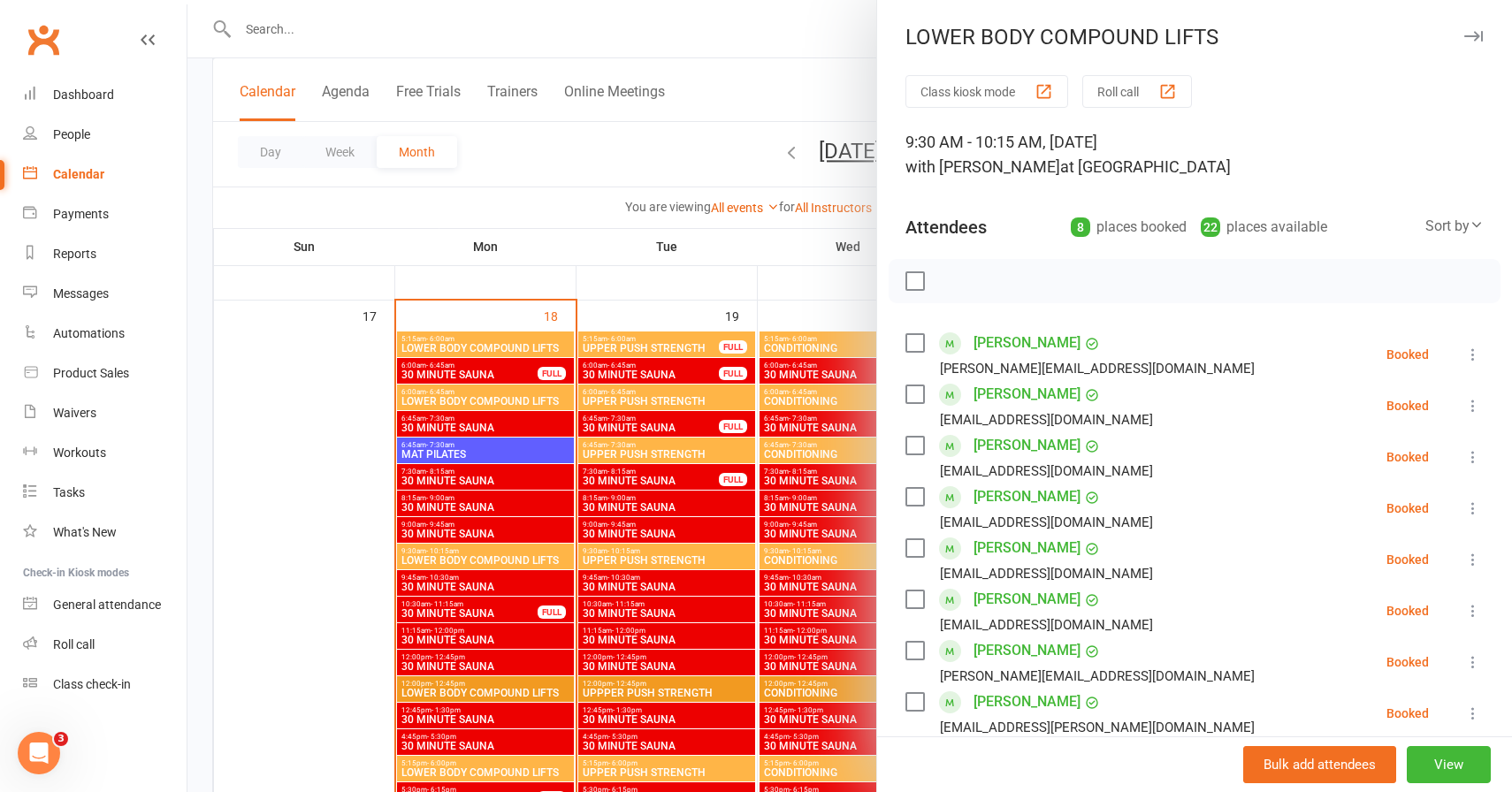
click at [1472, 27] on button "button" at bounding box center [1474, 37] width 21 height 21
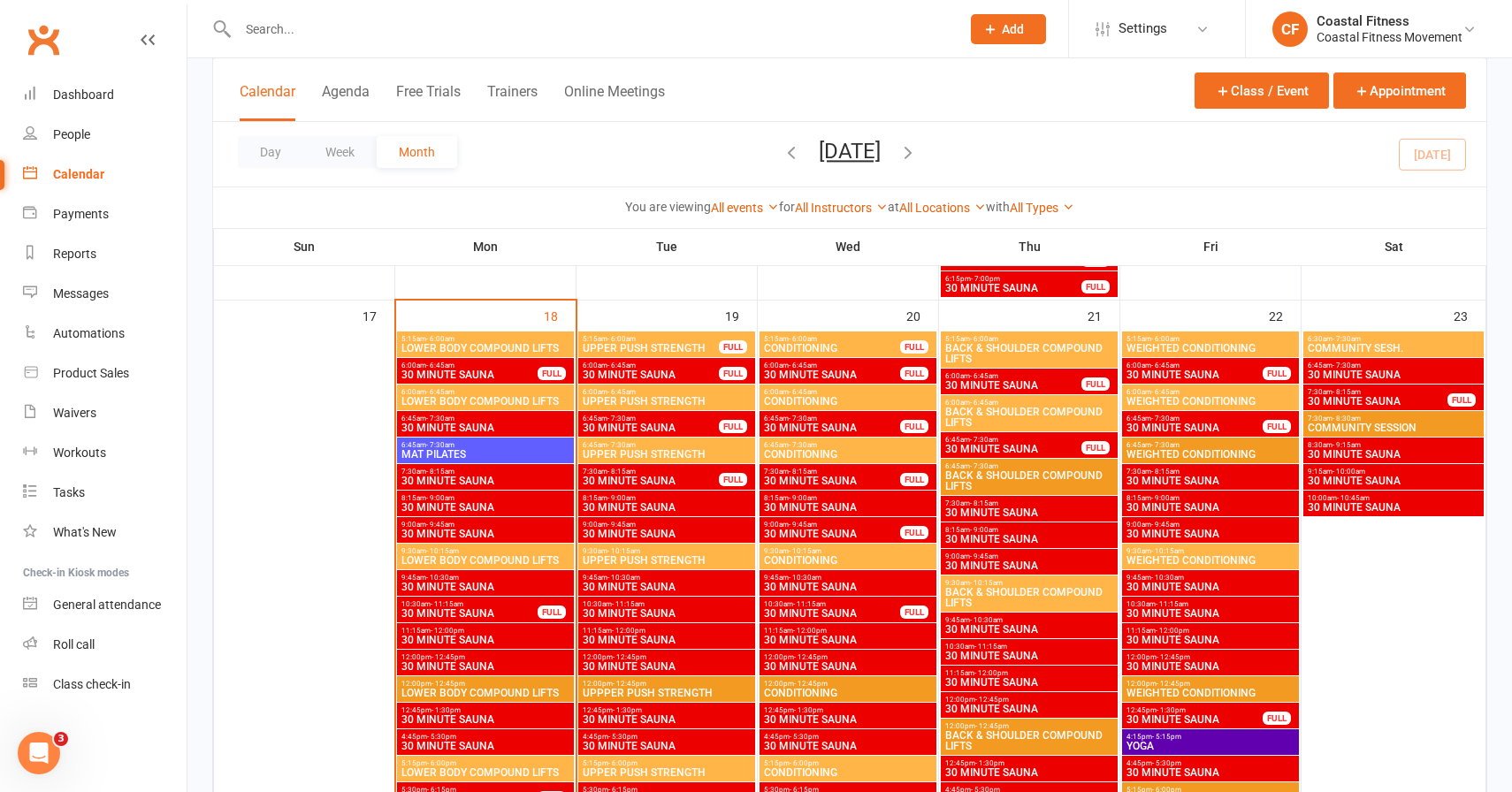
scroll to position [2022, 0]
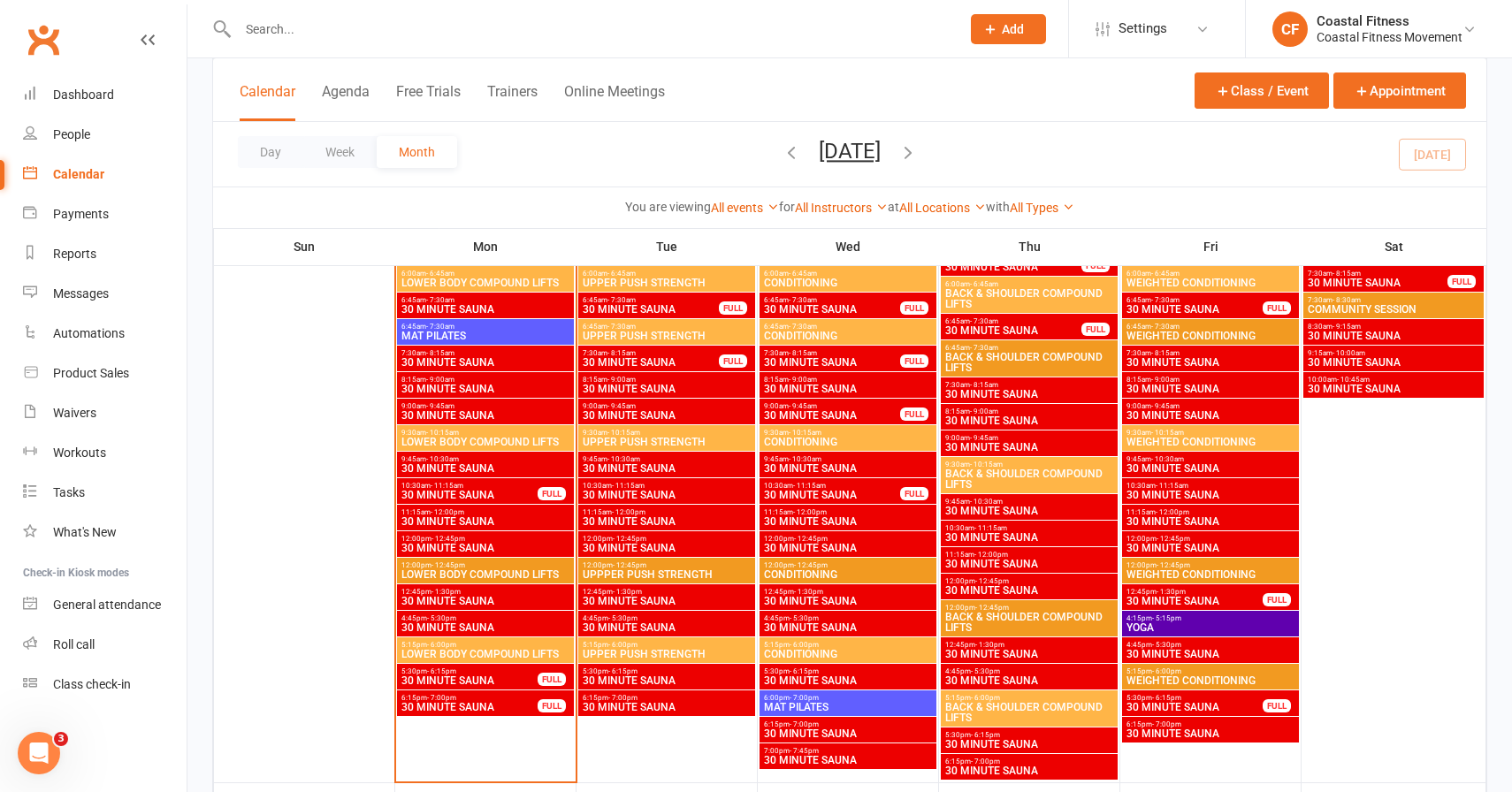
click at [458, 572] on span "LOWER BODY COMPOUND LIFTS" at bounding box center [486, 575] width 170 height 11
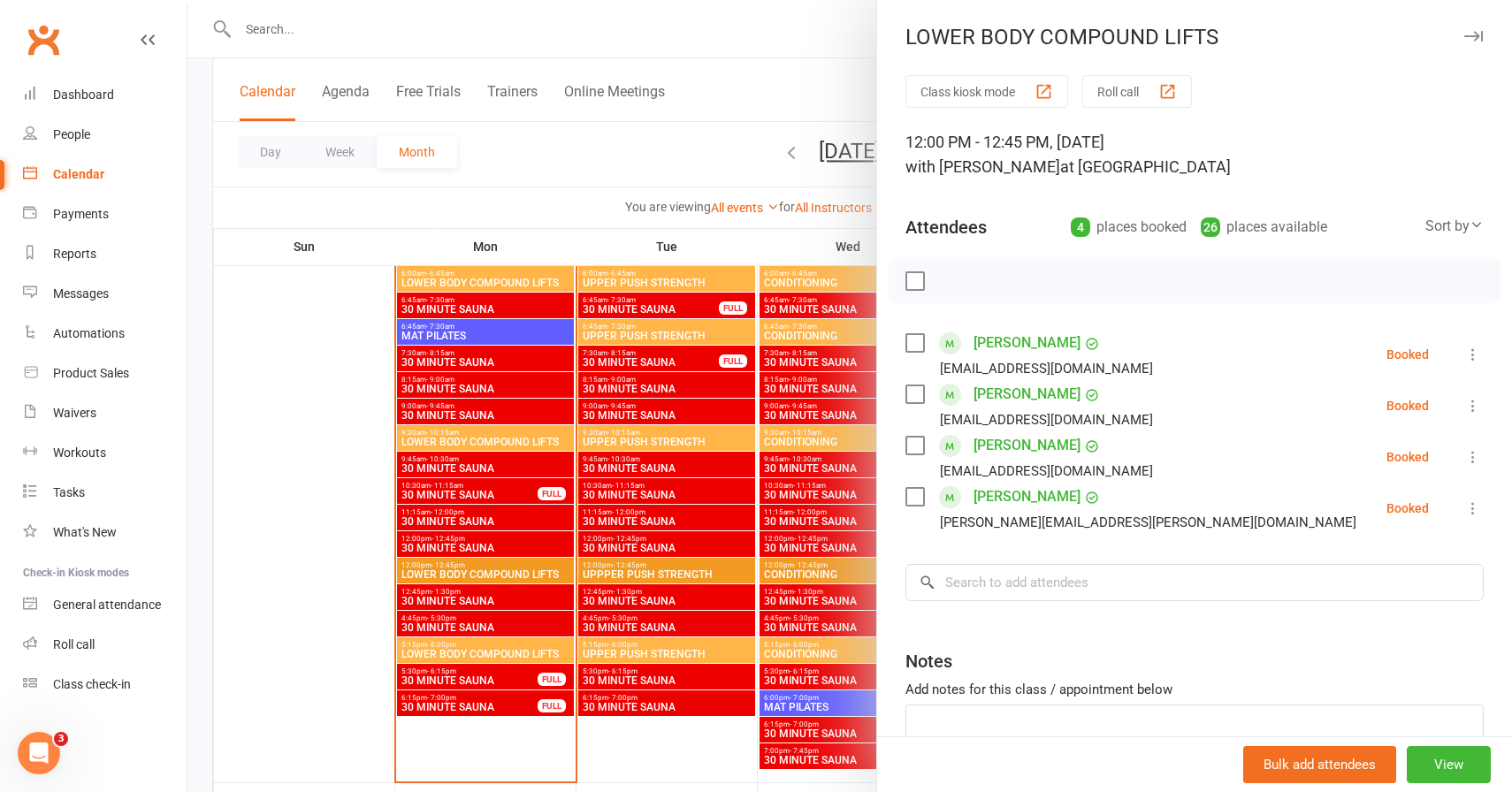
click at [1479, 33] on icon "button" at bounding box center [1474, 37] width 19 height 11
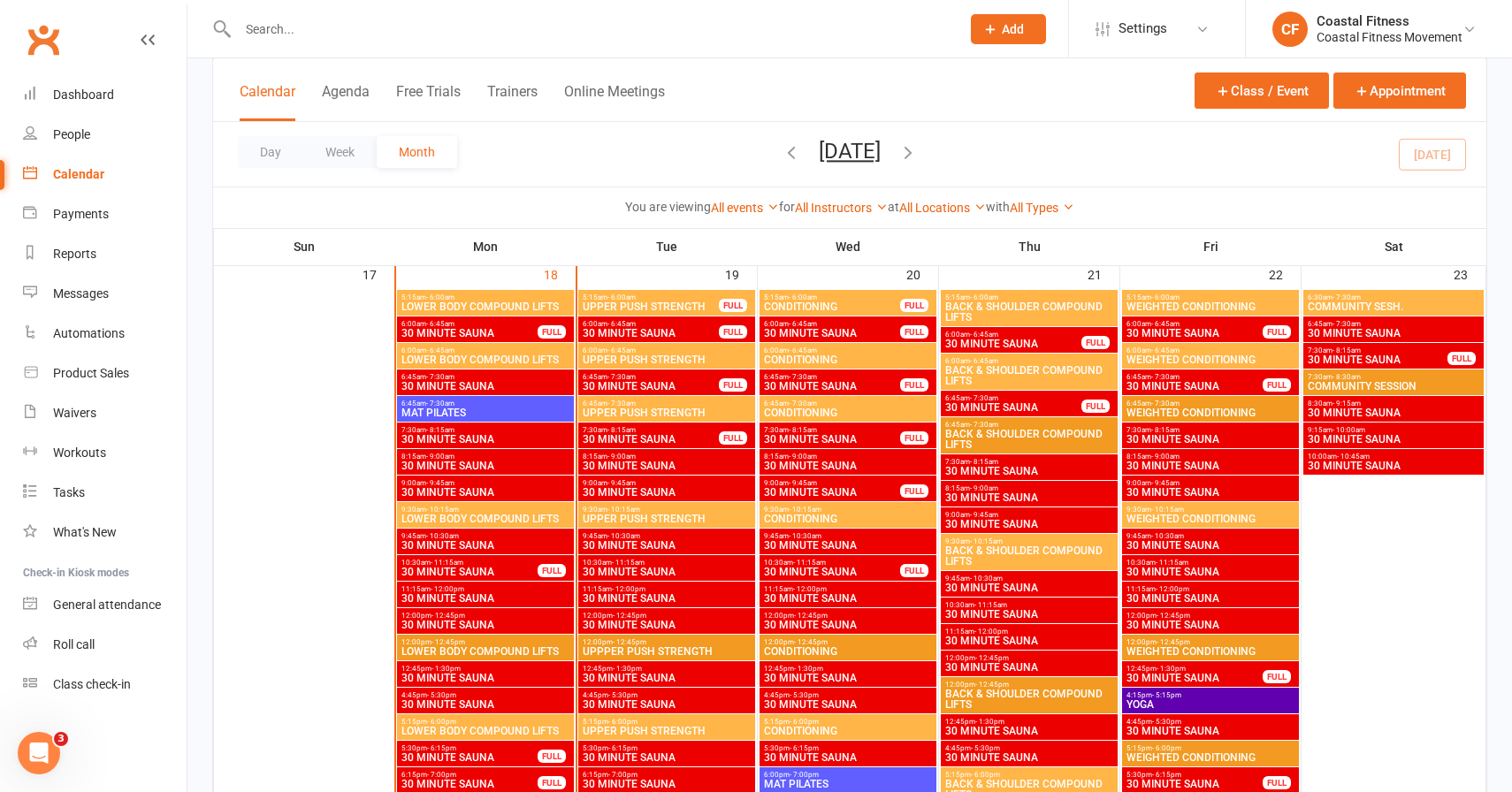
scroll to position [1943, 0]
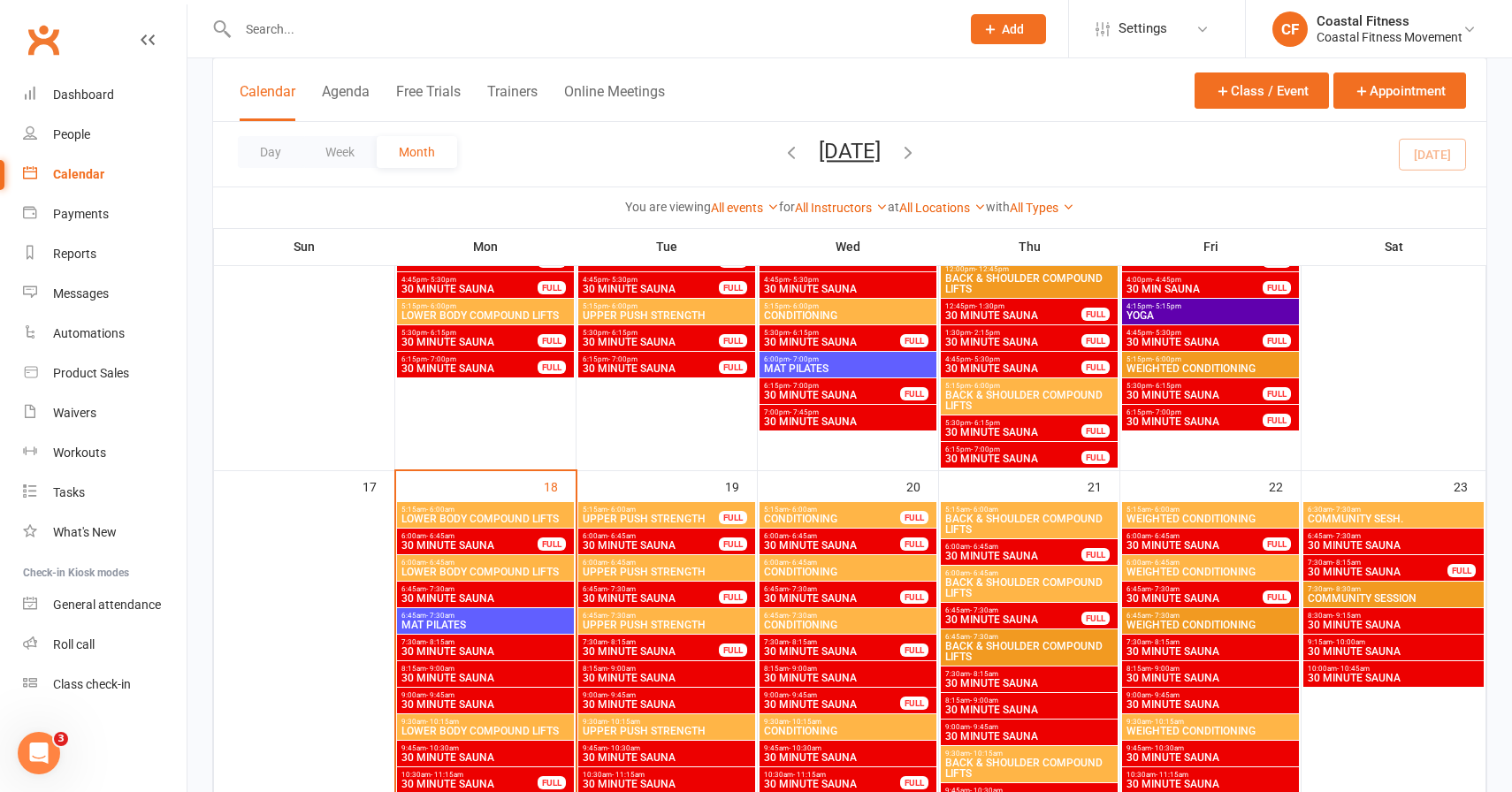
scroll to position [1741, 0]
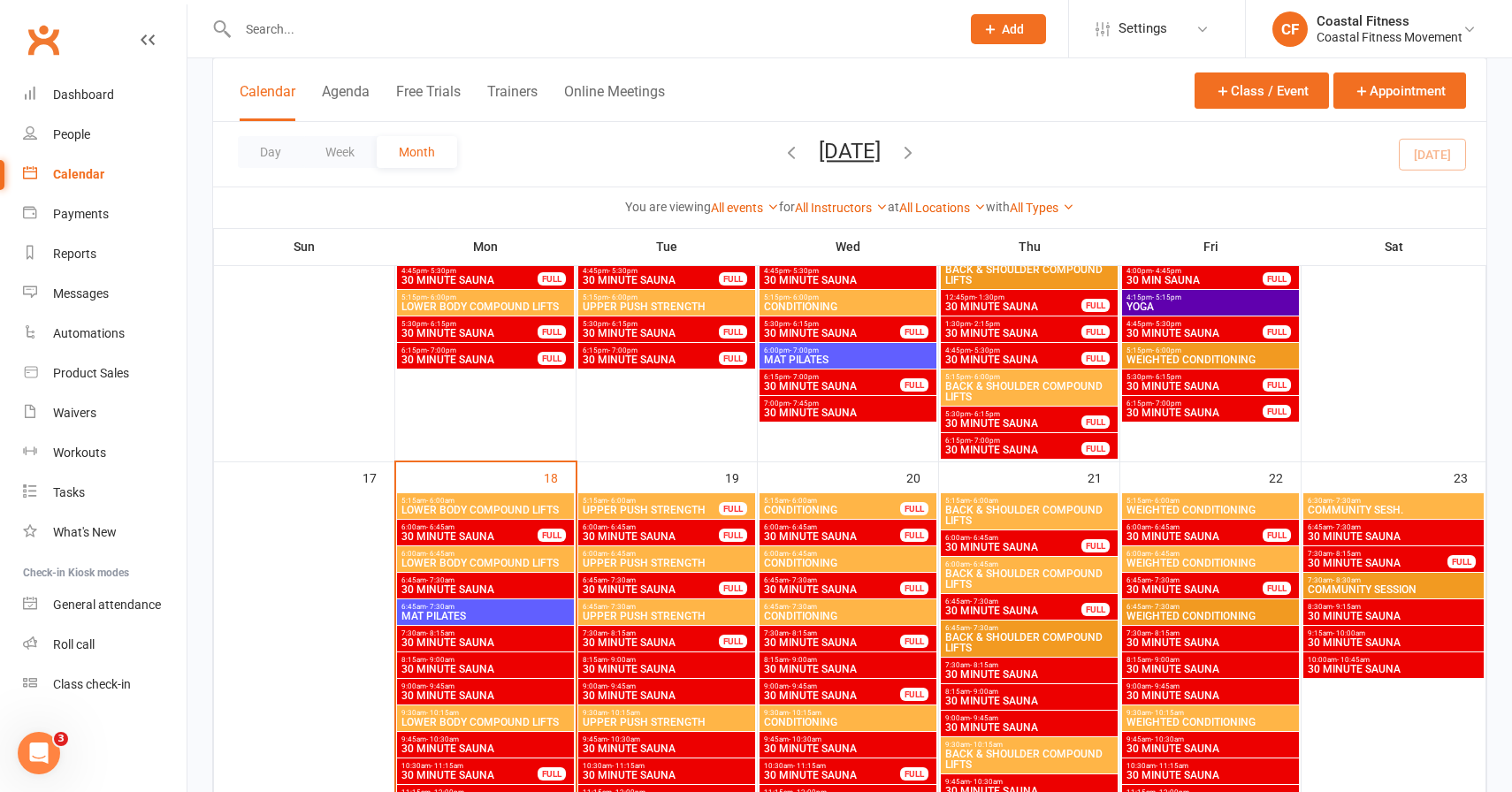
click at [489, 505] on span "LOWER BODY COMPOUND LIFTS" at bounding box center [486, 510] width 170 height 11
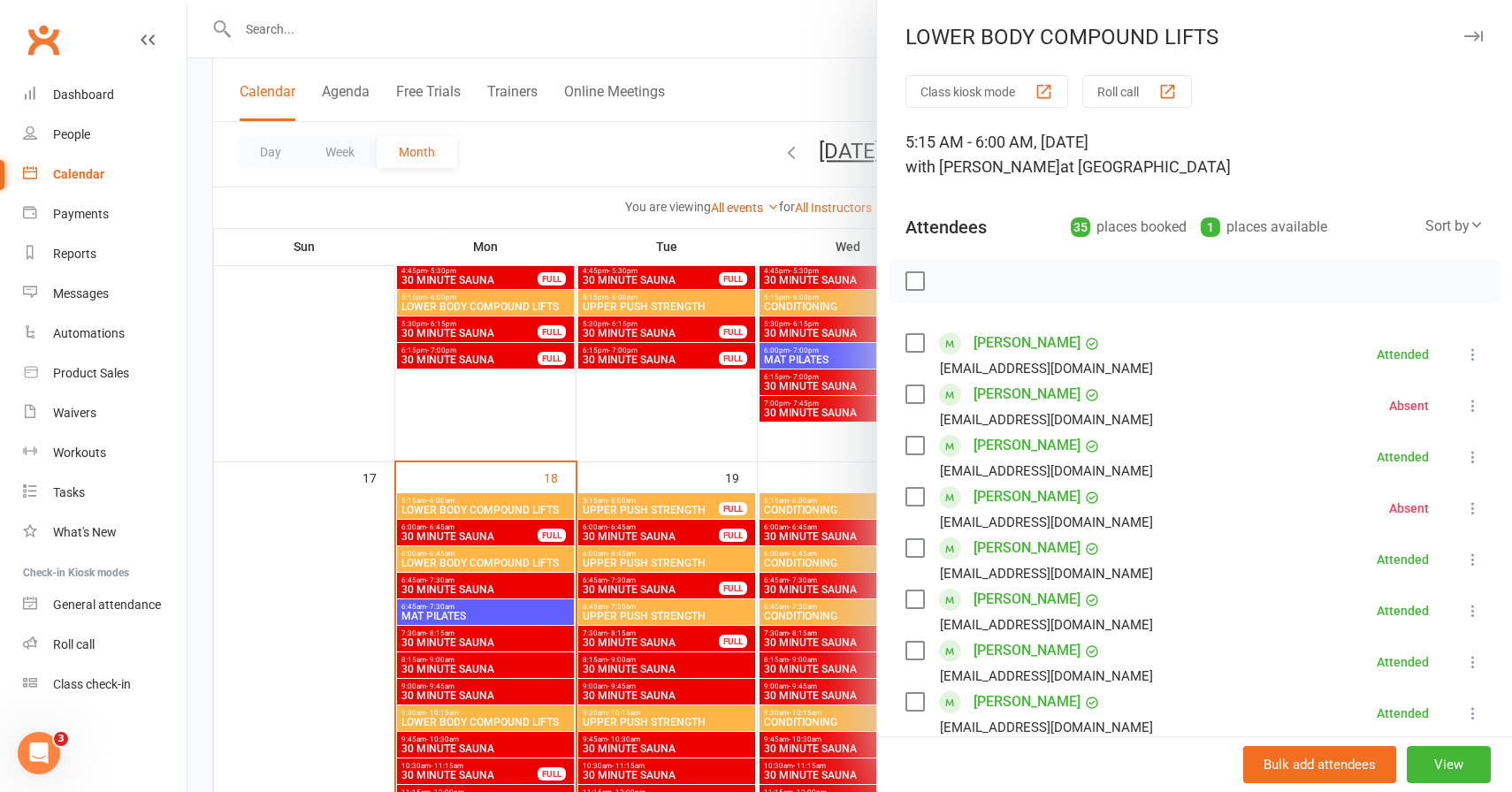
click at [1011, 94] on button "Class kiosk mode" at bounding box center [987, 91] width 163 height 33
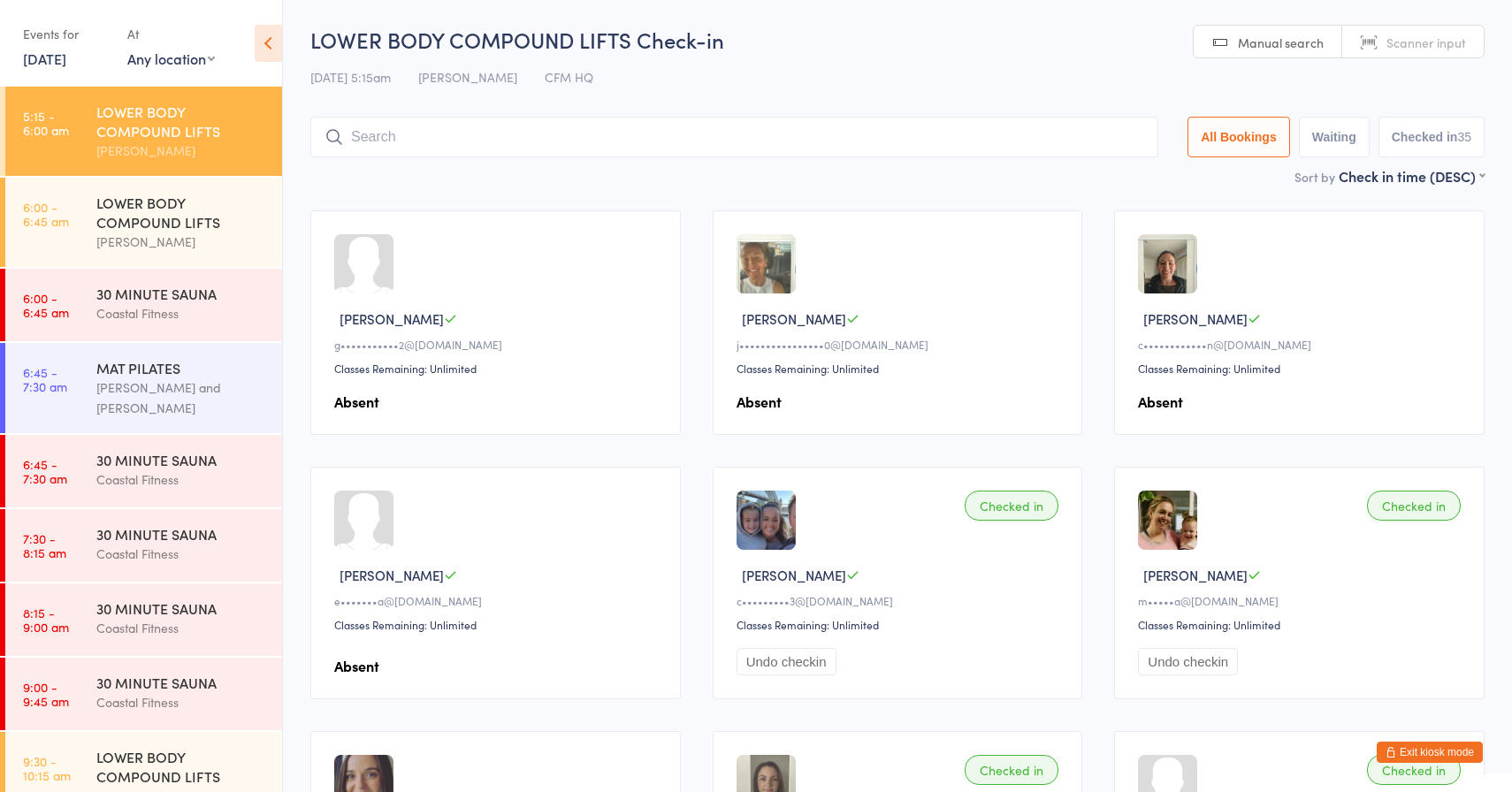
click at [260, 42] on icon at bounding box center [268, 44] width 28 height 38
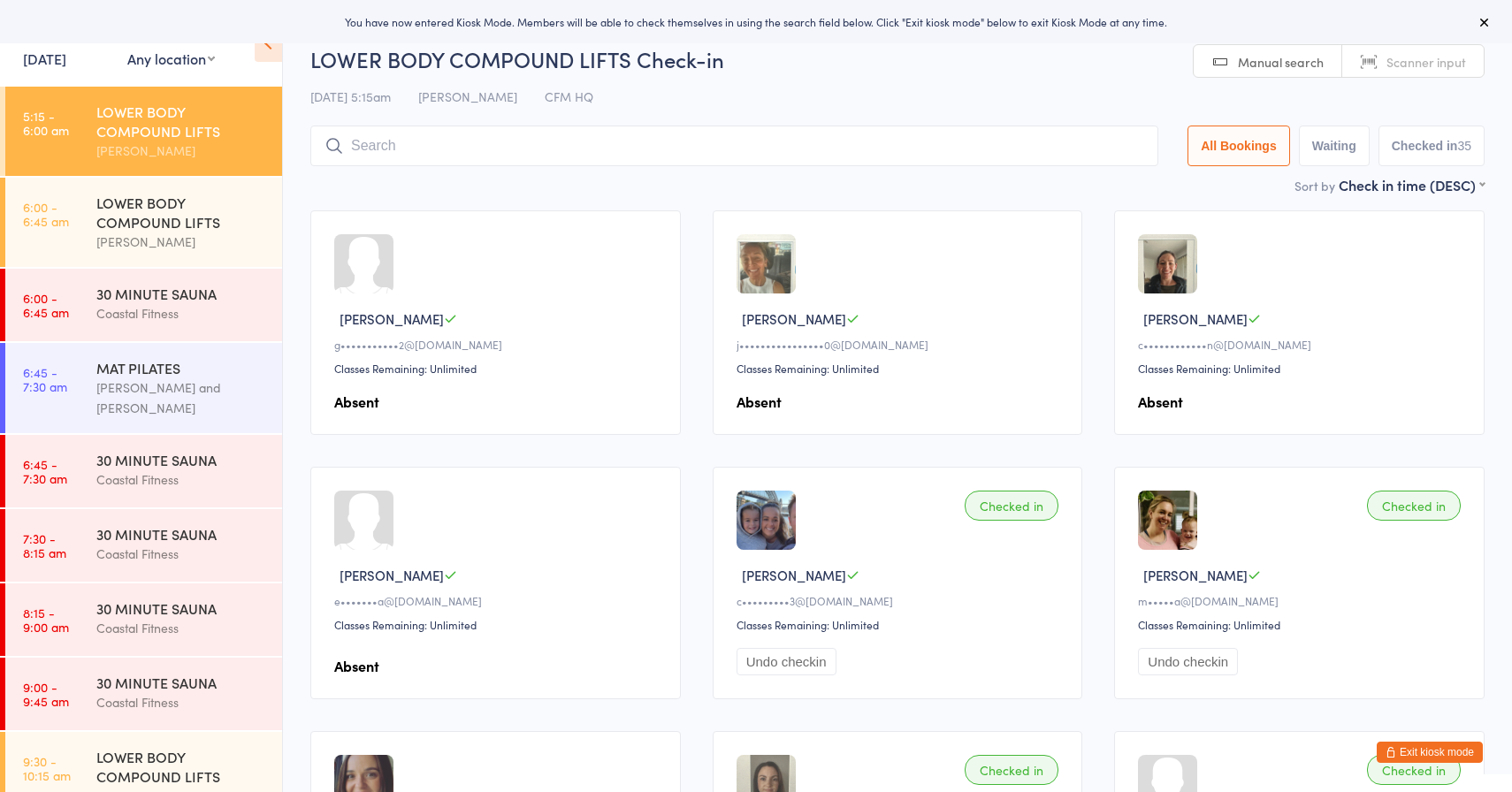
click at [1293, 74] on link "Manual search" at bounding box center [1268, 62] width 148 height 34
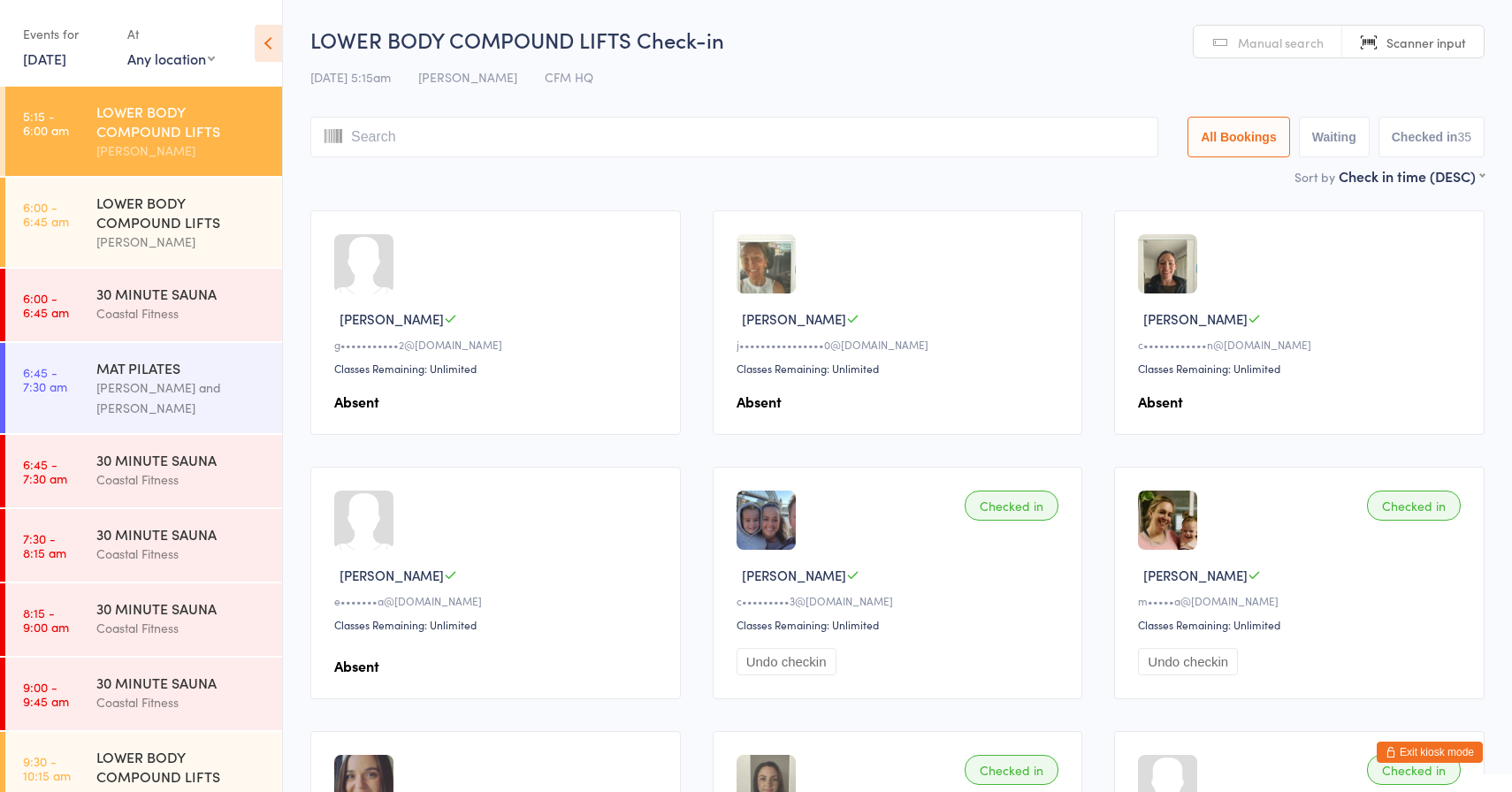
click at [1449, 48] on span "Scanner input" at bounding box center [1426, 43] width 80 height 18
click at [275, 40] on icon at bounding box center [268, 44] width 28 height 38
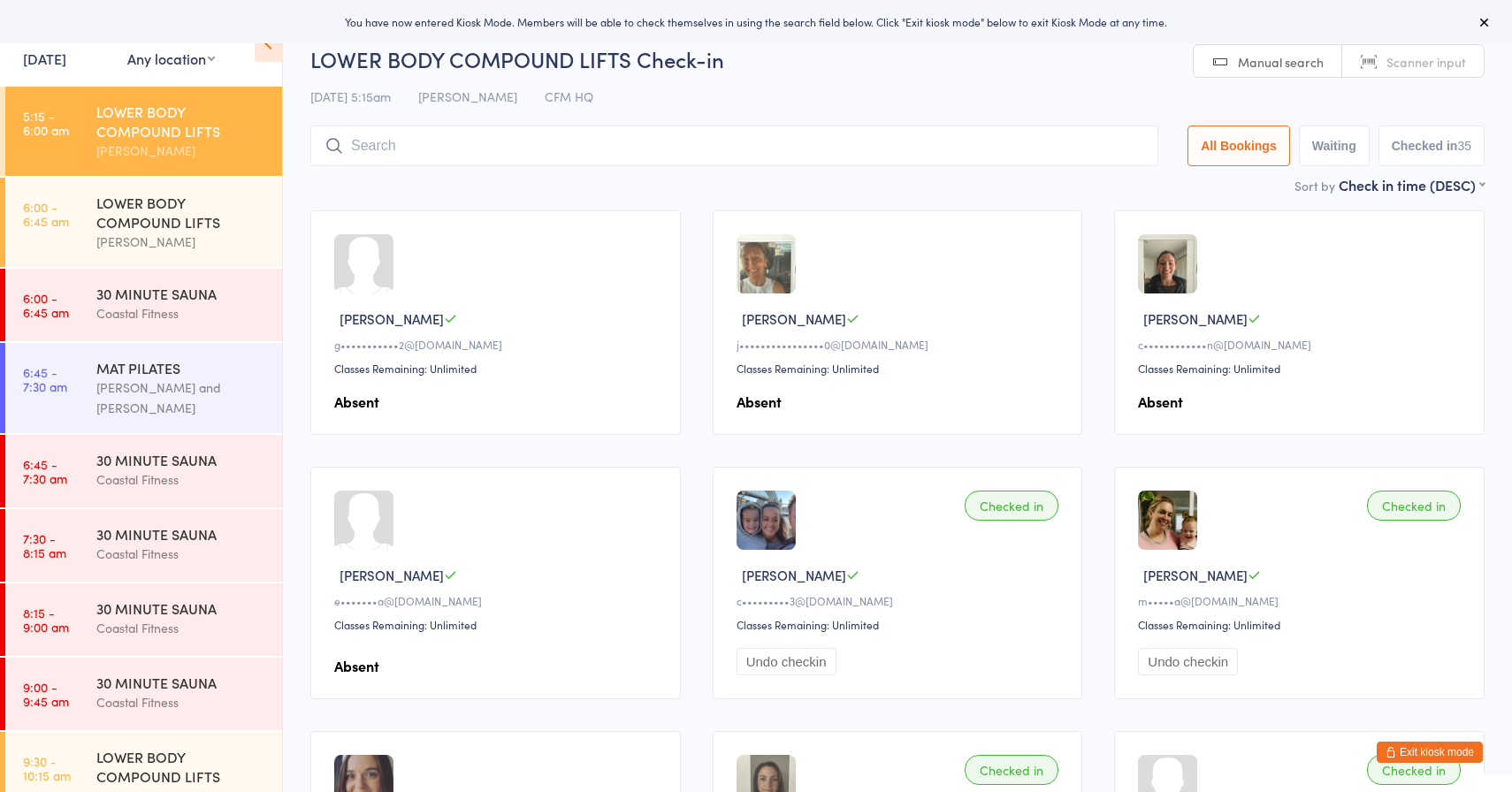
click at [275, 55] on icon at bounding box center [268, 44] width 28 height 38
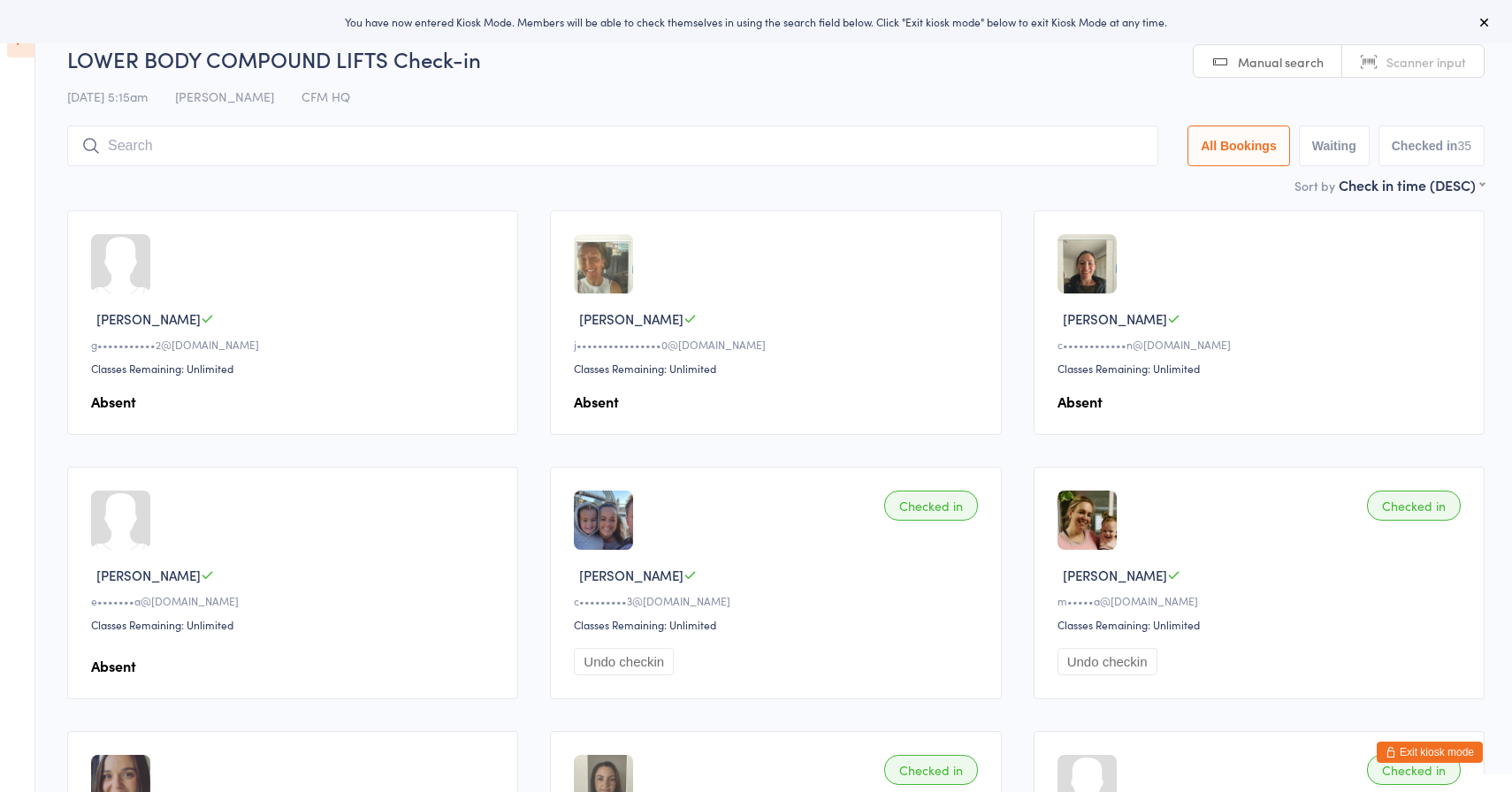
click at [21, 53] on icon at bounding box center [21, 39] width 28 height 38
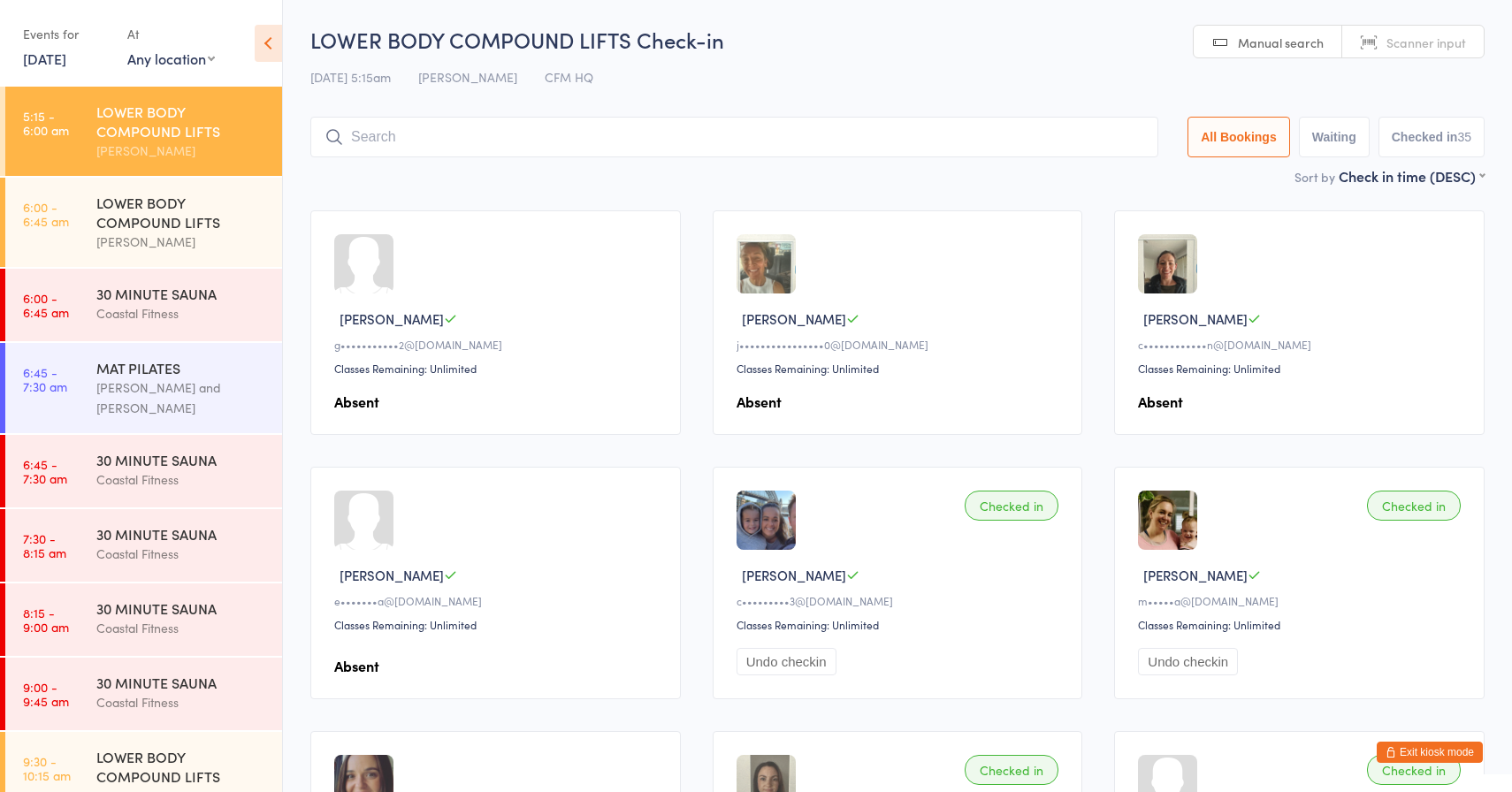
click at [266, 44] on icon at bounding box center [268, 44] width 28 height 38
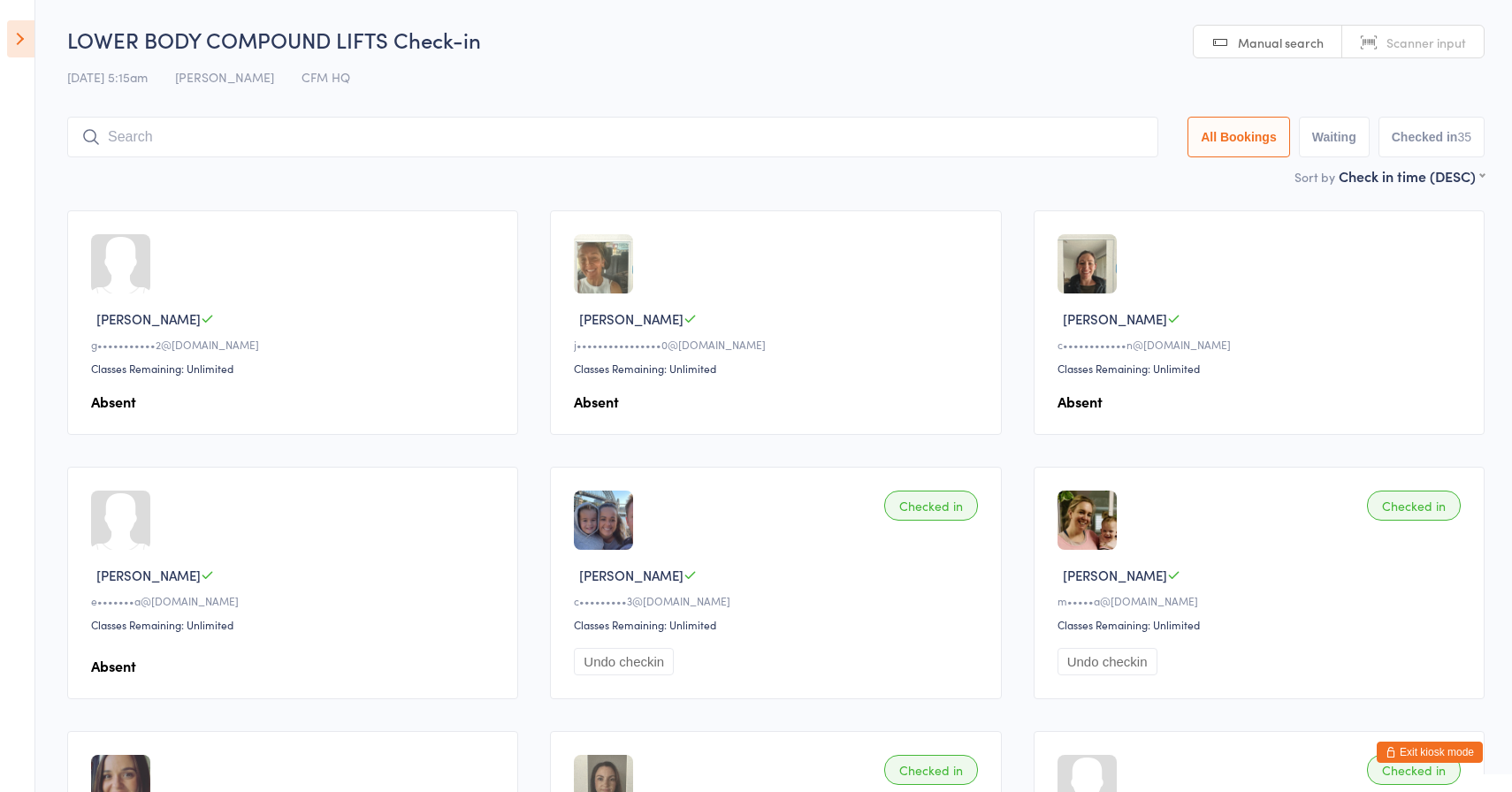
click at [30, 42] on icon at bounding box center [21, 39] width 28 height 38
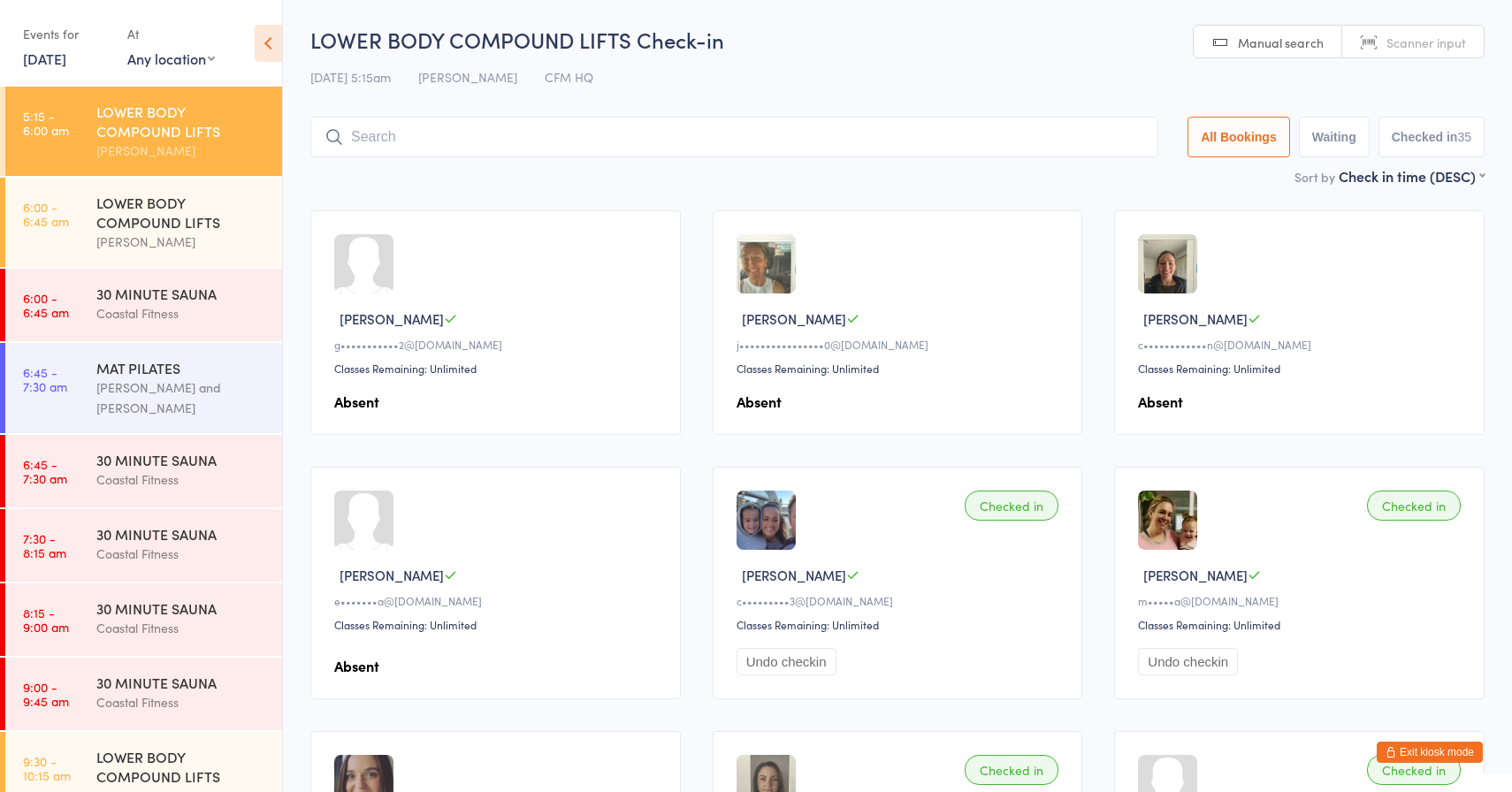
click at [1458, 751] on button "Exit kiosk mode" at bounding box center [1430, 753] width 106 height 21
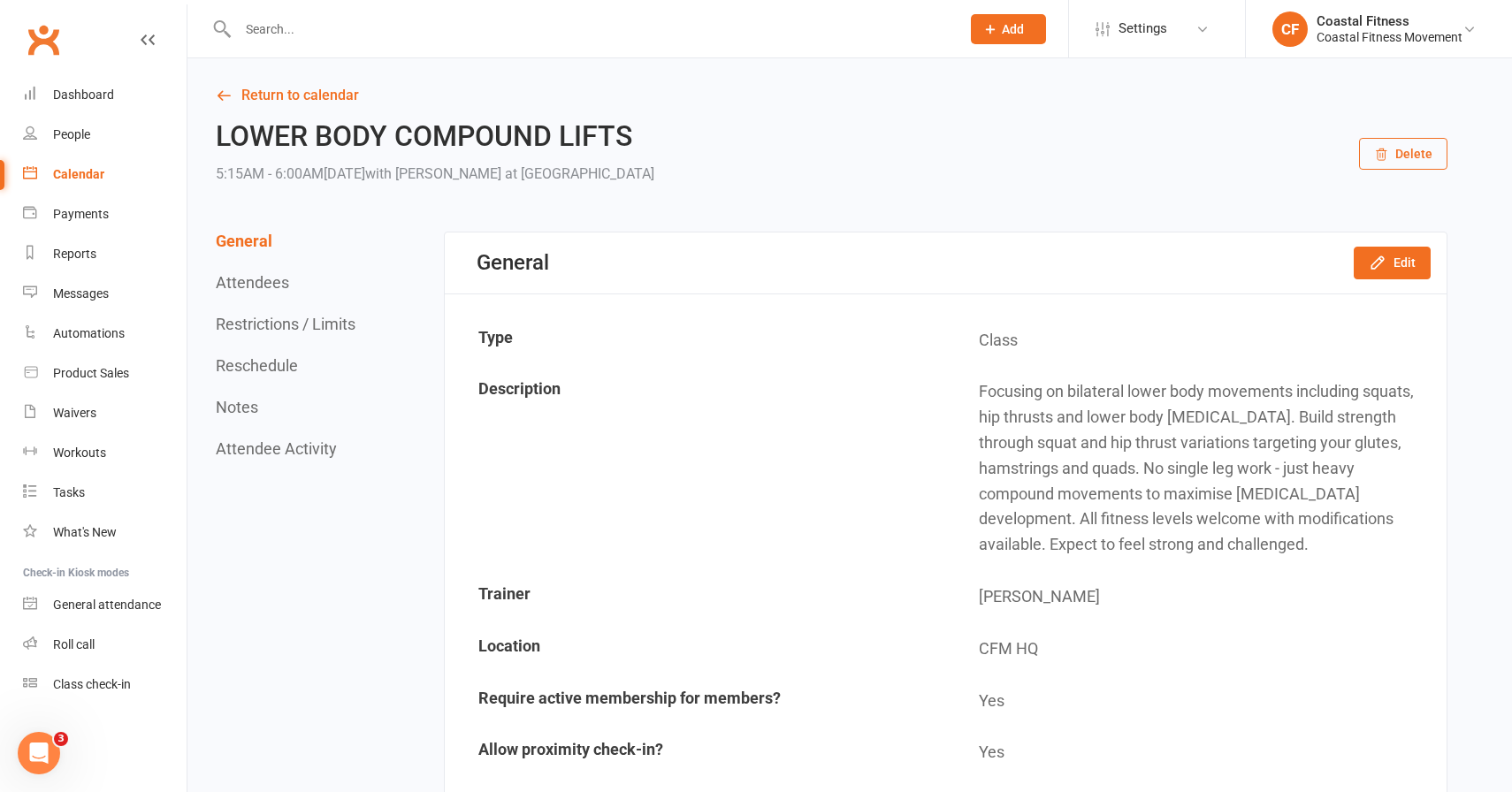
click at [79, 173] on div "Calendar" at bounding box center [78, 174] width 51 height 14
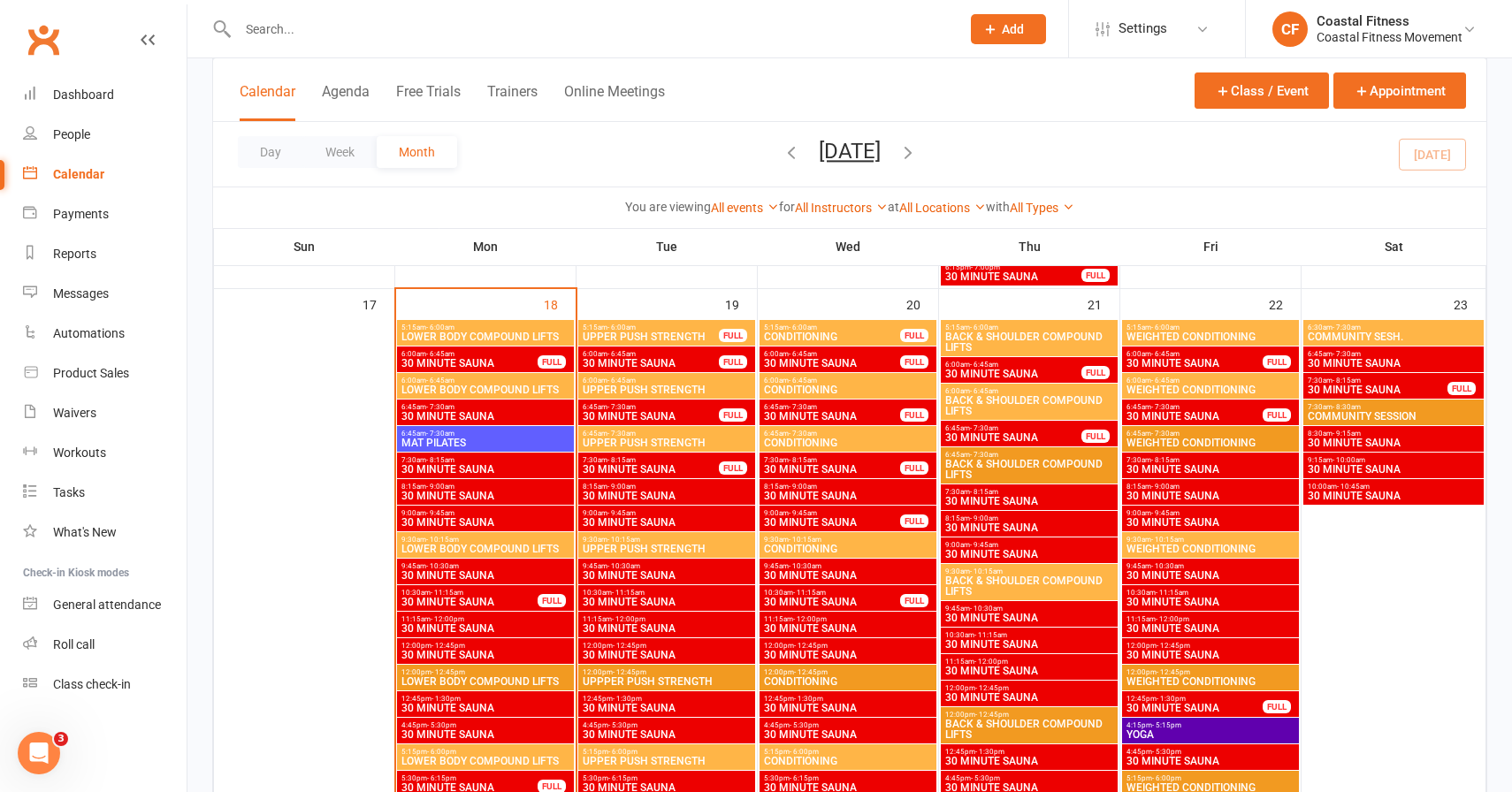
scroll to position [1914, 0]
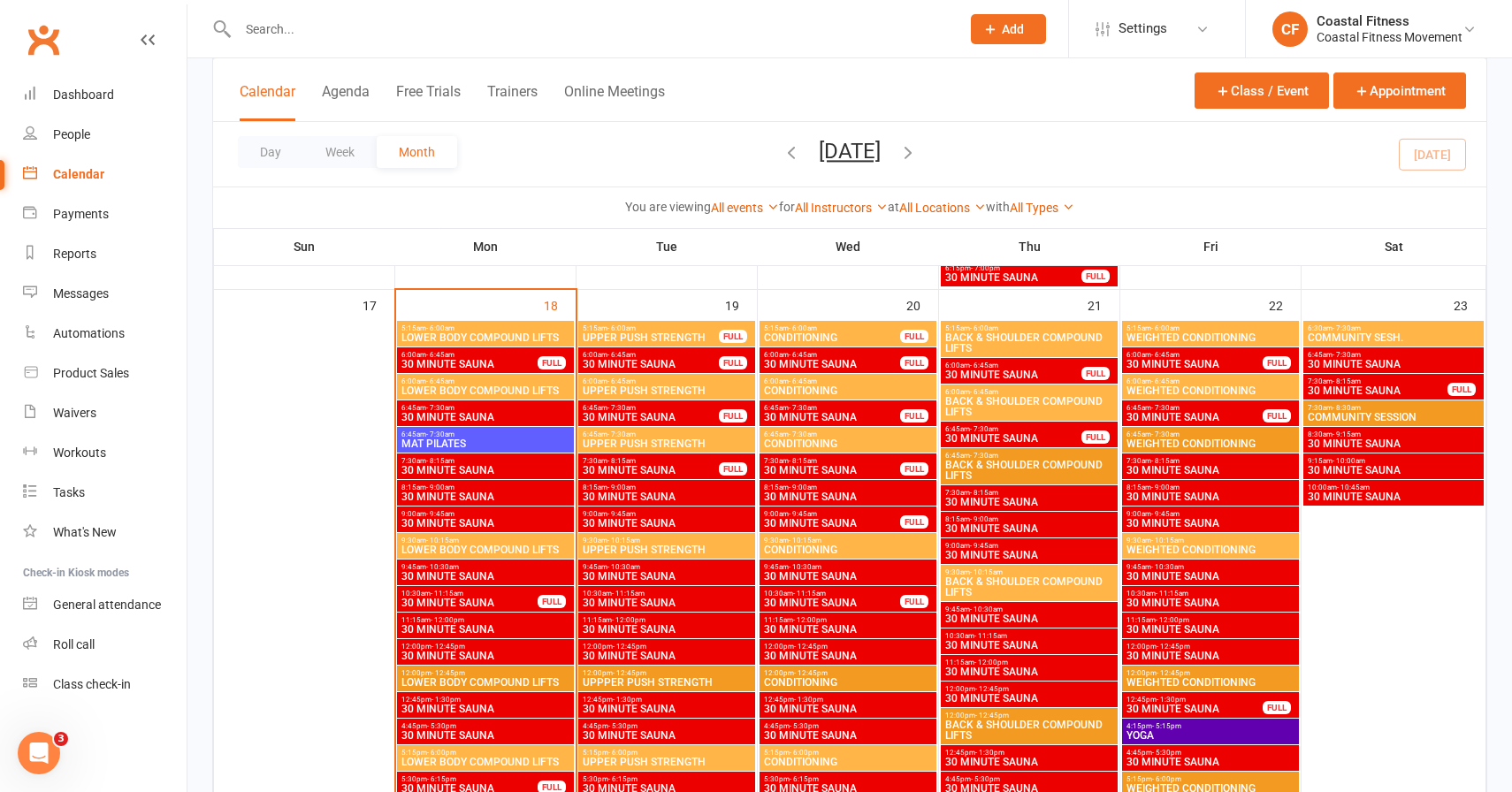
click at [187, 186] on nav "Clubworx Dashboard People Calendar Payments Reports Messages Automations Produc…" at bounding box center [94, 400] width 188 height 792
